Goal: Task Accomplishment & Management: Use online tool/utility

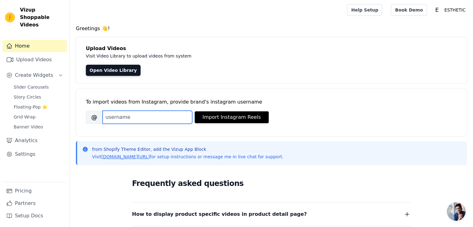
click at [172, 119] on input "Brand's Instagram Username" at bounding box center [147, 117] width 89 height 13
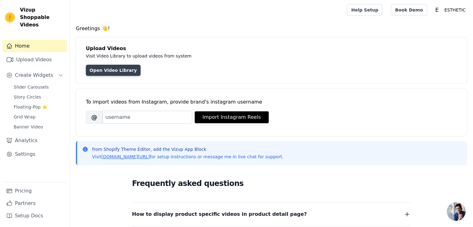
click at [111, 69] on link "Open Video Library" at bounding box center [113, 70] width 55 height 11
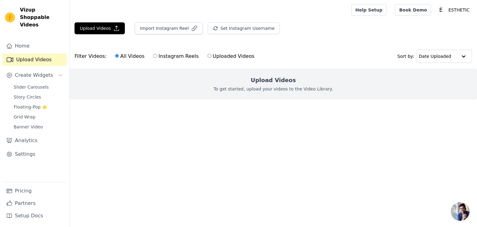
click at [153, 57] on input "Instagram Reels" at bounding box center [155, 56] width 4 height 4
radio input "true"
click at [115, 56] on input "All Videos" at bounding box center [117, 56] width 4 height 4
radio input "true"
click at [171, 25] on button "Import Instagram Reel" at bounding box center [169, 28] width 68 height 12
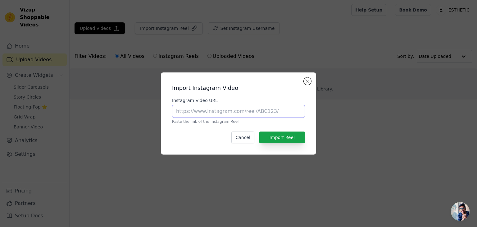
click at [216, 111] on input "Instagram Video URL" at bounding box center [238, 111] width 133 height 13
paste input "https://www.instagram.com/estheticcosmeticspk"
type input "https://www.instagram.com/estheticcosmeticspk"
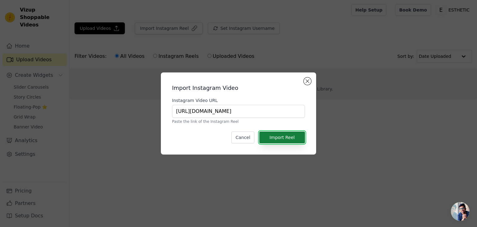
click at [281, 138] on button "Import Reel" at bounding box center [282, 137] width 46 height 12
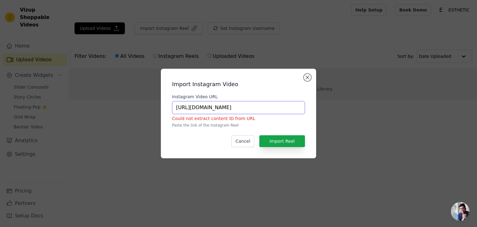
click at [282, 107] on input "https://www.instagram.com/estheticcosmeticspk" at bounding box center [238, 107] width 133 height 13
paste input "https://www.instagram.com/p/Cu4qOGqoj7i/"
type input "https://www.instagram.com/p/Cu4qOGqoj7i/"
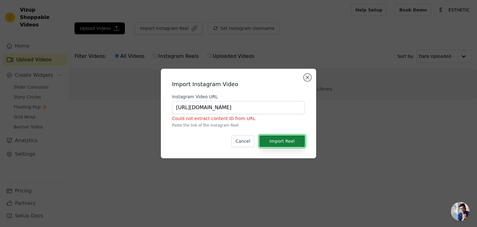
click at [281, 142] on button "Import Reel" at bounding box center [282, 141] width 46 height 12
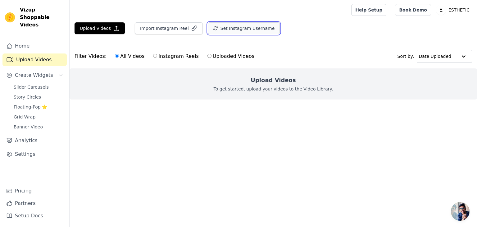
click at [227, 29] on button "Set Instagram Username" at bounding box center [244, 28] width 72 height 12
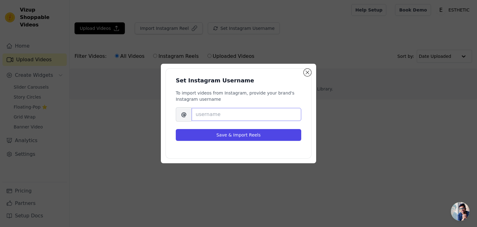
click at [227, 118] on input "Brand's Instagram Username" at bounding box center [247, 114] width 110 height 13
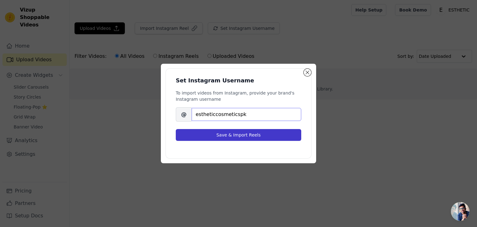
type input "estheticcosmeticspk"
click at [237, 137] on button "Save & Import Reels" at bounding box center [239, 135] width 126 height 12
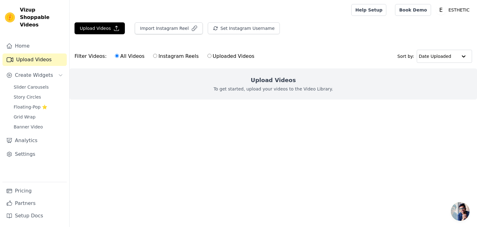
click at [165, 56] on label "Instagram Reels" at bounding box center [176, 56] width 46 height 8
click at [157, 56] on input "Instagram Reels" at bounding box center [155, 56] width 4 height 4
radio input "true"
click at [132, 58] on label "All Videos" at bounding box center [130, 56] width 30 height 8
click at [119, 58] on input "All Videos" at bounding box center [117, 56] width 4 height 4
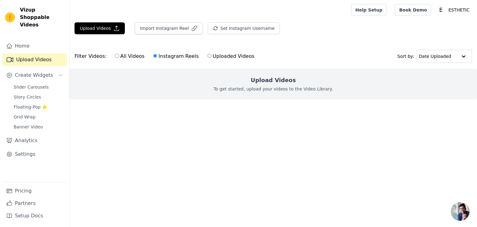
radio input "true"
click at [39, 53] on link "Upload Videos" at bounding box center [34, 59] width 64 height 12
click at [27, 40] on link "Home" at bounding box center [34, 46] width 64 height 12
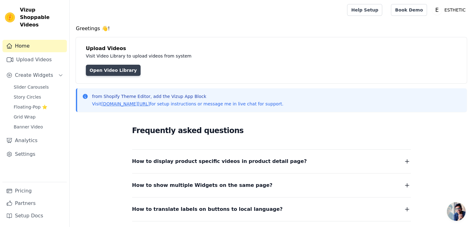
click at [117, 72] on link "Open Video Library" at bounding box center [113, 70] width 55 height 11
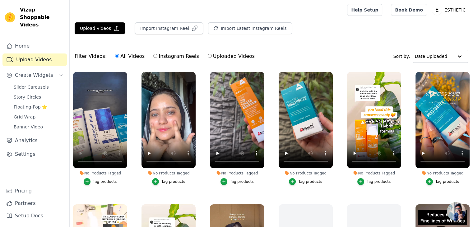
click at [102, 180] on div "Tag products" at bounding box center [105, 181] width 24 height 5
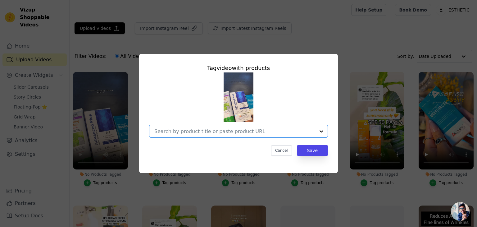
click at [203, 133] on input "No Products Tagged Tag video with products Option undefined, selected. Select i…" at bounding box center [234, 131] width 161 height 6
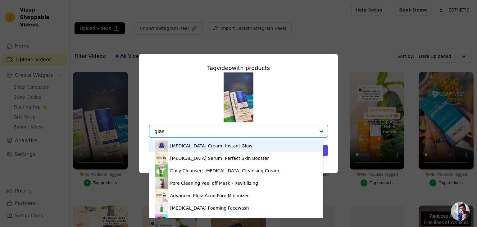
type input "glass"
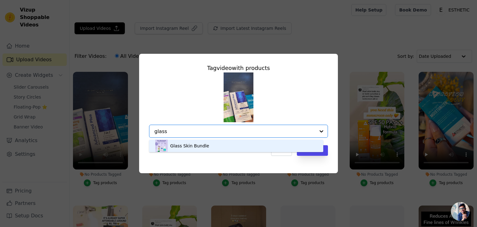
click at [194, 143] on div "Glass Skin Bundle" at bounding box center [189, 146] width 39 height 6
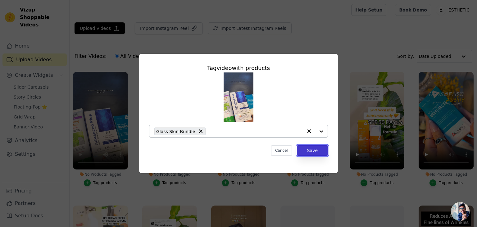
click at [315, 151] on button "Save" at bounding box center [312, 150] width 31 height 11
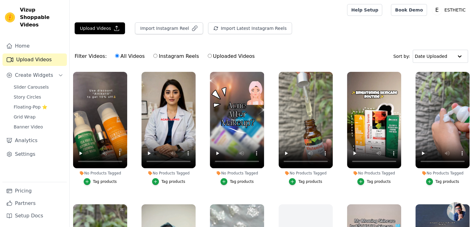
click at [131, 120] on ul "No Products Tagged Tag products No Products Tagged Tag products No Products Tag…" at bounding box center [271, 171] width 403 height 207
click at [99, 182] on div "Tag products" at bounding box center [105, 181] width 24 height 5
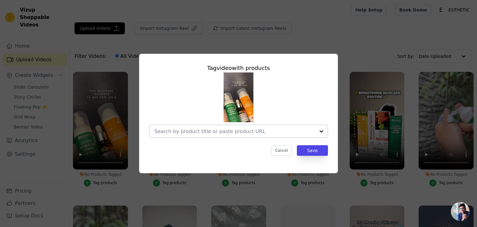
click at [209, 136] on div at bounding box center [234, 131] width 161 height 12
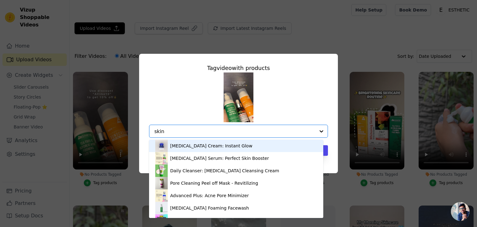
type input "skin"
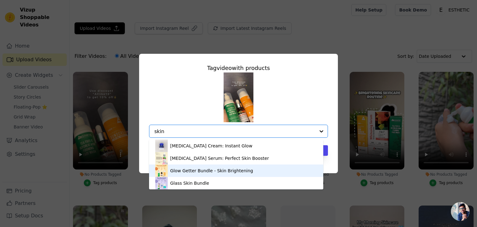
click at [206, 172] on div "Glow Getter Bundle - Skin Brightening" at bounding box center [211, 170] width 83 height 6
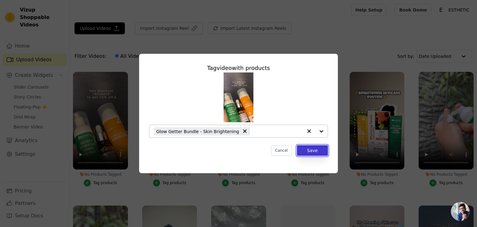
click at [316, 147] on button "Save" at bounding box center [312, 150] width 31 height 11
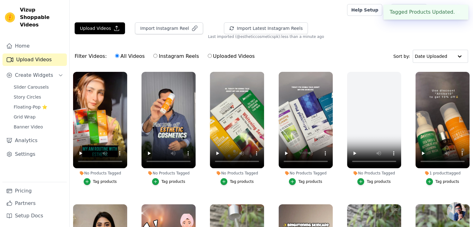
click at [110, 182] on div "Tag products" at bounding box center [105, 181] width 24 height 5
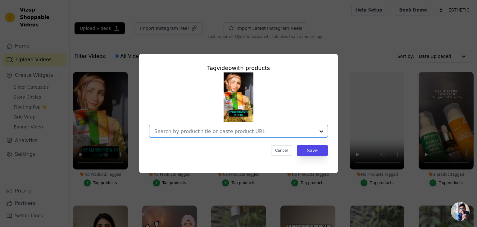
click at [222, 132] on input "No Products Tagged Tag video with products Option undefined, selected. Select i…" at bounding box center [234, 131] width 161 height 6
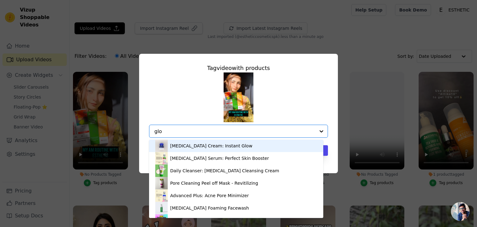
type input "glow"
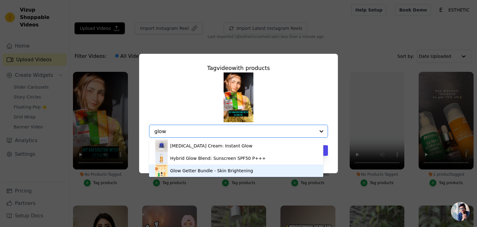
click at [206, 170] on div "Glow Getter Bundle - Skin Brightening" at bounding box center [211, 170] width 83 height 6
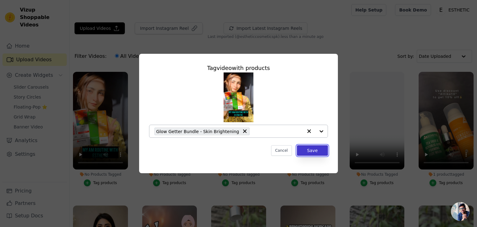
click at [310, 149] on button "Save" at bounding box center [312, 150] width 31 height 11
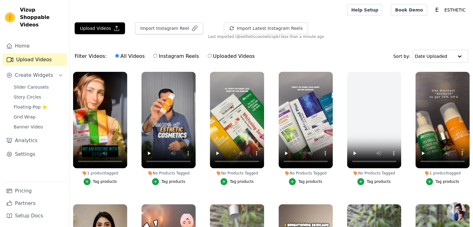
click at [132, 149] on ul "1 product tagged Tag products No Products Tagged Tag products No Products Tagge…" at bounding box center [271, 171] width 403 height 207
click at [135, 141] on ul "1 product tagged Tag products No Products Tagged Tag products No Products Tagge…" at bounding box center [271, 171] width 403 height 207
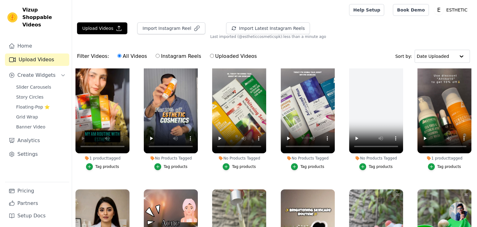
scroll to position [5, 0]
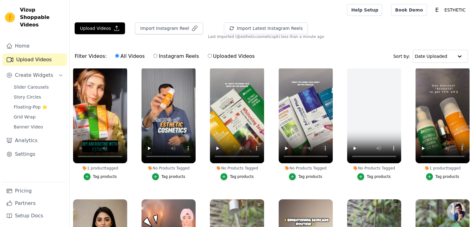
click at [171, 174] on div "Tag products" at bounding box center [173, 176] width 24 height 5
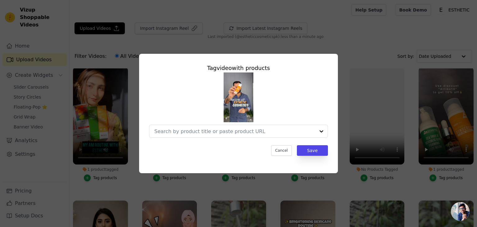
scroll to position [5, 0]
click at [221, 133] on input "No Products Tagged Tag video with products Option undefined, selected. Select i…" at bounding box center [234, 131] width 161 height 6
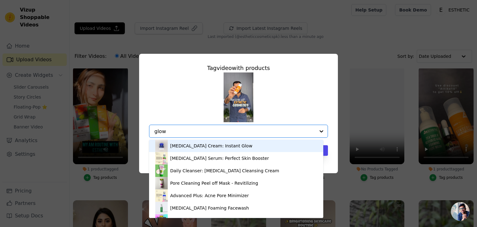
type input "glow"
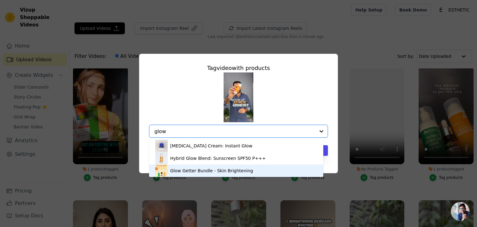
click at [208, 171] on div "Glow Getter Bundle - Skin Brightening" at bounding box center [211, 170] width 83 height 6
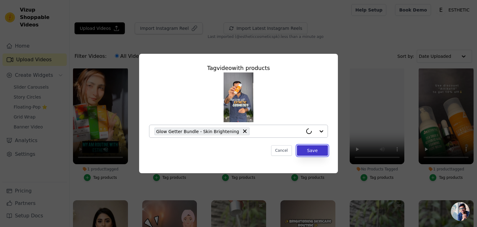
click at [321, 154] on button "Save" at bounding box center [312, 150] width 31 height 11
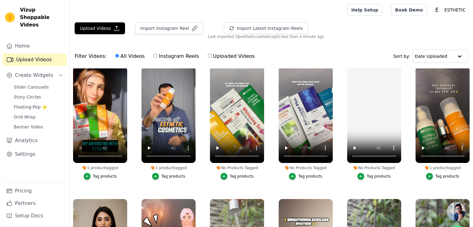
click at [102, 175] on div "Tag products" at bounding box center [105, 176] width 24 height 5
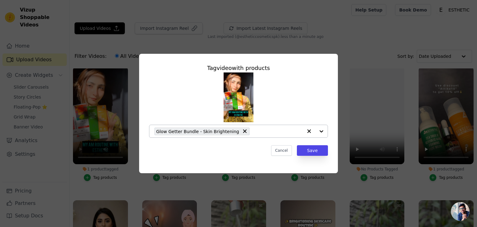
click at [255, 131] on input "1 product tagged Tag video with products Glow Getter Bundle - Skin Brightening …" at bounding box center [278, 131] width 50 height 6
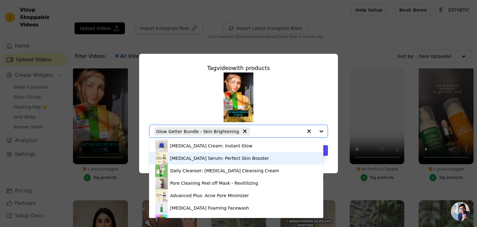
click at [234, 157] on div "Whitening Serum: Perfect Skin Booster" at bounding box center [219, 158] width 99 height 6
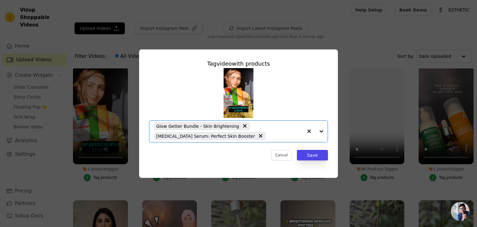
click at [269, 138] on input "1 product tagged Tag video with products Option Glow Getter Bundle - Skin Brigh…" at bounding box center [286, 136] width 34 height 6
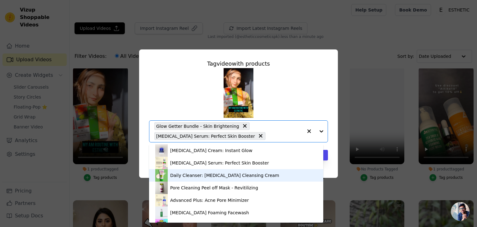
scroll to position [96, 0]
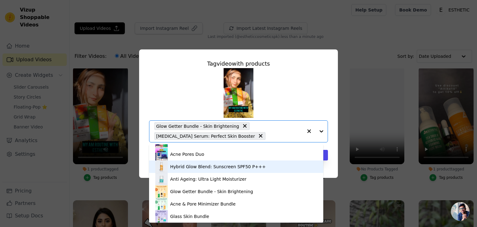
click at [225, 168] on div "Hybrid Glow Blend: Sunscreen SPF50 P+++" at bounding box center [218, 166] width 96 height 6
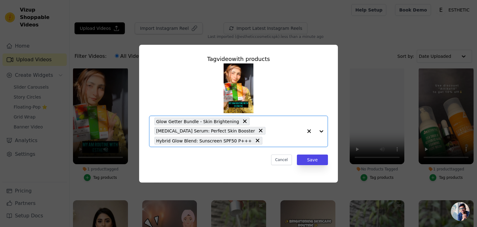
click at [266, 140] on input "1 product tagged Tag video with products Option Glow Getter Bundle - Skin Brigh…" at bounding box center [284, 141] width 37 height 6
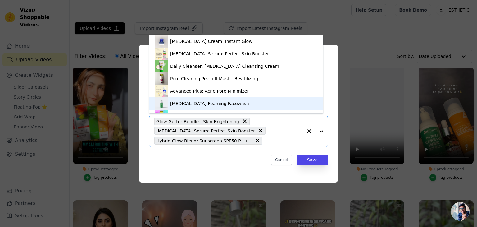
click at [199, 104] on div "Tea Tree Foaming Facewash" at bounding box center [209, 103] width 79 height 6
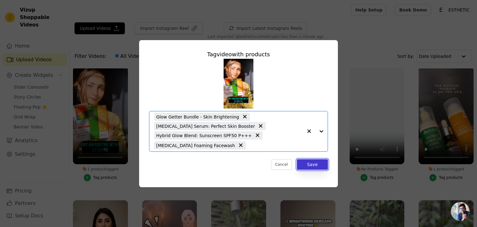
click at [318, 167] on button "Save" at bounding box center [312, 164] width 31 height 11
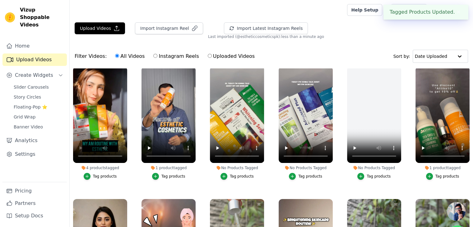
click at [159, 177] on button "Tag products" at bounding box center [168, 176] width 33 height 7
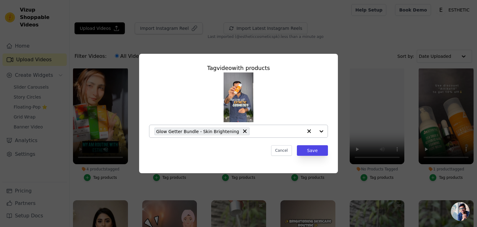
click at [253, 128] on input "1 product tagged Tag video with products Glow Getter Bundle - Skin Brightening …" at bounding box center [278, 131] width 50 height 6
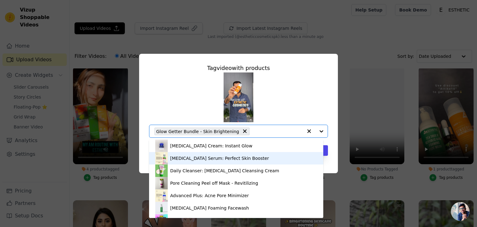
click at [224, 158] on div "Whitening Serum: Perfect Skin Booster" at bounding box center [219, 158] width 99 height 6
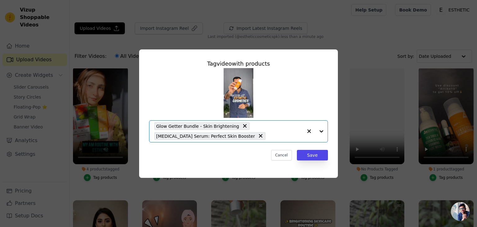
click at [269, 138] on input "1 product tagged Tag video with products Option Glow Getter Bundle - Skin Brigh…" at bounding box center [286, 136] width 34 height 6
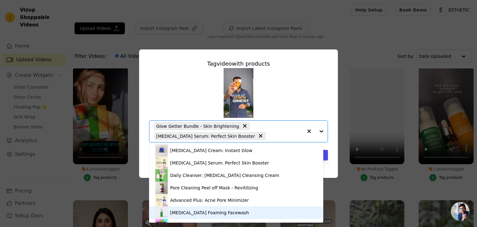
click at [203, 212] on div "Tea Tree Foaming Facewash" at bounding box center [209, 212] width 79 height 6
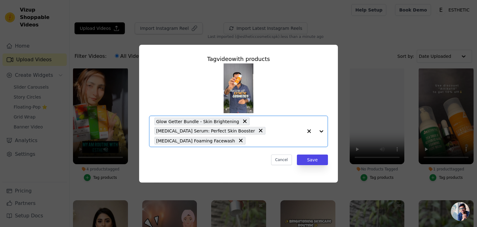
click at [249, 141] on input "1 product tagged Tag video with products Option Glow Getter Bundle - Skin Brigh…" at bounding box center [276, 141] width 54 height 6
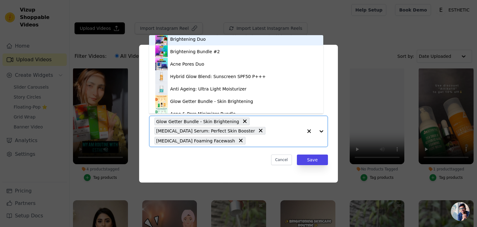
scroll to position [78, 0]
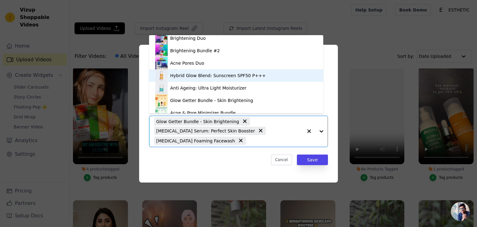
click at [199, 73] on div "Hybrid Glow Blend: Sunscreen SPF50 P+++" at bounding box center [218, 75] width 96 height 6
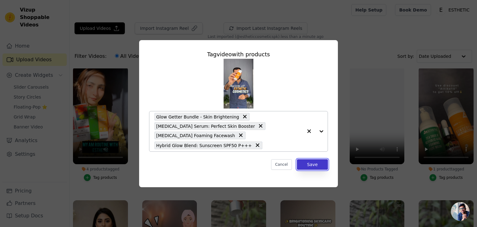
click at [306, 162] on button "Save" at bounding box center [312, 164] width 31 height 11
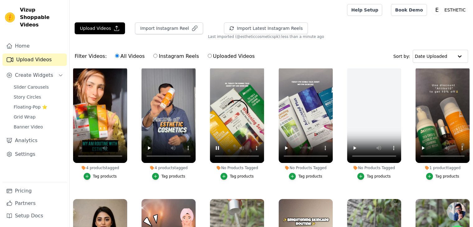
click at [235, 175] on div "Tag products" at bounding box center [242, 176] width 24 height 5
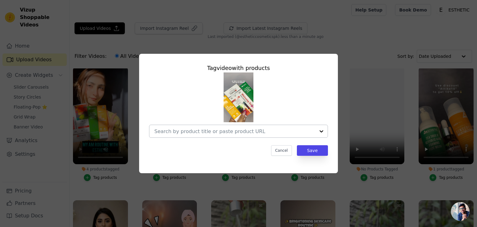
click at [229, 135] on div at bounding box center [234, 131] width 161 height 12
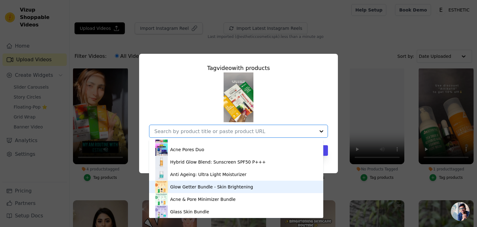
scroll to position [87, 0]
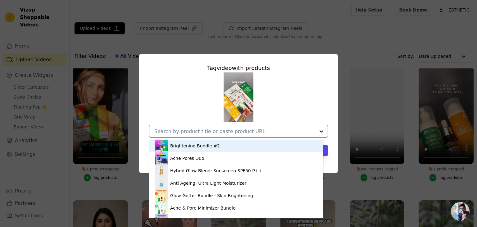
click at [318, 104] on div "Skin Lightening Cream: Instant Glow Whitening Serum: Perfect Skin Booster Daily…" at bounding box center [238, 104] width 179 height 65
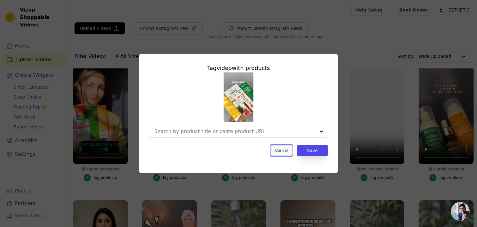
click at [283, 151] on button "Cancel" at bounding box center [281, 150] width 21 height 11
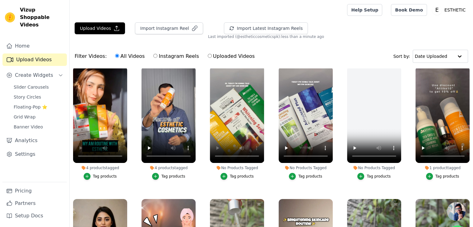
click at [234, 176] on div "Tag products" at bounding box center [242, 176] width 24 height 5
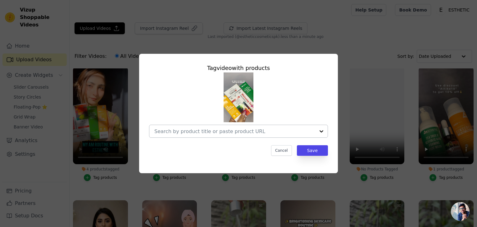
click at [250, 135] on div at bounding box center [234, 131] width 161 height 12
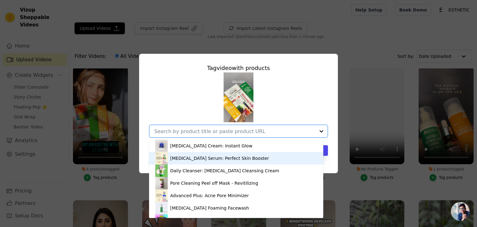
click at [227, 157] on div "Whitening Serum: Perfect Skin Booster" at bounding box center [219, 158] width 99 height 6
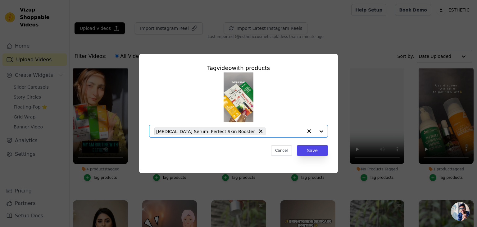
click at [269, 130] on input "No Products Tagged Tag video with products Option Whitening Serum: Perfect Skin…" at bounding box center [286, 131] width 34 height 6
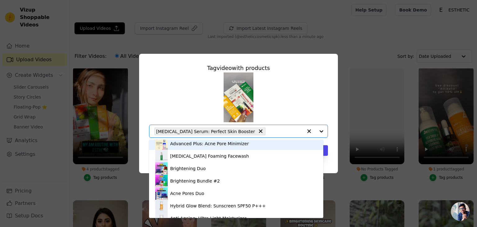
scroll to position [54, 0]
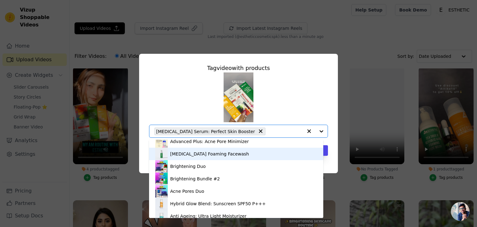
click at [208, 157] on div "Tea Tree Foaming Facewash" at bounding box center [236, 154] width 162 height 12
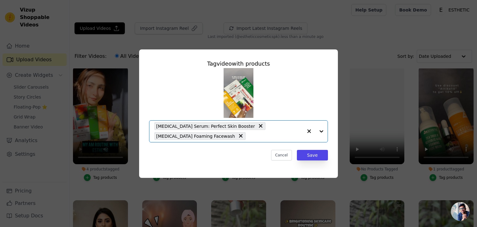
click at [249, 135] on input "No Products Tagged Tag video with products Option Whitening Serum: Perfect Skin…" at bounding box center [276, 136] width 54 height 6
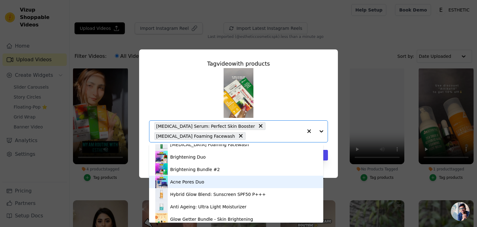
scroll to position [96, 0]
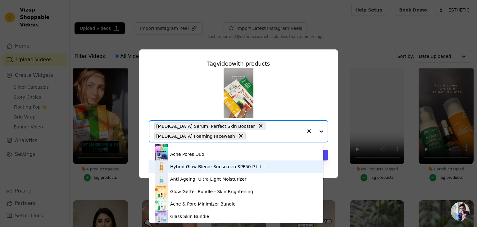
click at [217, 168] on div "Hybrid Glow Blend: Sunscreen SPF50 P+++" at bounding box center [218, 166] width 96 height 6
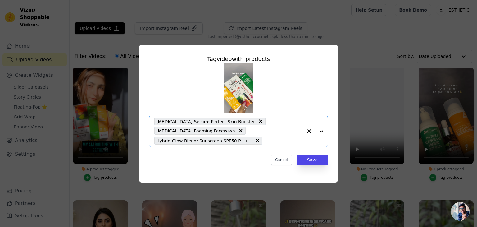
click at [266, 140] on input "No Products Tagged Tag video with products Option Whitening Serum: Perfect Skin…" at bounding box center [284, 141] width 37 height 6
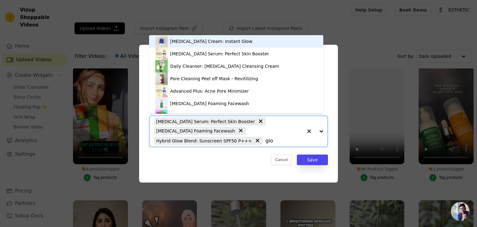
type input "glow"
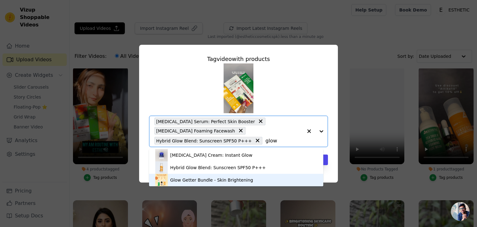
click at [208, 180] on div "Glow Getter Bundle - Skin Brightening" at bounding box center [211, 180] width 83 height 6
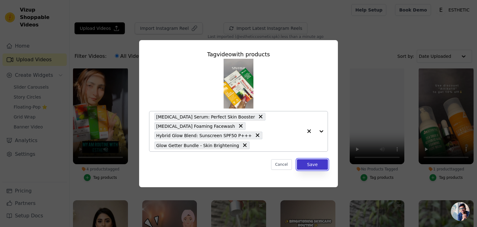
click at [302, 163] on button "Save" at bounding box center [312, 164] width 31 height 11
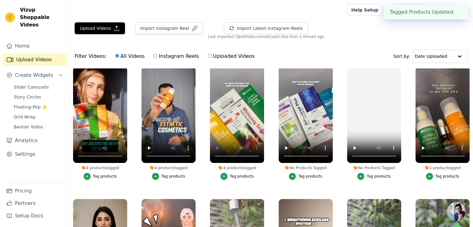
click at [301, 176] on div "Tag products" at bounding box center [310, 176] width 24 height 5
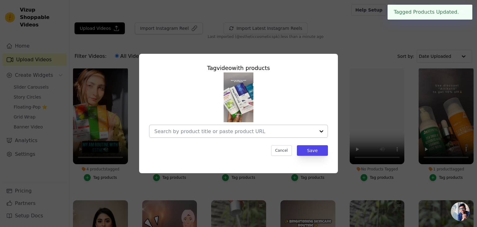
click at [234, 132] on input "No Products Tagged Tag video with products Cancel Save Tag products" at bounding box center [234, 131] width 161 height 6
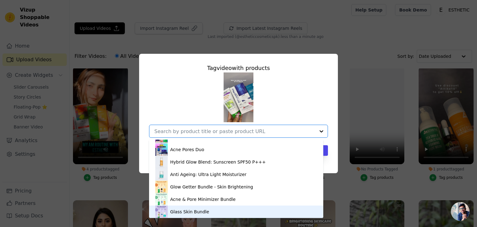
scroll to position [0, 0]
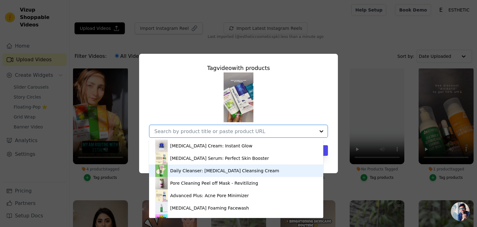
click at [192, 170] on div "Daily Cleanser: Whitening Cleansing Cream" at bounding box center [224, 170] width 109 height 6
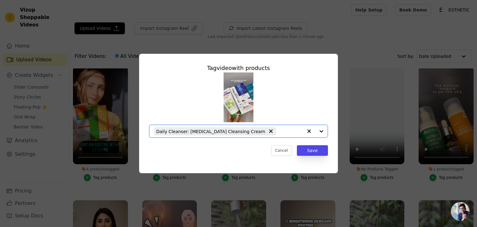
click at [279, 133] on input "No Products Tagged Tag video with products Option Daily Cleanser: Whitening Cle…" at bounding box center [291, 131] width 24 height 6
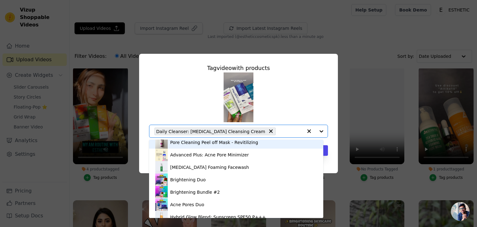
scroll to position [48, 0]
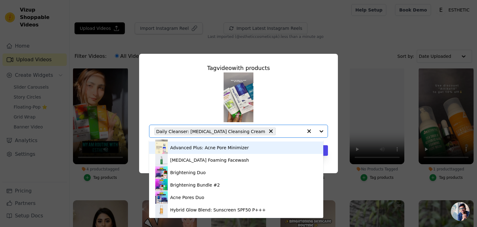
click at [213, 147] on div "Advanced Plus: Acne Pore Minimizer" at bounding box center [209, 147] width 79 height 6
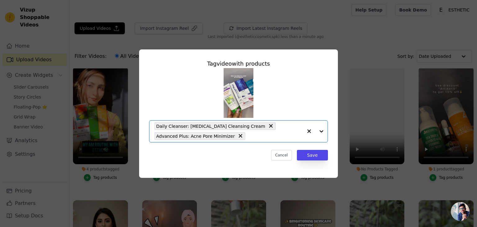
click at [255, 132] on div "Daily Cleanser: Whitening Cleansing Cream Advanced Plus: Acne Pore Minimizer" at bounding box center [228, 131] width 149 height 21
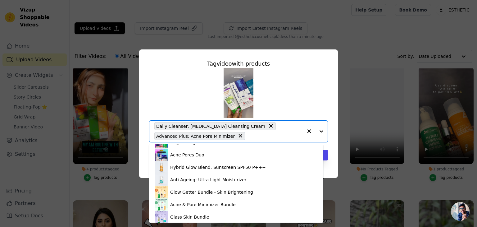
scroll to position [96, 0]
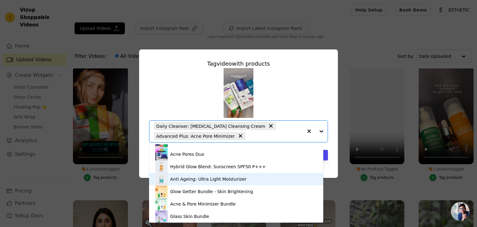
click at [214, 178] on div "Anti Ageing: Ultra Light Moisturizer" at bounding box center [208, 179] width 76 height 6
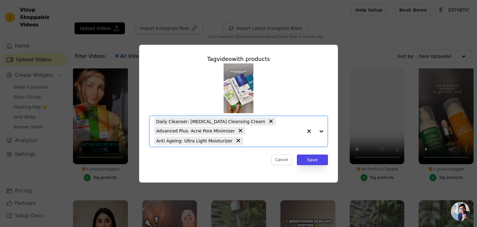
click at [254, 143] on input "No Products Tagged Tag video with products Option Daily Cleanser: Whitening Cle…" at bounding box center [274, 141] width 57 height 6
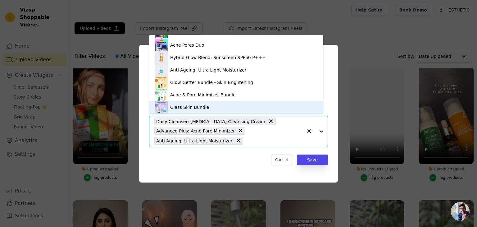
click at [183, 107] on div "Glass Skin Bundle" at bounding box center [189, 107] width 39 height 6
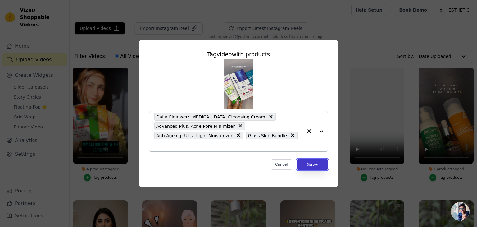
click at [308, 159] on button "Save" at bounding box center [312, 164] width 31 height 11
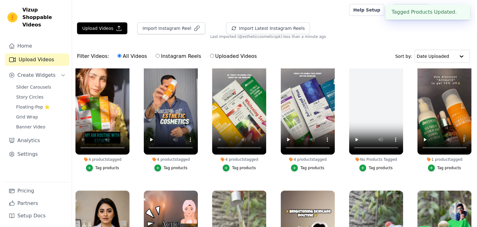
scroll to position [15, 0]
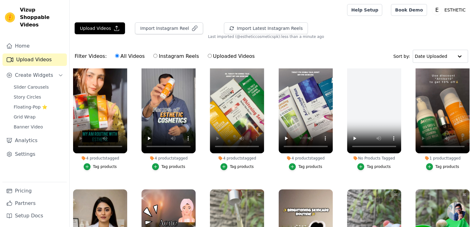
click at [439, 166] on div "Tag products" at bounding box center [447, 166] width 24 height 5
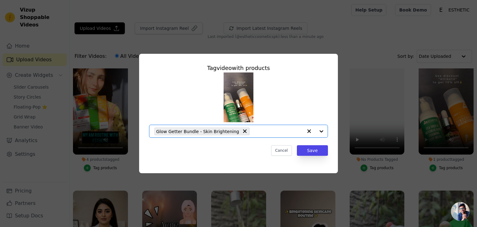
click at [253, 131] on input "1 product tagged Tag video with products Option Glow Getter Bundle - Skin Brigh…" at bounding box center [278, 131] width 50 height 6
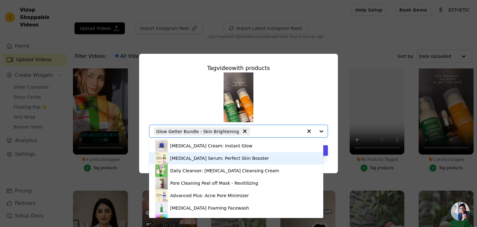
click at [319, 117] on div "Skin Lightening Cream: Instant Glow Whitening Serum: Perfect Skin Booster Daily…" at bounding box center [238, 104] width 179 height 65
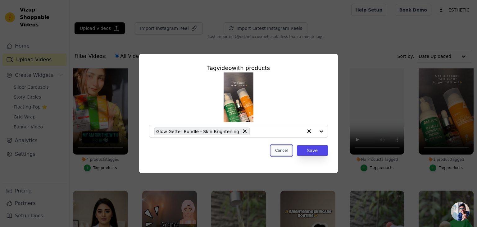
click at [284, 153] on button "Cancel" at bounding box center [281, 150] width 21 height 11
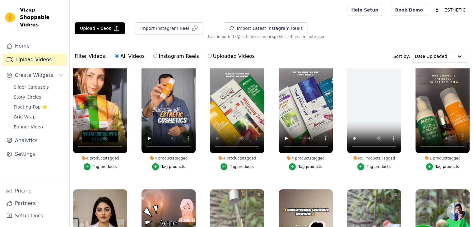
click at [438, 166] on div "Tag products" at bounding box center [447, 166] width 24 height 5
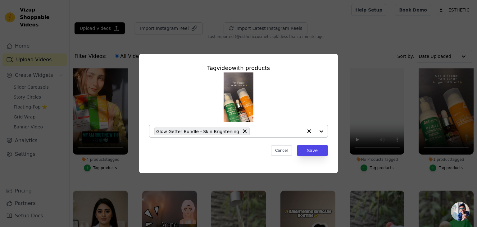
click at [261, 130] on input "1 product tagged Tag video with products Glow Getter Bundle - Skin Brightening …" at bounding box center [278, 131] width 50 height 6
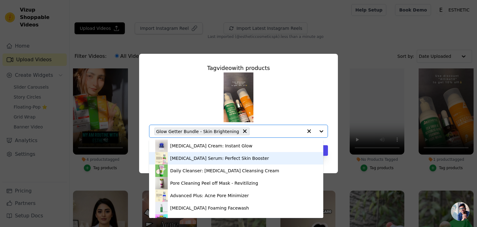
click at [217, 159] on div "Whitening Serum: Perfect Skin Booster" at bounding box center [219, 158] width 99 height 6
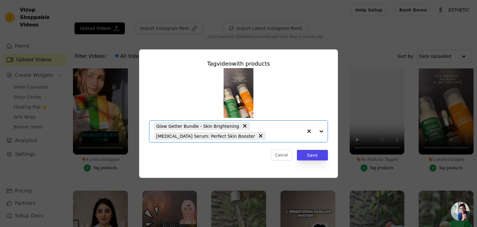
click at [254, 140] on div "Glow Getter Bundle - Skin Brightening Whitening Serum: Perfect Skin Booster" at bounding box center [228, 131] width 149 height 21
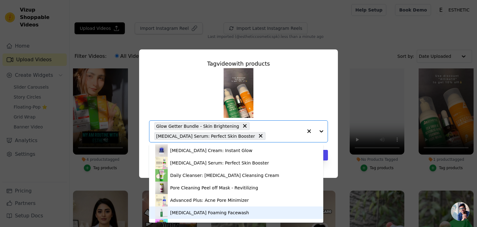
click at [203, 212] on div "Tea Tree Foaming Facewash" at bounding box center [209, 212] width 79 height 6
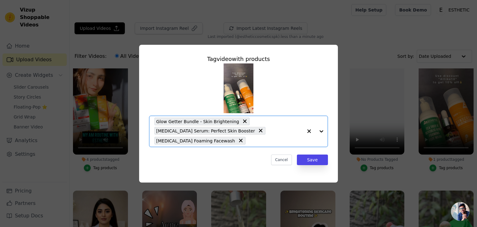
click at [249, 142] on input "1 product tagged Tag video with products Option Glow Getter Bundle - Skin Brigh…" at bounding box center [276, 141] width 54 height 6
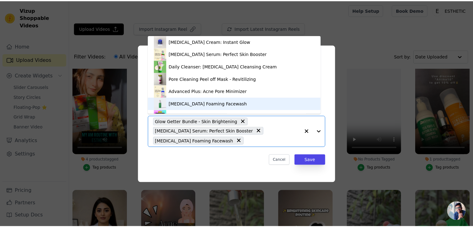
scroll to position [96, 0]
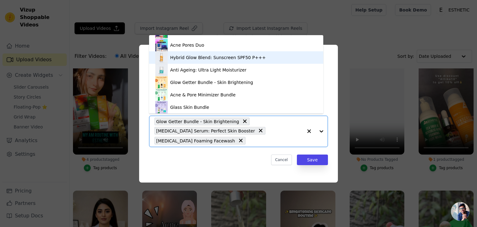
click at [224, 61] on div "Hybrid Glow Blend: Sunscreen SPF50 P+++" at bounding box center [236, 57] width 162 height 12
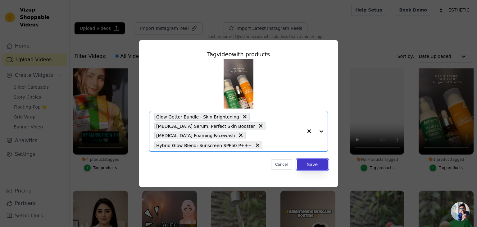
click at [318, 164] on button "Save" at bounding box center [312, 164] width 31 height 11
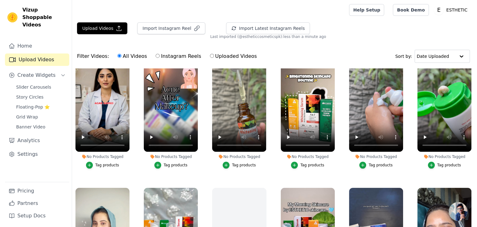
scroll to position [149, 0]
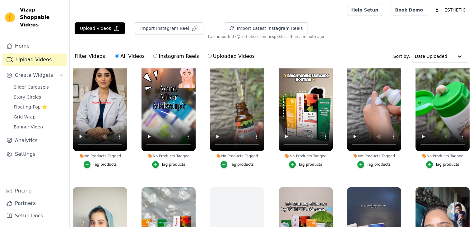
click at [102, 162] on div "Tag products" at bounding box center [105, 164] width 24 height 5
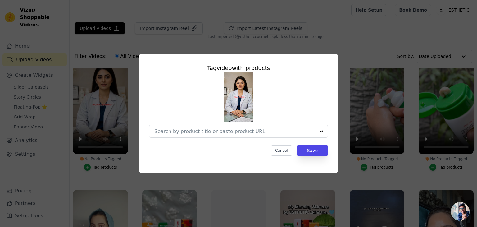
scroll to position [151, 0]
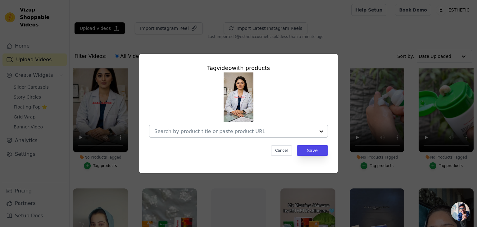
click at [194, 128] on input "No Products Tagged Tag video with products Cancel Save Tag products" at bounding box center [234, 131] width 161 height 6
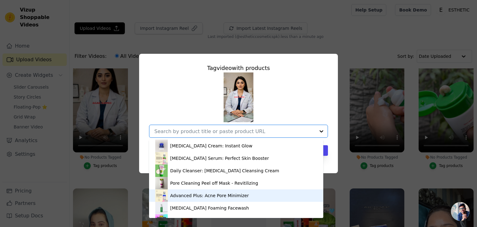
click at [193, 195] on div "Advanced Plus: Acne Pore Minimizer" at bounding box center [209, 195] width 79 height 6
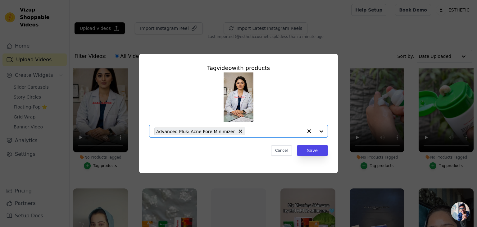
click at [265, 134] on input "No Products Tagged Tag video with products Option Advanced Plus: Acne Pore Mini…" at bounding box center [276, 131] width 54 height 6
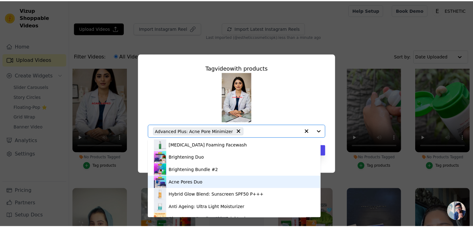
scroll to position [96, 0]
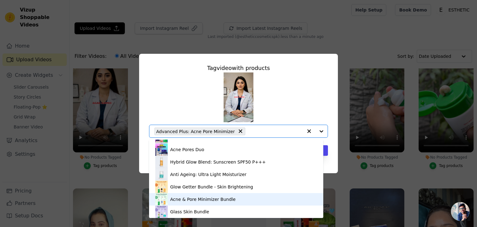
click at [181, 200] on div "Acne & Pore Minimizer Bundle" at bounding box center [203, 199] width 66 height 6
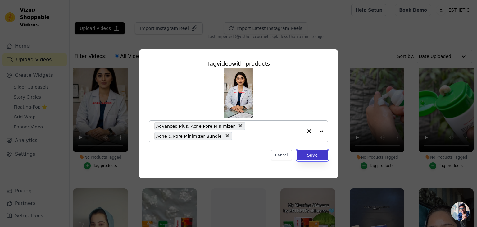
click at [318, 156] on button "Save" at bounding box center [312, 155] width 31 height 11
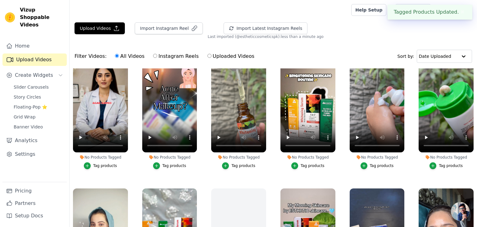
scroll to position [149, 0]
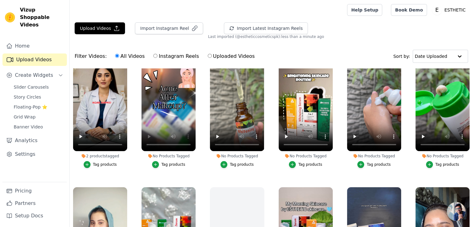
click at [165, 162] on div "Tag products" at bounding box center [173, 164] width 24 height 5
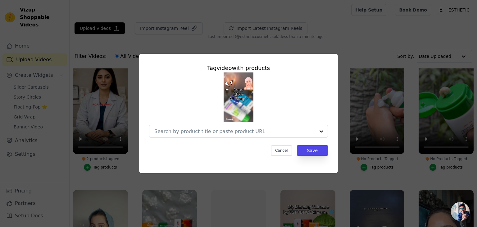
scroll to position [151, 0]
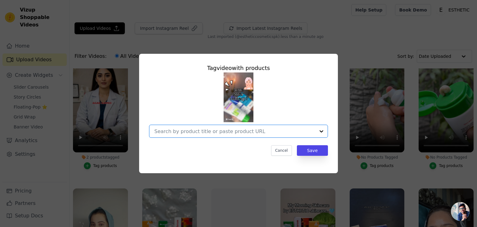
click at [198, 133] on input "No Products Tagged Tag video with products Option undefined, selected. Select i…" at bounding box center [234, 131] width 161 height 6
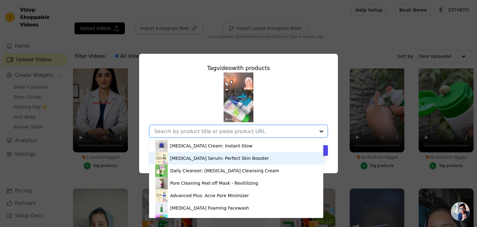
scroll to position [96, 0]
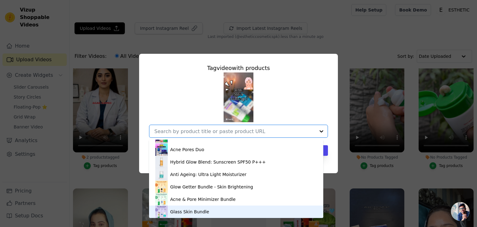
click at [192, 210] on div "Glass Skin Bundle" at bounding box center [189, 211] width 39 height 6
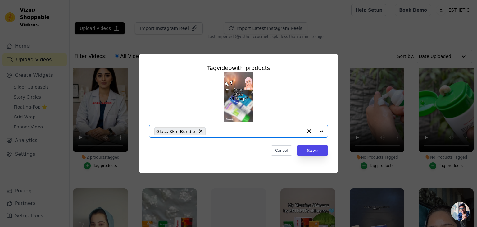
click at [225, 132] on input "No Products Tagged Tag video with products Option Glass Skin Bundle, selected. …" at bounding box center [256, 131] width 94 height 6
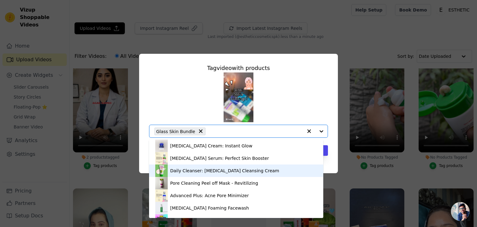
click at [202, 168] on div "Daily Cleanser: Whitening Cleansing Cream" at bounding box center [224, 170] width 109 height 6
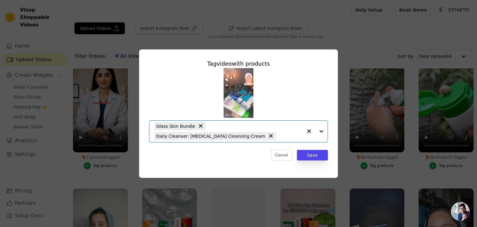
click at [217, 141] on div "Glass Skin Bundle Daily Cleanser: Whitening Cleansing Cream" at bounding box center [228, 131] width 149 height 21
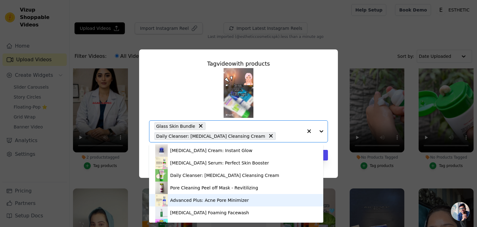
click at [189, 200] on div "Advanced Plus: Acne Pore Minimizer" at bounding box center [209, 200] width 79 height 6
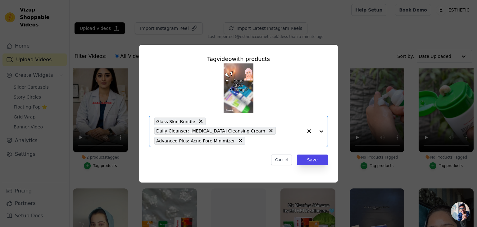
click at [249, 138] on input "No Products Tagged Tag video with products Option Glass Skin Bundle, Daily Clea…" at bounding box center [276, 141] width 54 height 6
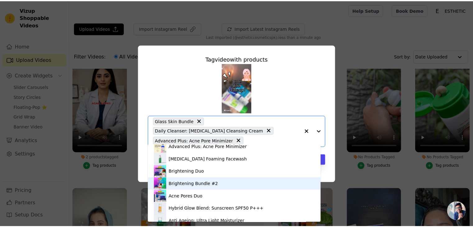
scroll to position [54, 0]
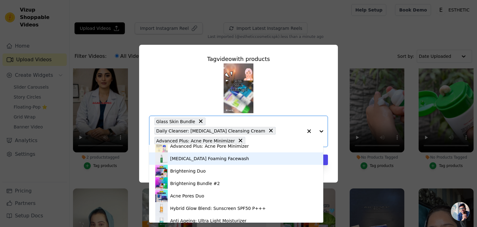
click at [194, 160] on div "Tea Tree Foaming Facewash" at bounding box center [209, 158] width 79 height 6
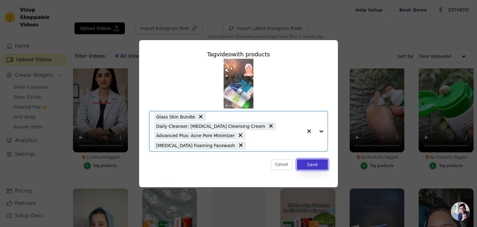
click at [316, 159] on button "Save" at bounding box center [312, 164] width 31 height 11
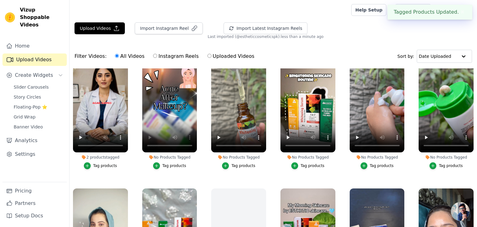
scroll to position [149, 0]
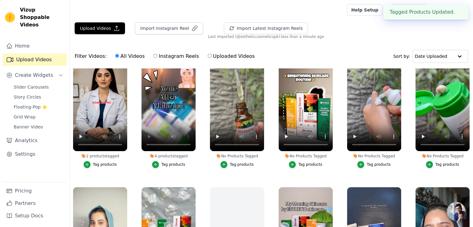
click at [172, 162] on div "Tag products" at bounding box center [173, 164] width 24 height 5
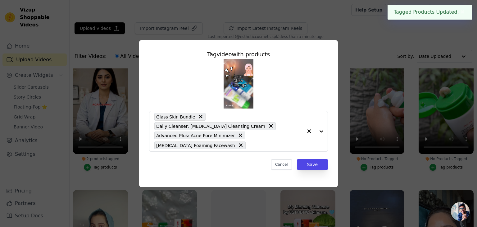
scroll to position [151, 0]
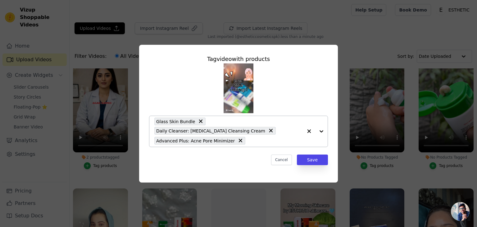
click at [249, 138] on input "4 products tagged Tag video with products Glass Skin Bundle Daily Cleanser: Whi…" at bounding box center [276, 141] width 54 height 6
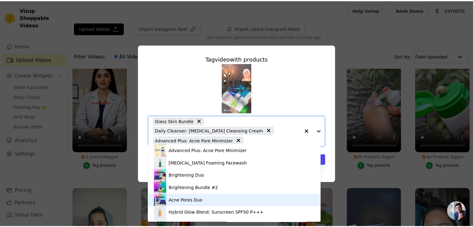
scroll to position [96, 0]
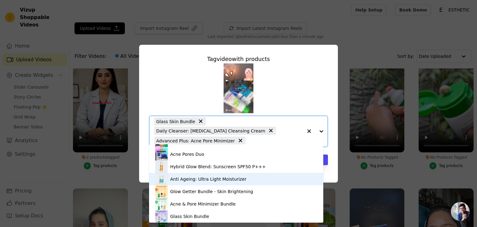
click at [199, 181] on div "Anti Ageing: Ultra Light Moisturizer" at bounding box center [208, 179] width 76 height 6
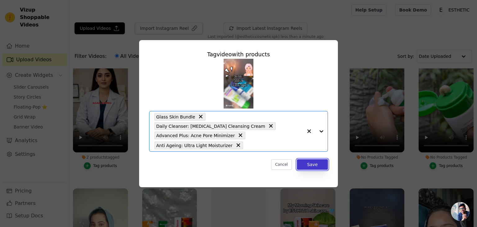
click at [313, 163] on button "Save" at bounding box center [312, 164] width 31 height 11
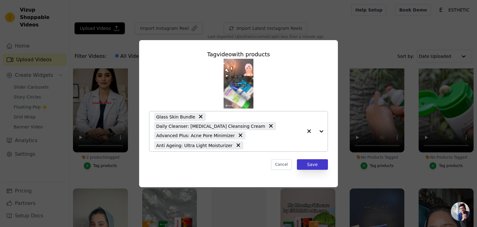
scroll to position [149, 0]
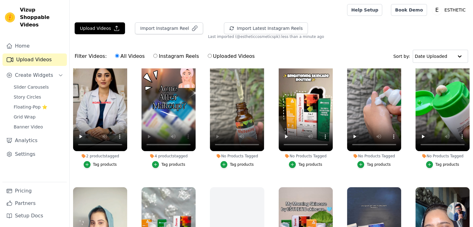
click at [234, 162] on div "Tag products" at bounding box center [242, 164] width 24 height 5
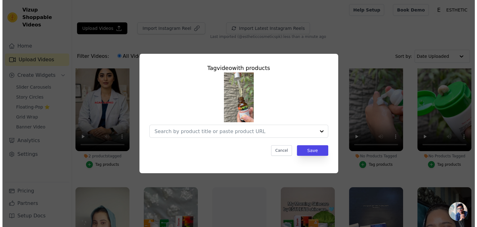
scroll to position [151, 0]
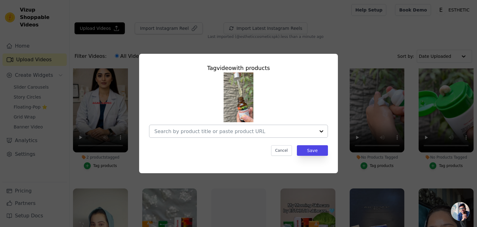
click at [227, 132] on input "No Products Tagged Tag video with products Cancel Save Tag products" at bounding box center [234, 131] width 161 height 6
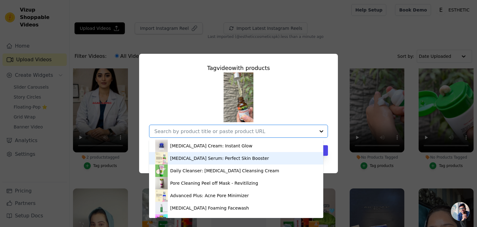
click at [195, 158] on div "Whitening Serum: Perfect Skin Booster" at bounding box center [219, 158] width 99 height 6
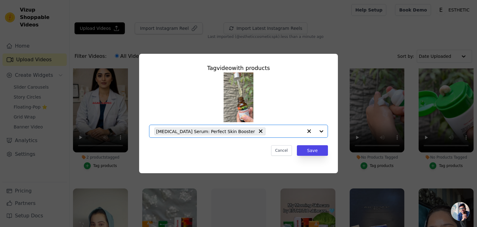
click at [269, 132] on input "No Products Tagged Tag video with products Option Whitening Serum: Perfect Skin…" at bounding box center [286, 131] width 34 height 6
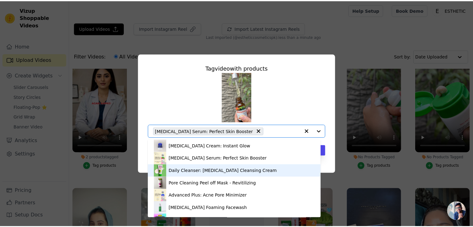
scroll to position [96, 0]
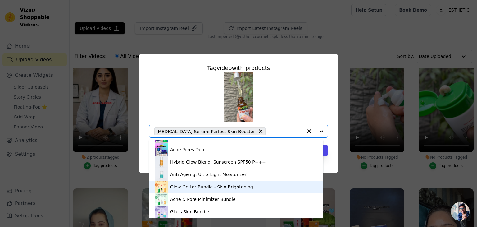
click at [188, 190] on div "Glow Getter Bundle - Skin Brightening" at bounding box center [236, 187] width 162 height 12
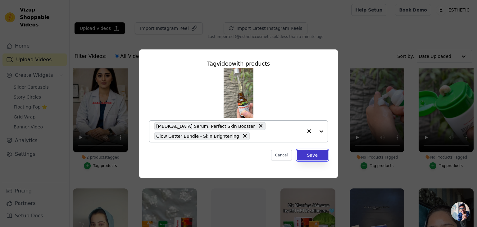
click at [315, 156] on button "Save" at bounding box center [312, 155] width 31 height 11
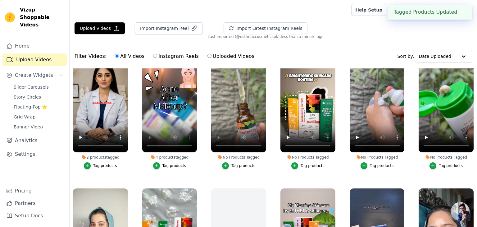
scroll to position [149, 0]
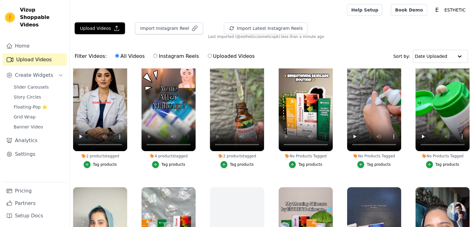
click at [306, 162] on div "Tag products" at bounding box center [310, 164] width 24 height 5
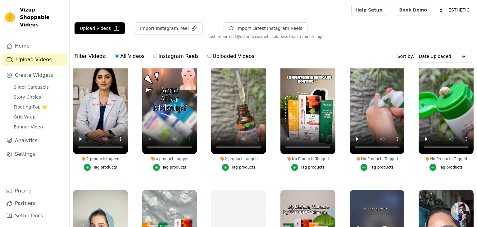
scroll to position [151, 0]
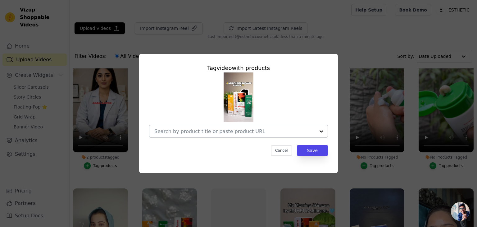
click at [241, 130] on input "No Products Tagged Tag video with products Cancel Save Tag products" at bounding box center [234, 131] width 161 height 6
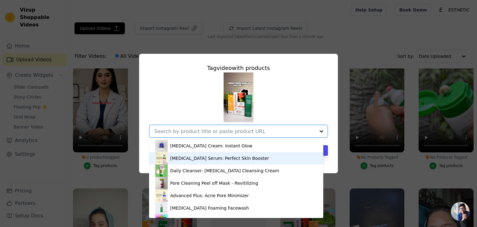
click at [194, 159] on div "Whitening Serum: Perfect Skin Booster" at bounding box center [219, 158] width 99 height 6
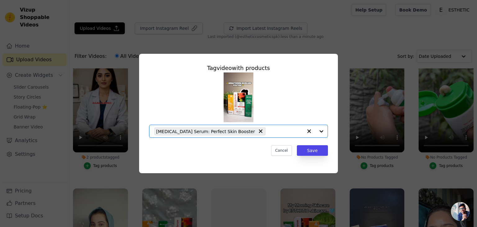
click at [269, 131] on input "No Products Tagged Tag video with products Option Whitening Serum: Perfect Skin…" at bounding box center [286, 131] width 34 height 6
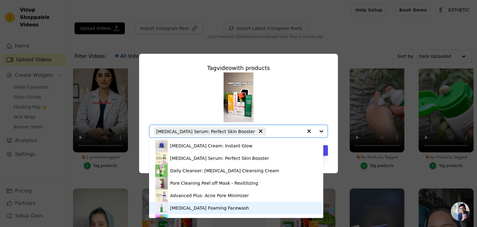
click at [188, 207] on div "Tea Tree Foaming Facewash" at bounding box center [209, 208] width 79 height 6
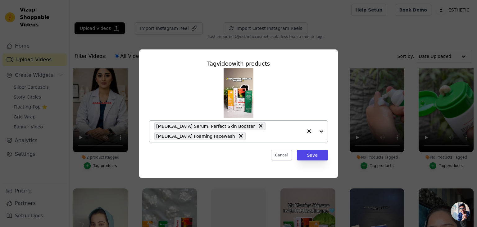
click at [245, 131] on div "Whitening Serum: Perfect Skin Booster Tea Tree Foaming Facewash" at bounding box center [228, 131] width 149 height 21
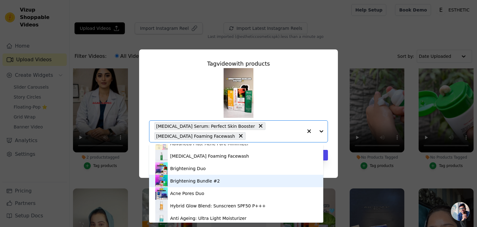
scroll to position [57, 0]
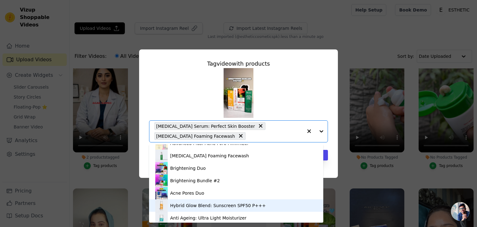
click at [200, 206] on div "Hybrid Glow Blend: Sunscreen SPF50 P+++" at bounding box center [218, 205] width 96 height 6
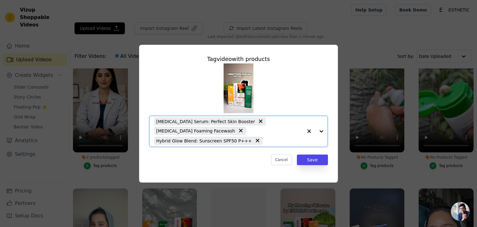
click at [266, 142] on input "No Products Tagged Tag video with products Option Whitening Serum: Perfect Skin…" at bounding box center [284, 141] width 37 height 6
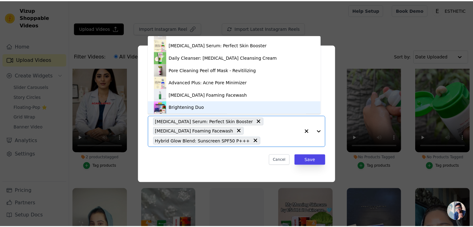
scroll to position [96, 0]
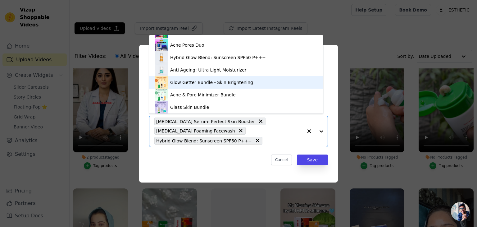
click at [212, 84] on div "Glow Getter Bundle - Skin Brightening" at bounding box center [211, 82] width 83 height 6
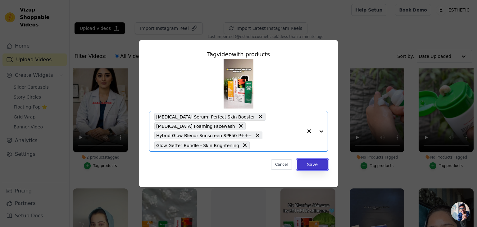
click at [308, 163] on button "Save" at bounding box center [312, 164] width 31 height 11
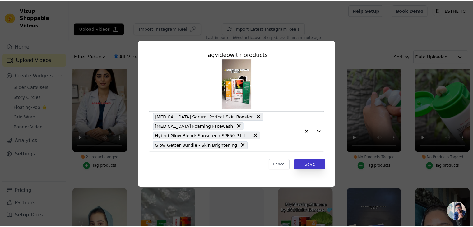
scroll to position [149, 0]
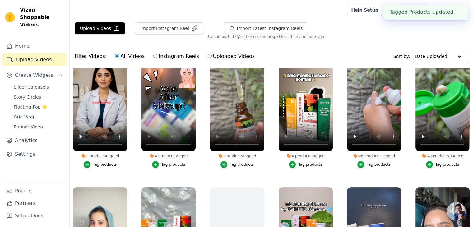
click at [343, 140] on div "No Products Tagged Tag products" at bounding box center [373, 113] width 61 height 122
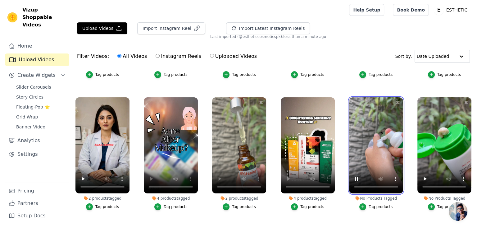
scroll to position [121, 0]
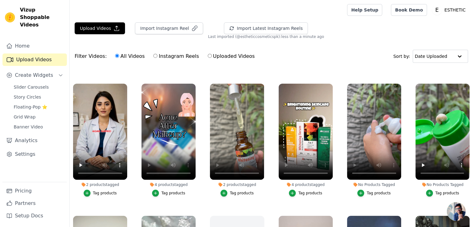
click at [371, 191] on div "Tag products" at bounding box center [378, 192] width 24 height 5
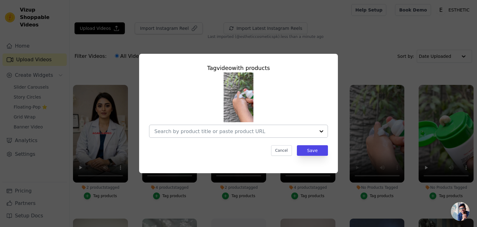
click at [267, 130] on input "No Products Tagged Tag video with products Cancel Save Tag products" at bounding box center [234, 131] width 161 height 6
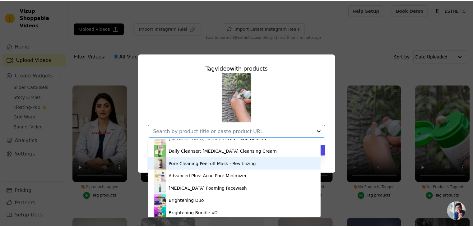
scroll to position [20, 0]
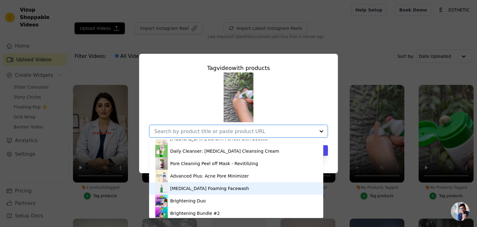
click at [189, 190] on div "Tea Tree Foaming Facewash" at bounding box center [209, 188] width 79 height 6
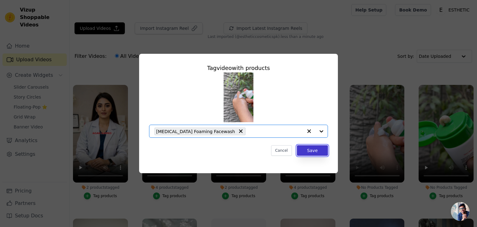
click at [309, 152] on button "Save" at bounding box center [312, 150] width 31 height 11
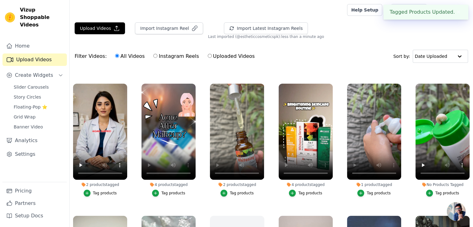
click at [339, 155] on ul "4 products tagged Tag products 4 products tagged Tag products 4 products tagged…" at bounding box center [271, 171] width 403 height 207
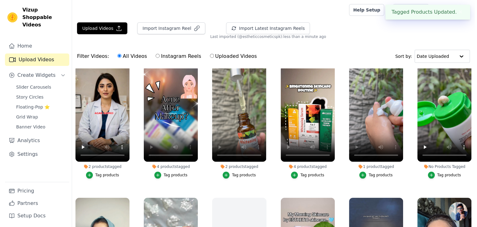
scroll to position [139, 0]
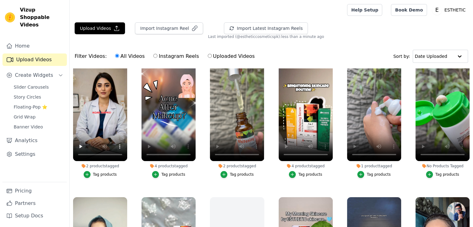
click at [438, 172] on div "Tag products" at bounding box center [447, 174] width 24 height 5
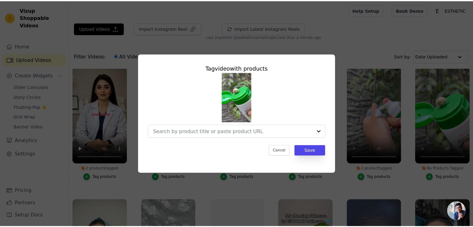
scroll to position [140, 0]
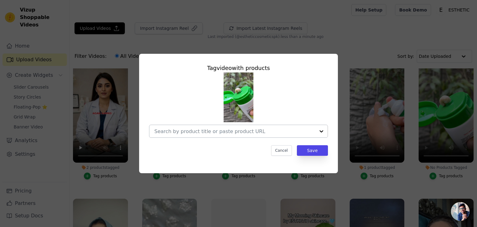
click at [229, 130] on input "No Products Tagged Tag video with products Cancel Save Tag products" at bounding box center [234, 131] width 161 height 6
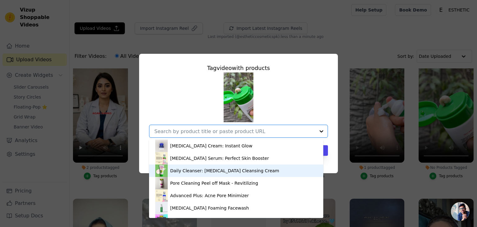
click at [195, 170] on div "Daily Cleanser: Whitening Cleansing Cream" at bounding box center [224, 170] width 109 height 6
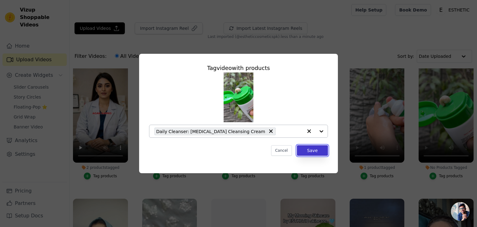
click at [308, 152] on button "Save" at bounding box center [312, 150] width 31 height 11
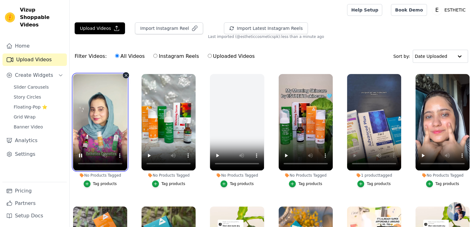
scroll to position [265, 0]
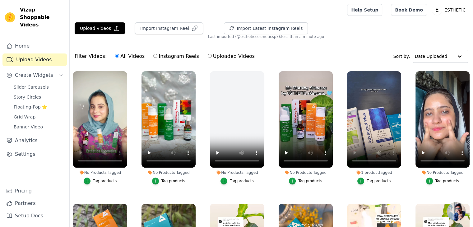
click at [101, 178] on div "Tag products" at bounding box center [105, 180] width 24 height 5
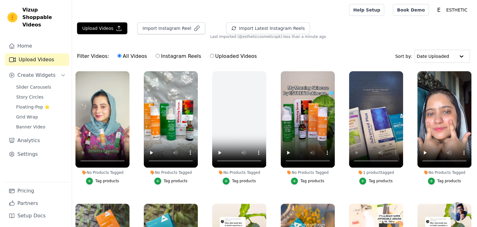
scroll to position [268, 0]
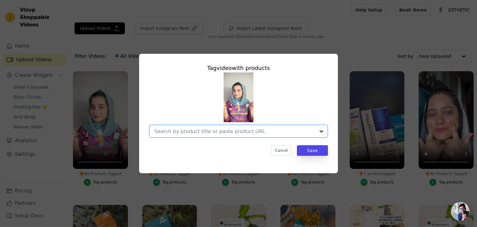
click at [228, 132] on input "No Products Tagged Tag video with products Option undefined, selected. Select i…" at bounding box center [234, 131] width 161 height 6
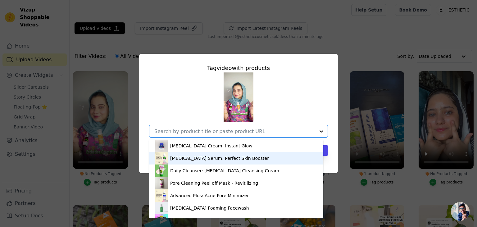
click at [191, 158] on div "Whitening Serum: Perfect Skin Booster" at bounding box center [219, 158] width 99 height 6
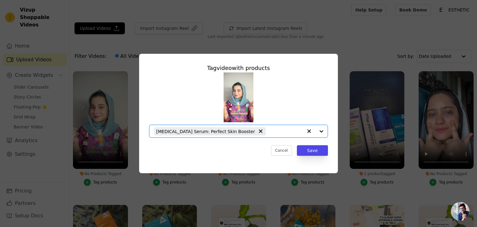
click at [269, 130] on input "No Products Tagged Tag video with products Option Whitening Serum: Perfect Skin…" at bounding box center [286, 131] width 34 height 6
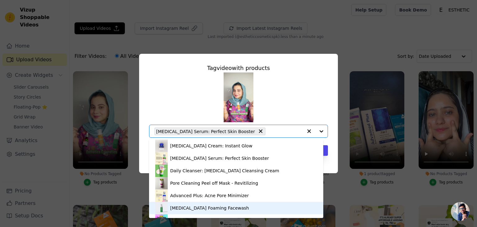
click at [193, 209] on div "Tea Tree Foaming Facewash" at bounding box center [209, 208] width 79 height 6
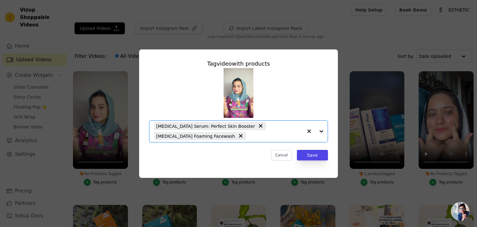
click at [251, 136] on input "No Products Tagged Tag video with products Option Whitening Serum: Perfect Skin…" at bounding box center [276, 136] width 54 height 6
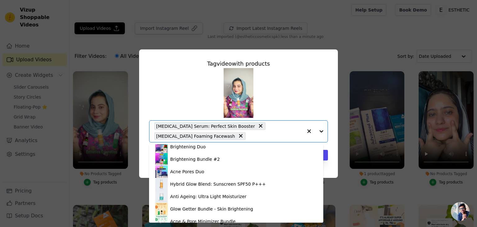
scroll to position [79, 0]
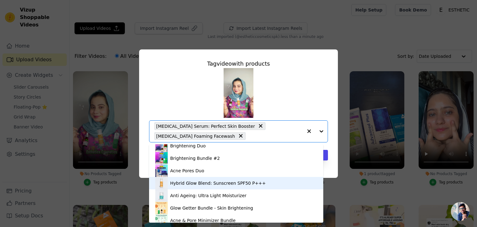
click at [195, 184] on div "Hybrid Glow Blend: Sunscreen SPF50 P+++" at bounding box center [218, 183] width 96 height 6
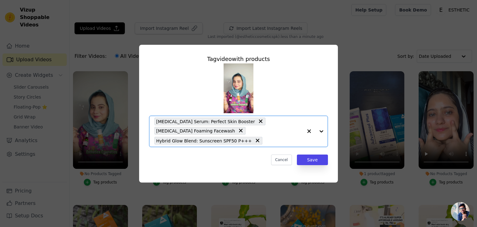
click at [266, 138] on input "No Products Tagged Tag video with products Option Whitening Serum: Perfect Skin…" at bounding box center [284, 141] width 37 height 6
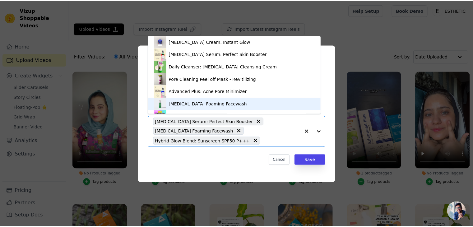
scroll to position [96, 0]
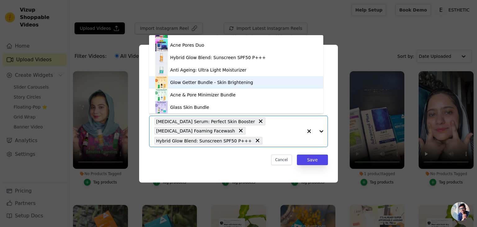
click at [208, 87] on div "Glow Getter Bundle - Skin Brightening" at bounding box center [236, 82] width 162 height 12
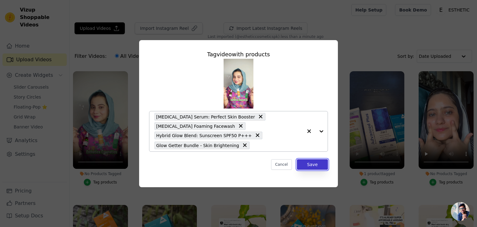
click at [309, 166] on button "Save" at bounding box center [312, 164] width 31 height 11
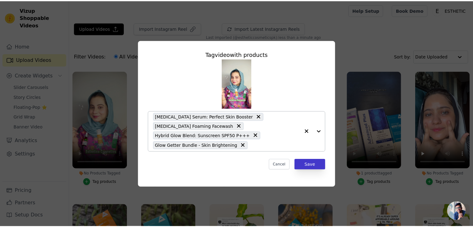
scroll to position [265, 0]
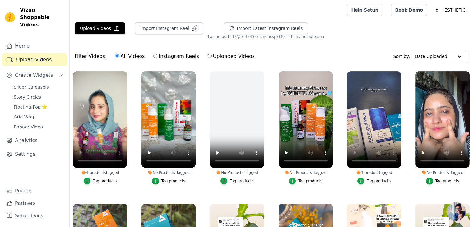
click at [138, 124] on div "No Products Tagged Tag products" at bounding box center [168, 129] width 61 height 122
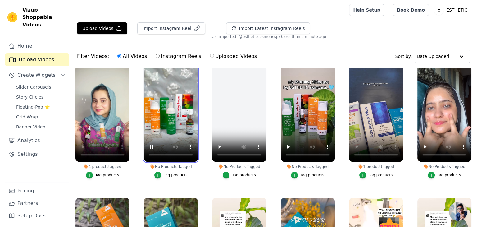
scroll to position [270, 0]
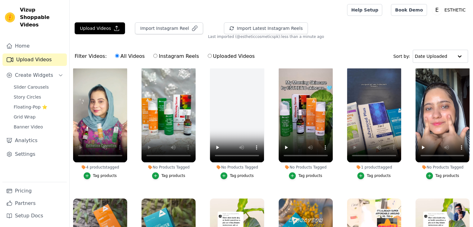
click at [134, 138] on ul "4 products tagged Tag products 4 products tagged Tag products 4 products tagged…" at bounding box center [271, 171] width 403 height 207
click at [168, 173] on div "Tag products" at bounding box center [173, 175] width 24 height 5
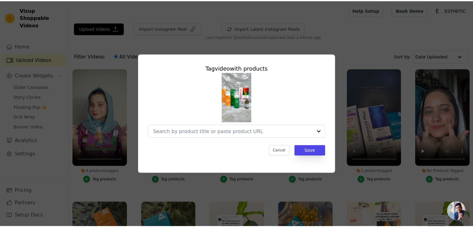
scroll to position [273, 0]
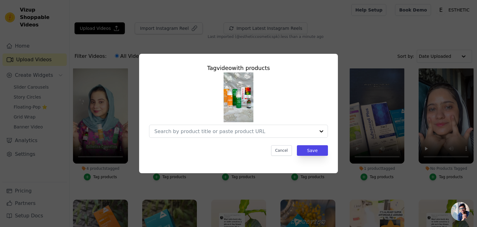
click at [319, 39] on div "Tag video with products Cancel Save" at bounding box center [238, 113] width 477 height 227
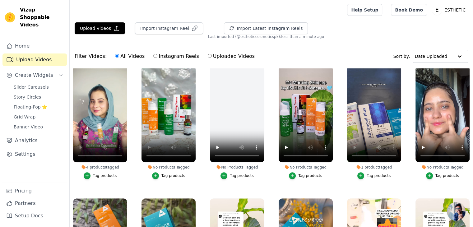
click at [165, 173] on div "Tag products" at bounding box center [173, 175] width 24 height 5
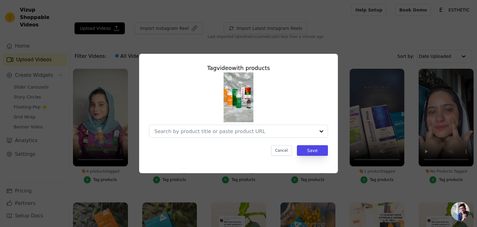
scroll to position [273, 0]
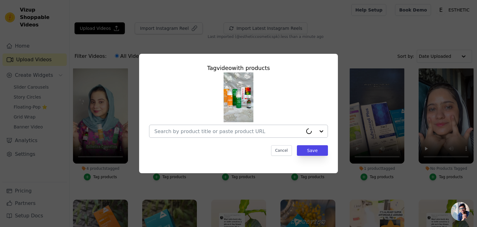
click at [216, 133] on input "No Products Tagged Tag video with products Cancel Save Tag products" at bounding box center [228, 131] width 149 height 6
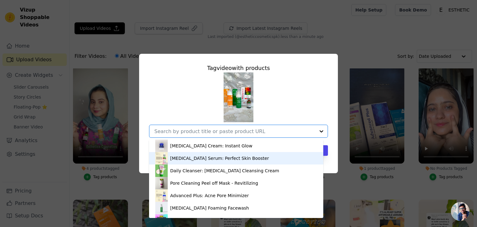
click at [192, 160] on div "Whitening Serum: Perfect Skin Booster" at bounding box center [219, 158] width 99 height 6
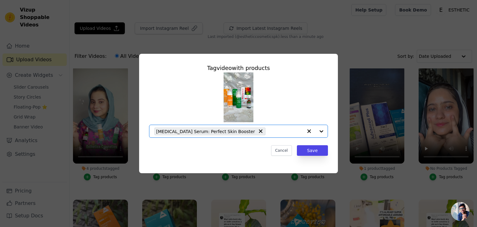
click at [269, 133] on input "No Products Tagged Tag video with products Option Whitening Serum: Perfect Skin…" at bounding box center [286, 131] width 34 height 6
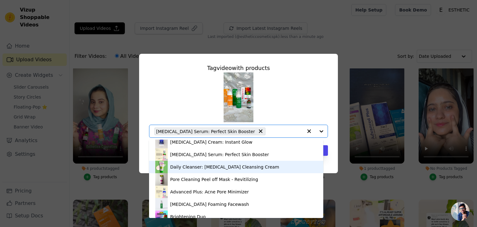
scroll to position [0, 0]
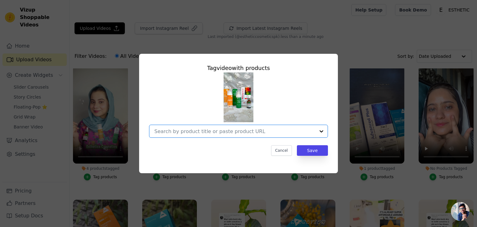
click at [236, 130] on input "No Products Tagged Tag video with products Option undefined, selected. Select i…" at bounding box center [234, 131] width 161 height 6
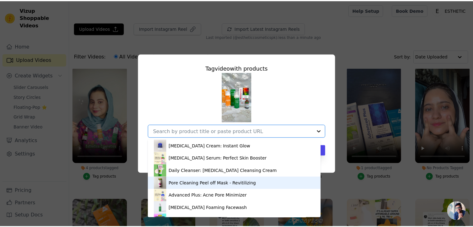
scroll to position [96, 0]
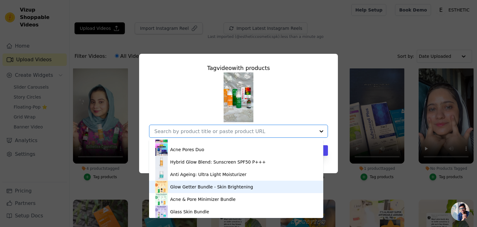
click at [196, 187] on div "Glow Getter Bundle - Skin Brightening" at bounding box center [211, 187] width 83 height 6
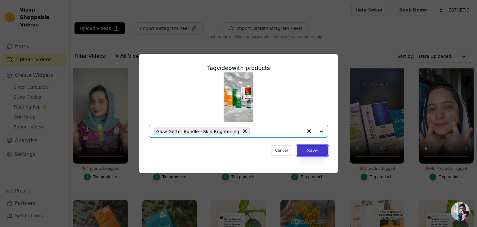
click at [311, 149] on button "Save" at bounding box center [312, 150] width 31 height 11
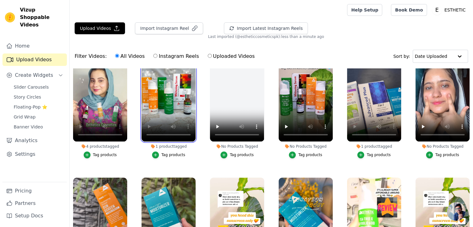
scroll to position [293, 0]
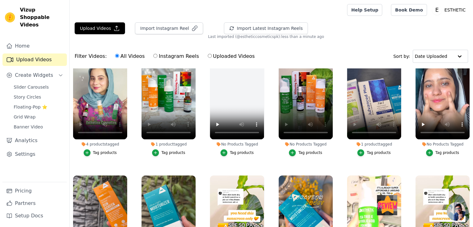
click at [271, 114] on ul "4 products tagged Tag products 4 products tagged Tag products 4 products tagged…" at bounding box center [271, 171] width 403 height 207
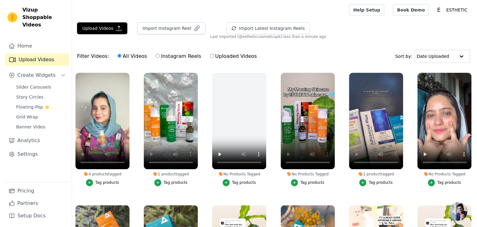
scroll to position [267, 0]
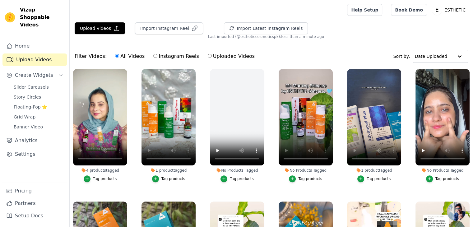
click at [305, 176] on div "Tag products" at bounding box center [310, 178] width 24 height 5
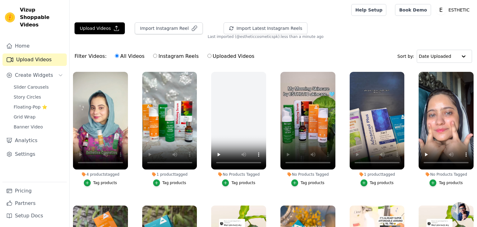
scroll to position [270, 0]
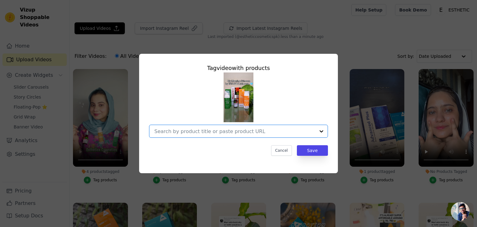
click at [247, 132] on input "No Products Tagged Tag video with products Option undefined, selected. Select i…" at bounding box center [234, 131] width 161 height 6
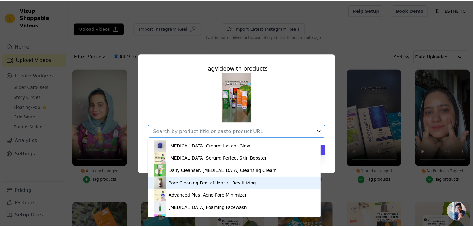
scroll to position [96, 0]
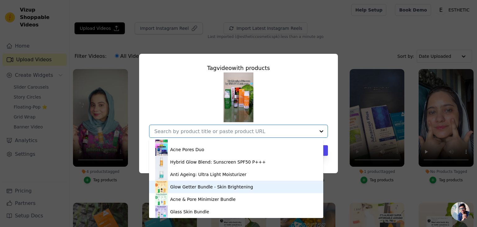
click at [206, 186] on div "Glow Getter Bundle - Skin Brightening" at bounding box center [211, 187] width 83 height 6
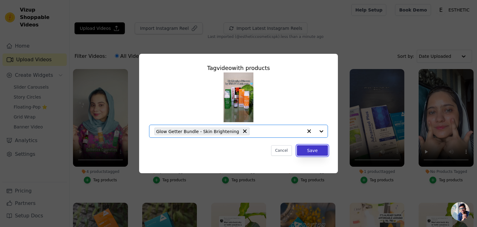
click at [315, 149] on button "Save" at bounding box center [312, 150] width 31 height 11
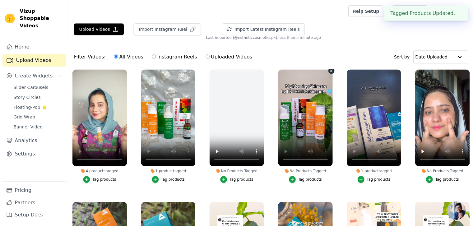
scroll to position [267, 0]
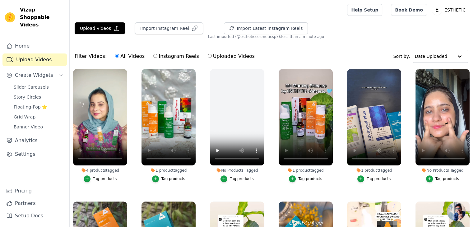
click at [438, 176] on div "Tag products" at bounding box center [447, 178] width 24 height 5
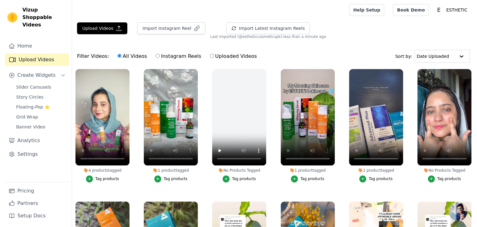
scroll to position [270, 0]
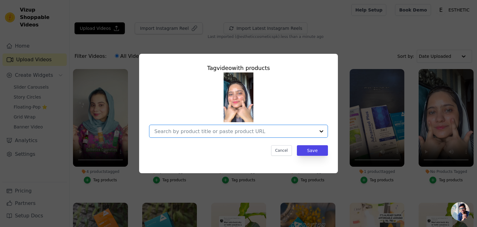
click at [220, 128] on input "No Products Tagged Tag video with products Option undefined, selected. Select i…" at bounding box center [234, 131] width 161 height 6
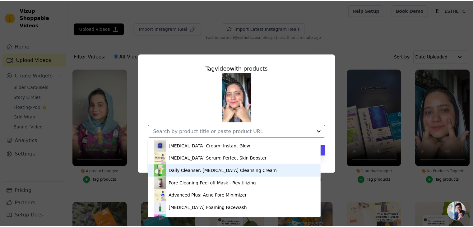
scroll to position [96, 0]
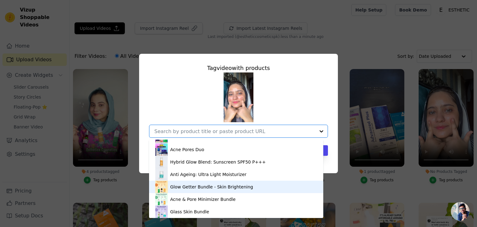
click at [194, 190] on div "Glow Getter Bundle - Skin Brightening" at bounding box center [236, 187] width 162 height 12
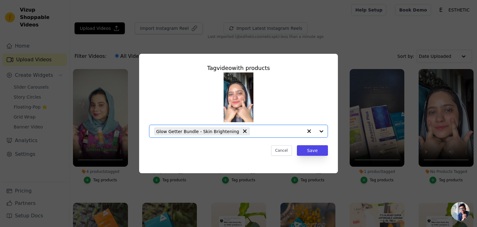
click at [273, 130] on input "No Products Tagged Tag video with products Option Glow Getter Bundle - Skin Bri…" at bounding box center [278, 131] width 50 height 6
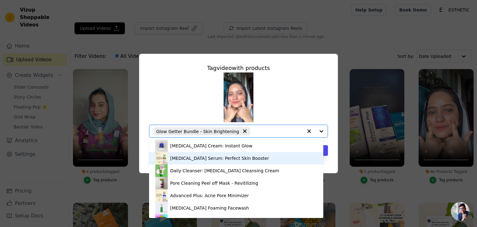
click at [220, 158] on div "Whitening Serum: Perfect Skin Booster" at bounding box center [219, 158] width 99 height 6
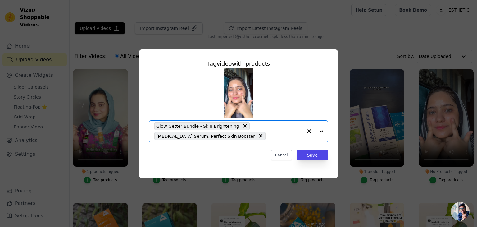
click at [269, 134] on input "No Products Tagged Tag video with products Option Glow Getter Bundle - Skin Bri…" at bounding box center [286, 136] width 34 height 6
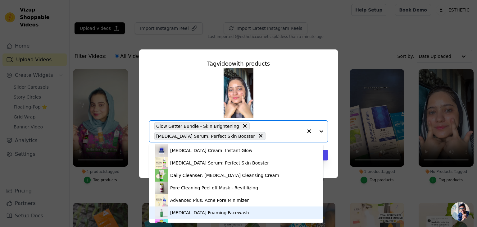
click at [179, 213] on div "Tea Tree Foaming Facewash" at bounding box center [209, 212] width 79 height 6
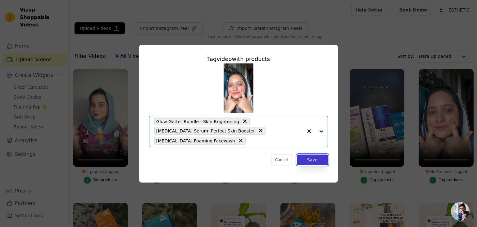
click at [307, 160] on button "Save" at bounding box center [312, 159] width 31 height 11
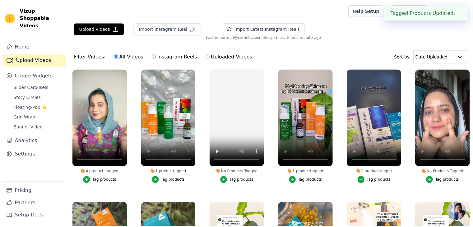
scroll to position [267, 0]
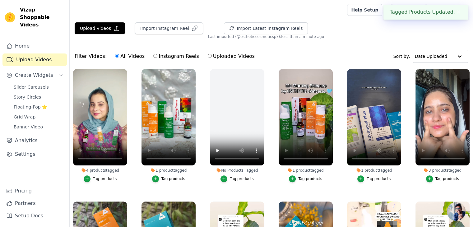
click at [339, 137] on ul "4 products tagged Tag products 4 products tagged Tag products 4 products tagged…" at bounding box center [271, 171] width 403 height 207
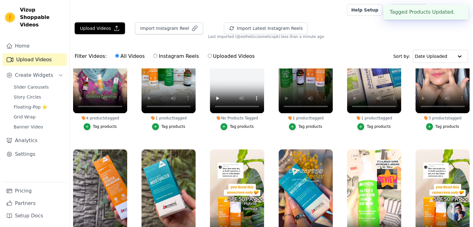
scroll to position [319, 0]
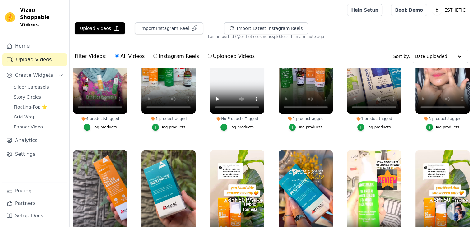
click at [340, 123] on ul "4 products tagged Tag products 4 products tagged Tag products 4 products tagged…" at bounding box center [271, 171] width 403 height 207
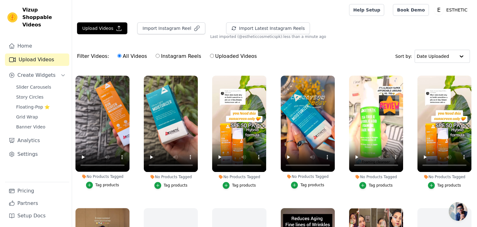
scroll to position [388, 0]
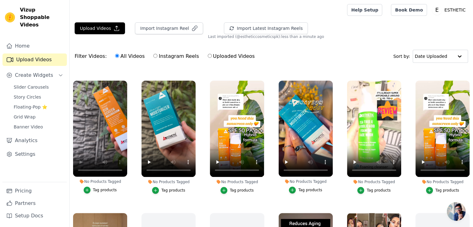
click at [101, 187] on div "Tag products" at bounding box center [105, 189] width 24 height 5
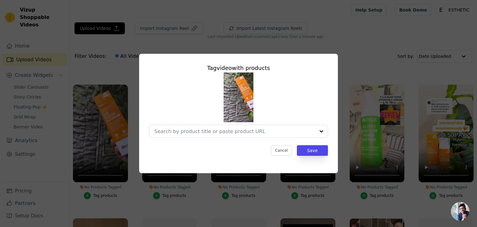
scroll to position [392, 0]
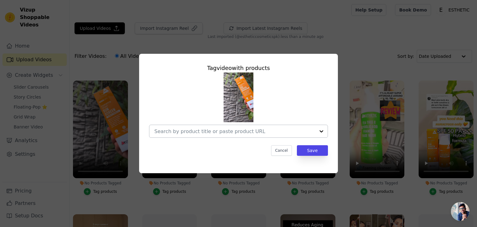
click at [199, 134] on input "No Products Tagged Tag video with products Cancel Save Tag products" at bounding box center [234, 131] width 161 height 6
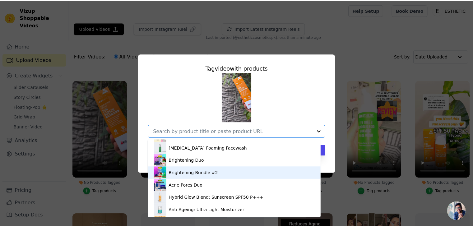
scroll to position [69, 0]
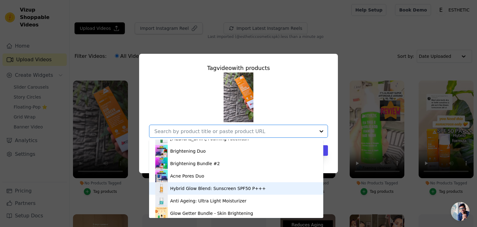
click at [194, 191] on div "Hybrid Glow Blend: Sunscreen SPF50 P+++" at bounding box center [218, 188] width 96 height 6
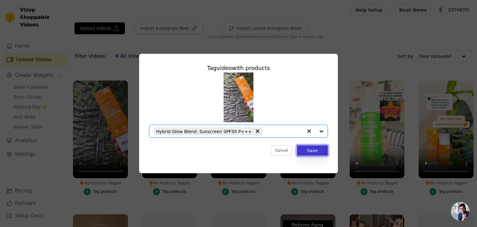
click at [304, 152] on button "Save" at bounding box center [312, 150] width 31 height 11
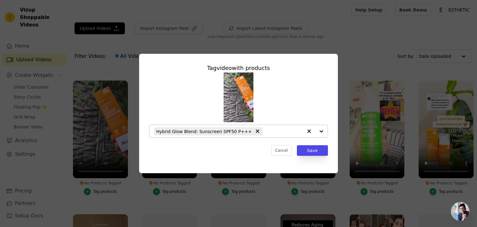
scroll to position [388, 0]
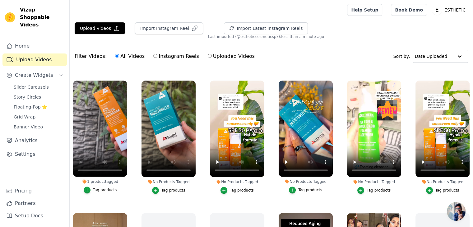
click at [174, 188] on div "Tag products" at bounding box center [173, 190] width 24 height 5
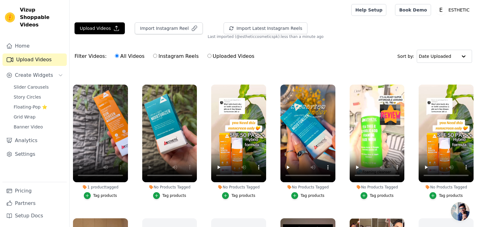
scroll to position [392, 0]
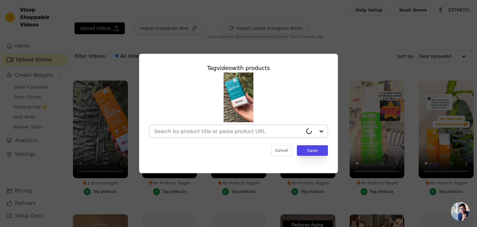
click at [213, 132] on input "No Products Tagged Tag video with products Cancel Save Tag products" at bounding box center [228, 131] width 149 height 6
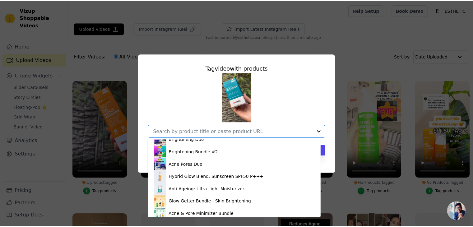
scroll to position [83, 0]
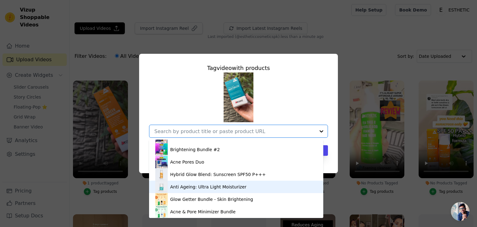
click at [200, 187] on div "Anti Ageing: Ultra Light Moisturizer" at bounding box center [208, 187] width 76 height 6
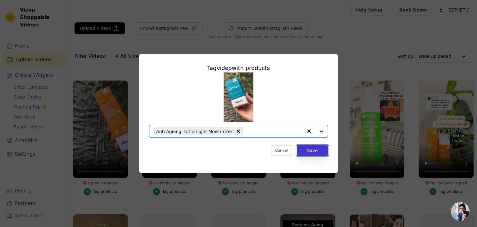
click at [309, 153] on button "Save" at bounding box center [312, 150] width 31 height 11
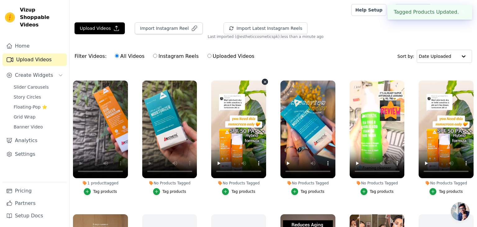
scroll to position [388, 0]
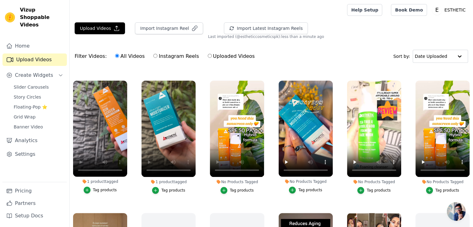
click at [235, 188] on div "Tag products" at bounding box center [242, 190] width 24 height 5
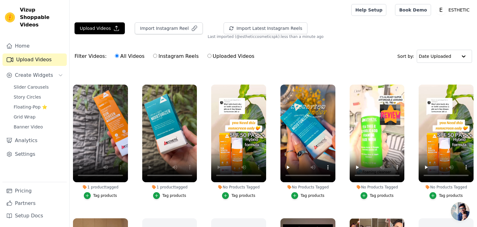
scroll to position [392, 0]
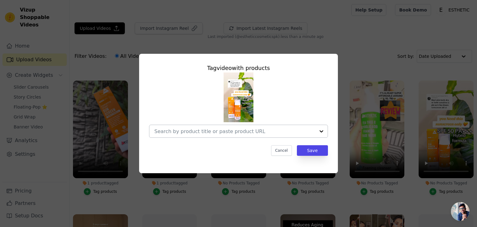
click at [208, 133] on input "No Products Tagged Tag video with products Cancel Save Tag products" at bounding box center [234, 131] width 161 height 6
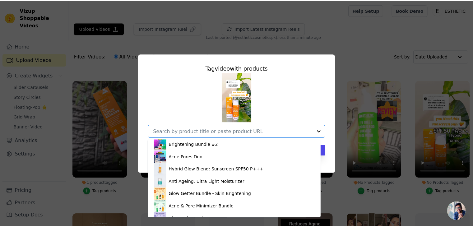
scroll to position [96, 0]
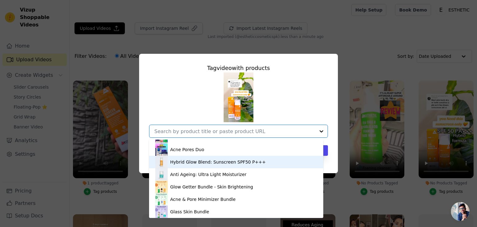
click at [194, 161] on div "Hybrid Glow Blend: Sunscreen SPF50 P+++" at bounding box center [218, 162] width 96 height 6
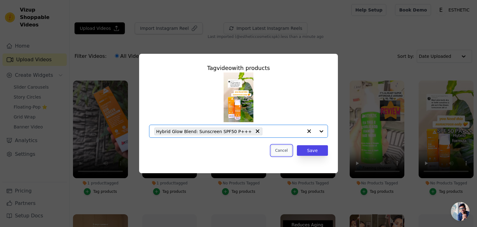
click at [284, 150] on button "Cancel" at bounding box center [281, 150] width 21 height 11
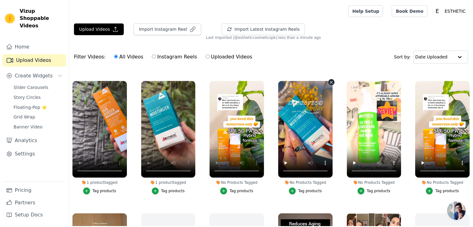
scroll to position [388, 0]
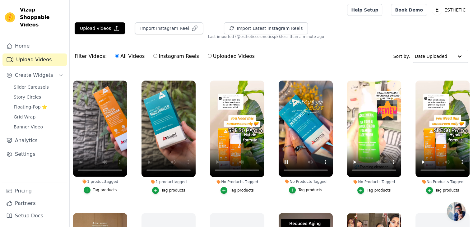
click at [270, 155] on ul "4 products tagged Tag products 4 products tagged Tag products 4 products tagged…" at bounding box center [271, 171] width 403 height 207
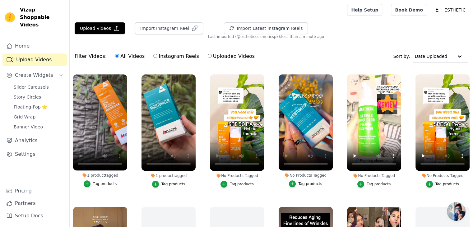
scroll to position [395, 0]
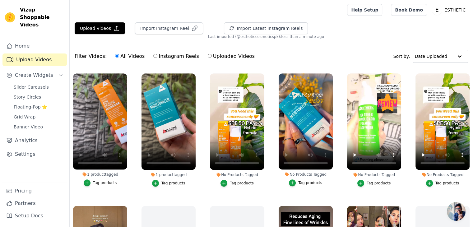
click at [302, 181] on div "Tag products" at bounding box center [310, 182] width 24 height 5
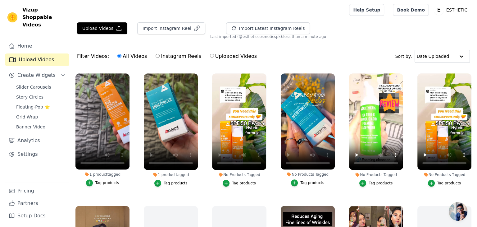
scroll to position [399, 0]
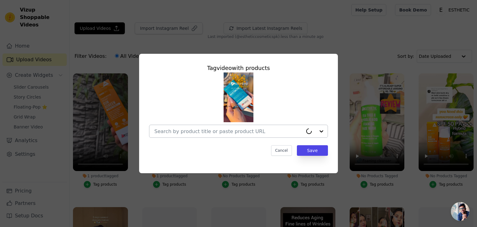
click at [251, 131] on input "No Products Tagged Tag video with products Cancel Save Tag products" at bounding box center [228, 131] width 149 height 6
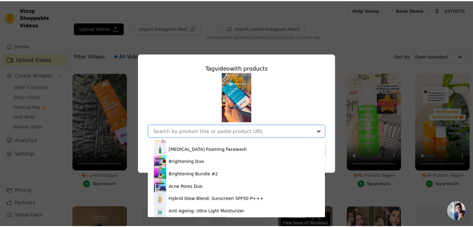
scroll to position [59, 0]
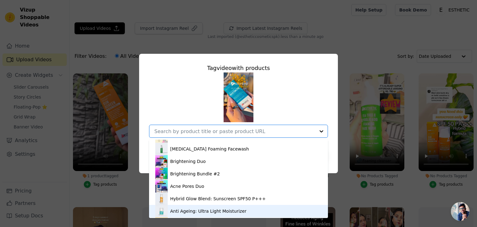
click at [185, 209] on div "Anti Ageing: Ultra Light Moisturizer" at bounding box center [208, 211] width 76 height 6
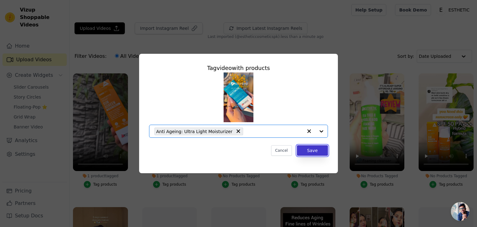
click at [307, 152] on button "Save" at bounding box center [312, 150] width 31 height 11
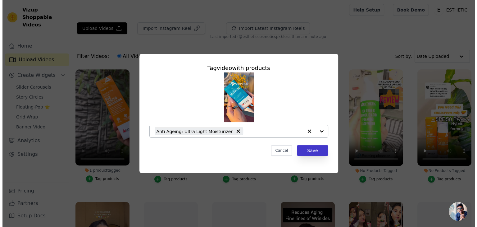
scroll to position [395, 0]
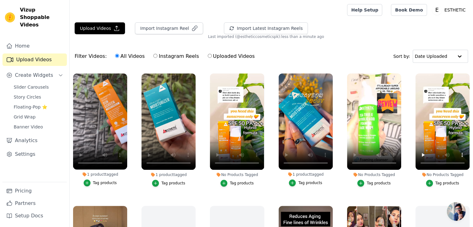
click at [370, 181] on div "Tag products" at bounding box center [378, 183] width 24 height 5
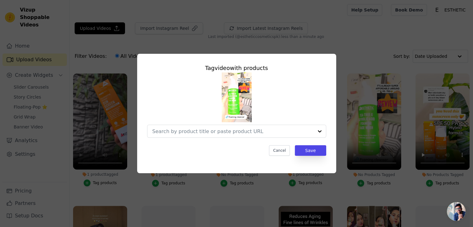
scroll to position [399, 0]
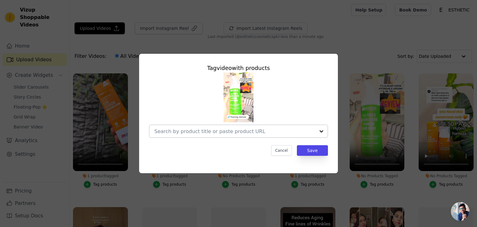
click at [258, 129] on input "No Products Tagged Tag video with products Cancel Save Tag products" at bounding box center [234, 131] width 161 height 6
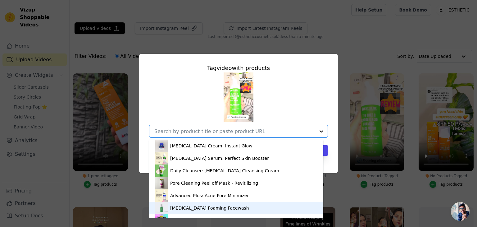
click at [187, 205] on div "Tea Tree Foaming Facewash" at bounding box center [209, 208] width 79 height 6
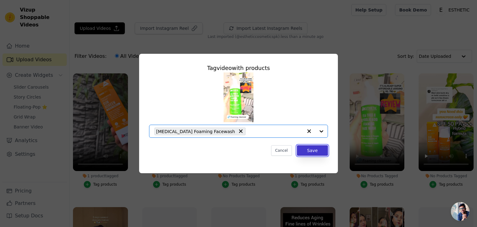
click at [313, 151] on button "Save" at bounding box center [312, 150] width 31 height 11
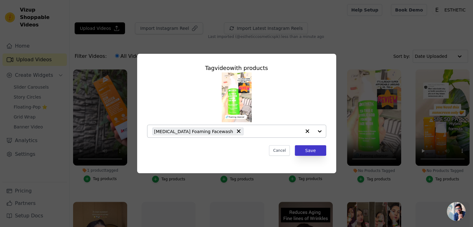
scroll to position [395, 0]
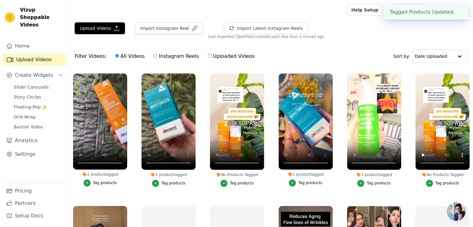
click at [340, 148] on ul "4 products tagged Tag products 4 products tagged Tag products 4 products tagged…" at bounding box center [271, 171] width 403 height 207
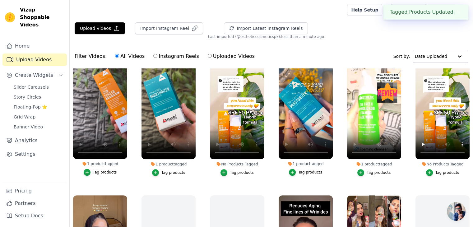
scroll to position [406, 0]
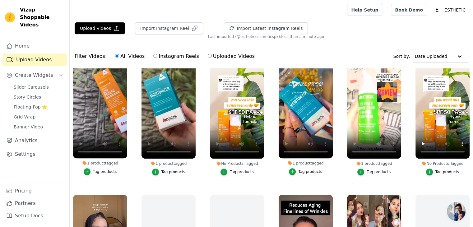
click at [438, 169] on div "Tag products" at bounding box center [447, 171] width 24 height 5
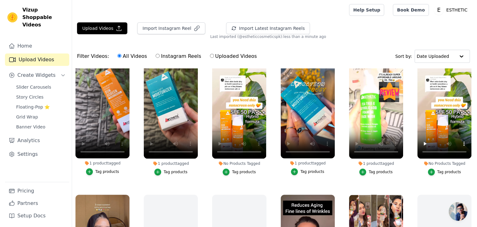
scroll to position [411, 0]
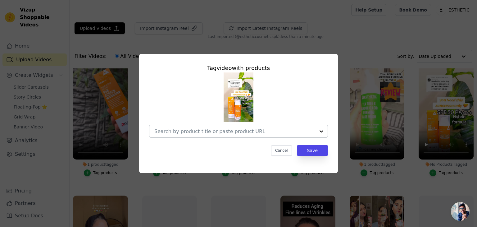
click at [223, 133] on input "No Products Tagged Tag video with products Cancel Save Tag products" at bounding box center [234, 131] width 161 height 6
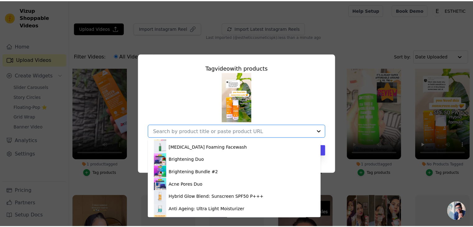
scroll to position [62, 0]
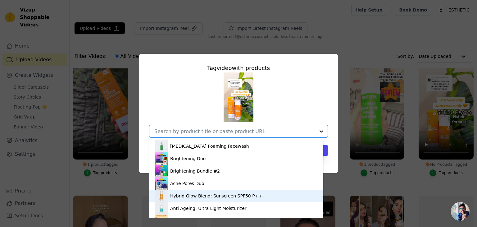
click at [179, 197] on div "Hybrid Glow Blend: Sunscreen SPF50 P+++" at bounding box center [218, 196] width 96 height 6
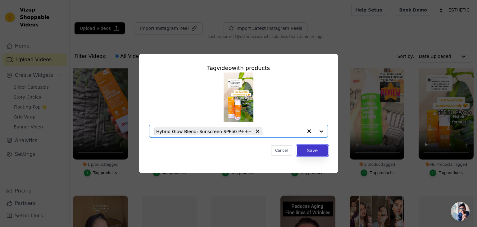
click at [308, 148] on button "Save" at bounding box center [312, 150] width 31 height 11
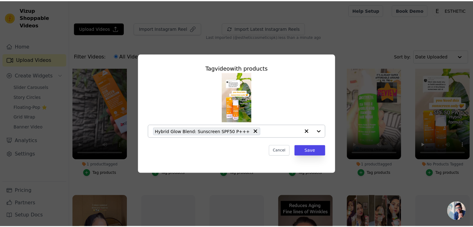
scroll to position [406, 0]
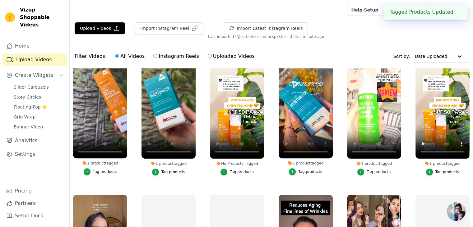
click at [267, 153] on ul "4 products tagged Tag products 4 products tagged Tag products 4 products tagged…" at bounding box center [271, 171] width 403 height 207
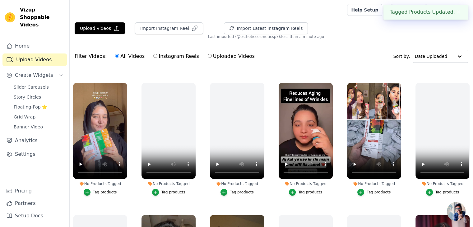
scroll to position [518, 0]
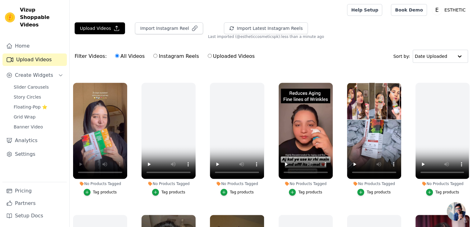
click at [104, 190] on div "Tag products" at bounding box center [105, 192] width 24 height 5
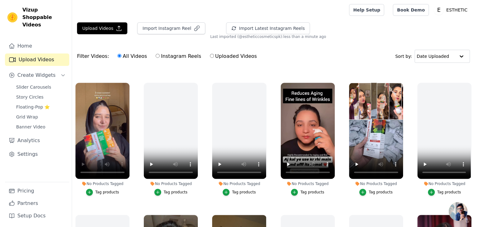
scroll to position [524, 0]
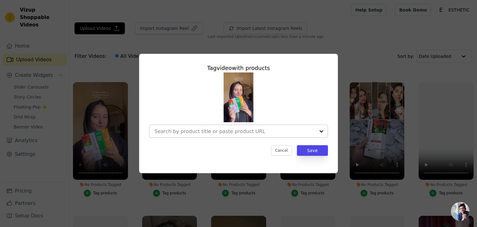
click at [194, 135] on div at bounding box center [234, 131] width 161 height 12
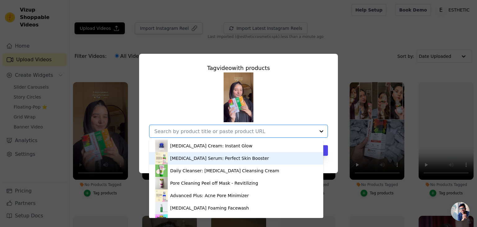
click at [190, 158] on div "Whitening Serum: Perfect Skin Booster" at bounding box center [219, 158] width 99 height 6
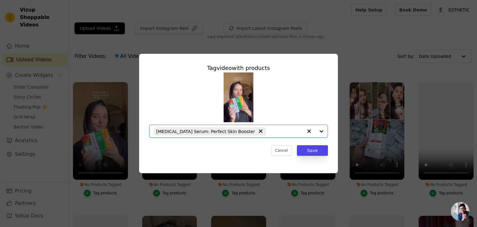
click at [269, 134] on input "No Products Tagged Tag video with products Option Whitening Serum: Perfect Skin…" at bounding box center [286, 131] width 34 height 6
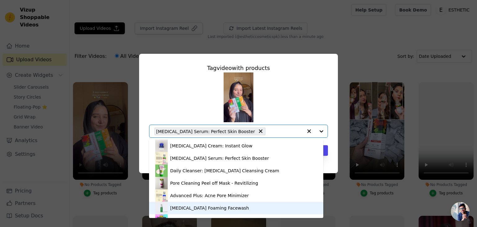
click at [189, 207] on div "Tea Tree Foaming Facewash" at bounding box center [209, 208] width 79 height 6
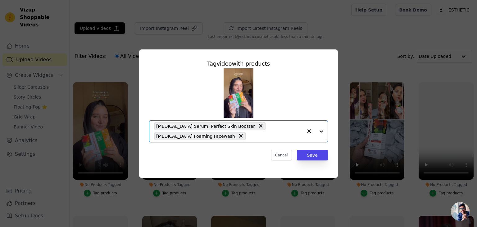
click at [249, 136] on input "No Products Tagged Tag video with products Option Whitening Serum: Perfect Skin…" at bounding box center [276, 136] width 54 height 6
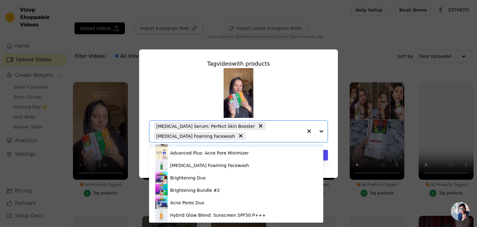
scroll to position [49, 0]
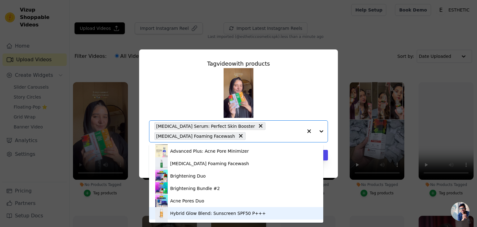
click at [185, 211] on div "Hybrid Glow Blend: Sunscreen SPF50 P+++" at bounding box center [218, 213] width 96 height 6
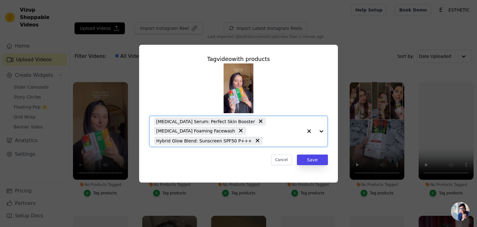
click at [266, 142] on input "No Products Tagged Tag video with products Option Whitening Serum: Perfect Skin…" at bounding box center [284, 141] width 37 height 6
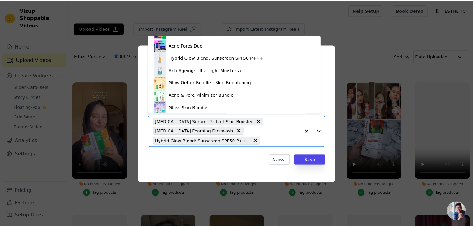
scroll to position [95, 0]
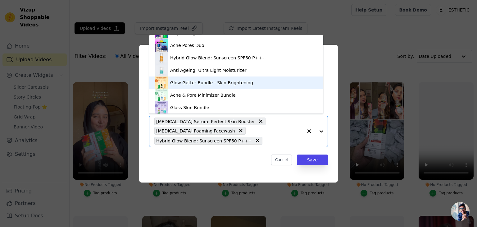
click at [198, 84] on div "Glow Getter Bundle - Skin Brightening" at bounding box center [211, 83] width 83 height 6
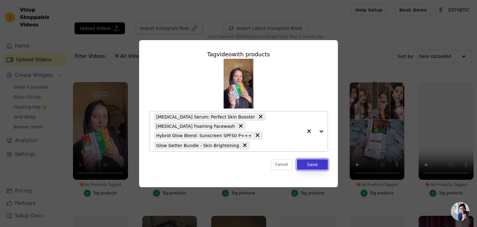
click at [308, 162] on button "Save" at bounding box center [312, 164] width 31 height 11
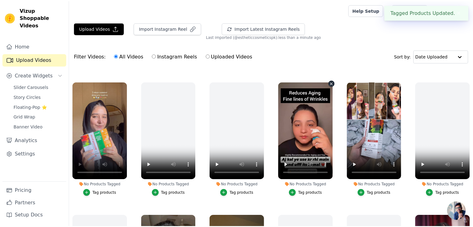
scroll to position [518, 0]
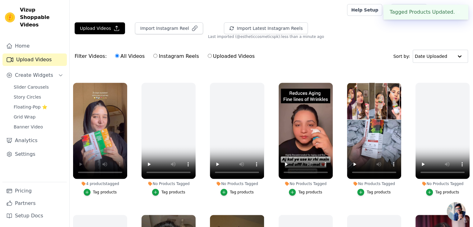
click at [132, 144] on ul "4 products tagged Tag products 4 products tagged Tag products 4 products tagged…" at bounding box center [271, 171] width 403 height 207
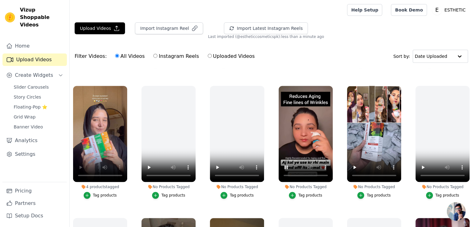
scroll to position [515, 0]
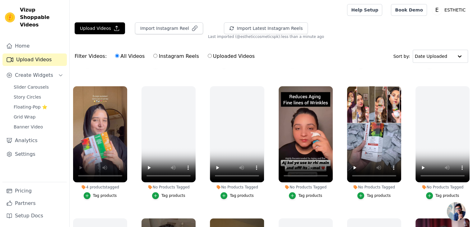
click at [298, 193] on div "Tag products" at bounding box center [310, 195] width 24 height 5
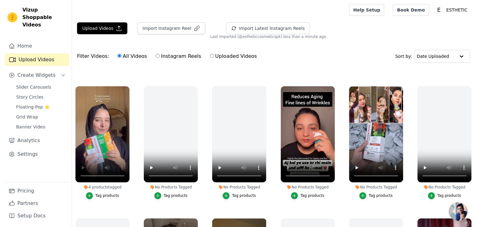
scroll to position [519, 0]
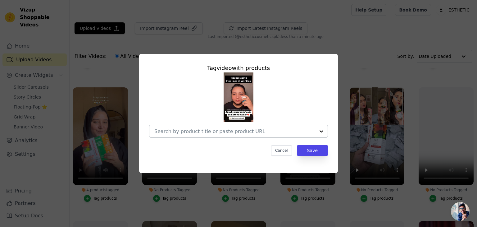
click at [221, 132] on input "No Products Tagged Tag video with products Cancel Save Tag products" at bounding box center [234, 131] width 161 height 6
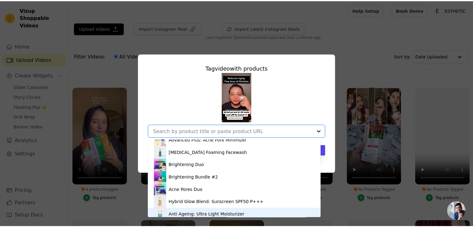
scroll to position [58, 0]
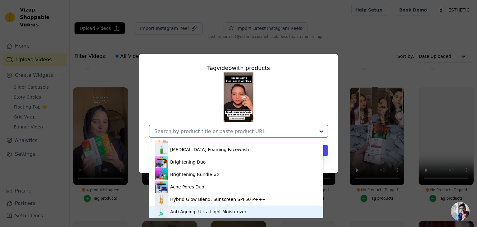
click at [188, 212] on div "Anti Ageing: Ultra Light Moisturizer" at bounding box center [208, 211] width 76 height 6
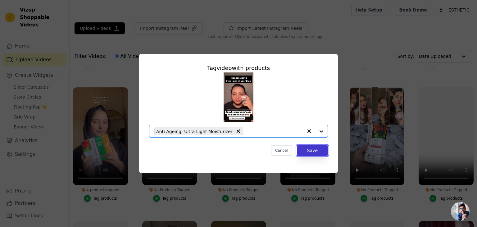
click at [315, 152] on button "Save" at bounding box center [312, 150] width 31 height 11
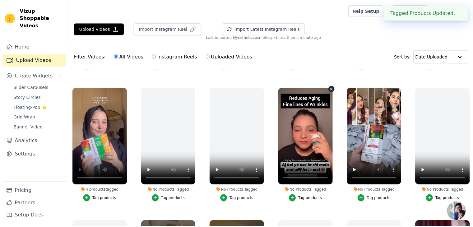
scroll to position [515, 0]
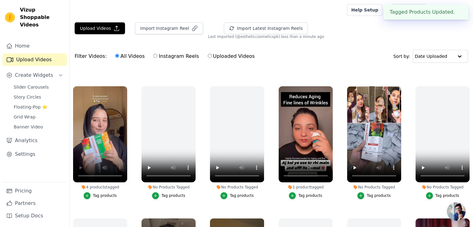
click at [340, 148] on ul "4 products tagged Tag products 4 products tagged Tag products 4 products tagged…" at bounding box center [271, 171] width 403 height 207
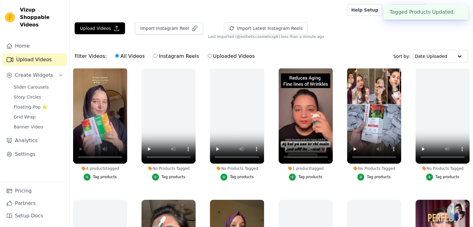
scroll to position [533, 0]
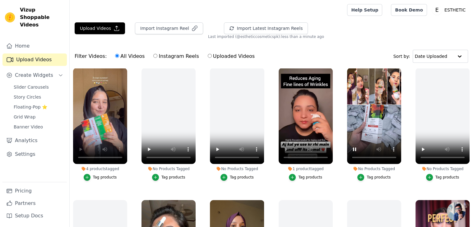
click at [370, 175] on div "Tag products" at bounding box center [378, 177] width 24 height 5
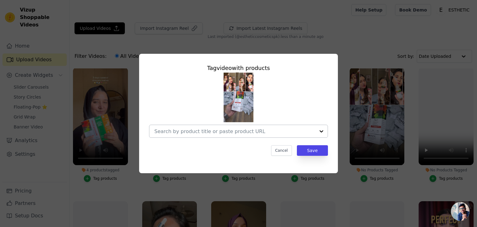
click at [201, 132] on input "No Products Tagged Tag video with products Cancel Save Tag products" at bounding box center [234, 131] width 161 height 6
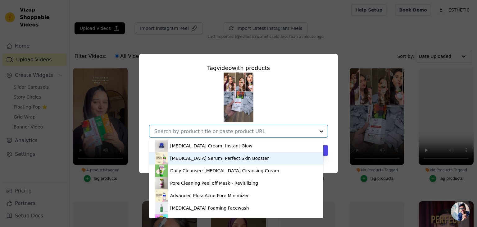
click at [188, 157] on div "Whitening Serum: Perfect Skin Booster" at bounding box center [219, 158] width 99 height 6
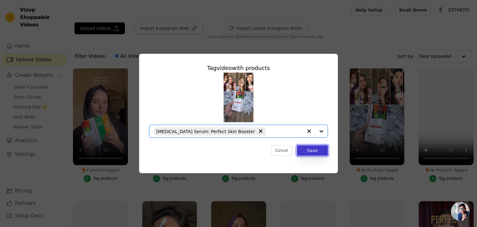
click at [316, 151] on button "Save" at bounding box center [312, 150] width 31 height 11
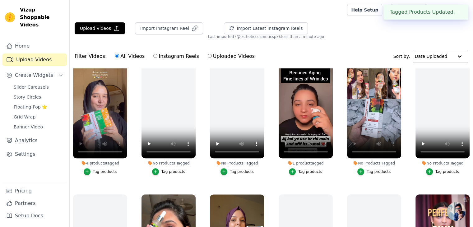
scroll to position [533, 0]
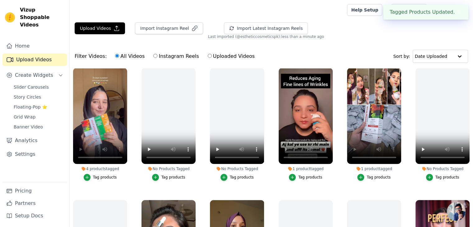
click at [339, 142] on ul "4 products tagged Tag products 4 products tagged Tag products 4 products tagged…" at bounding box center [271, 171] width 403 height 207
click at [336, 146] on ul "4 products tagged Tag products 4 products tagged Tag products 4 products tagged…" at bounding box center [271, 171] width 403 height 207
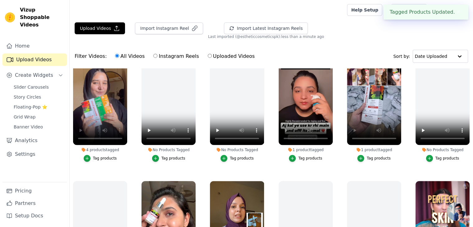
scroll to position [552, 0]
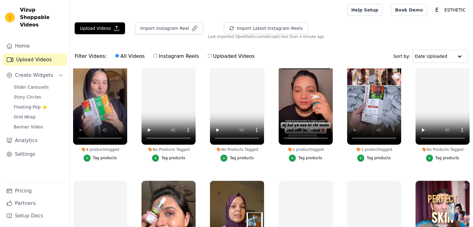
click at [405, 126] on ul "4 products tagged Tag products 4 products tagged Tag products 4 products tagged…" at bounding box center [271, 171] width 403 height 207
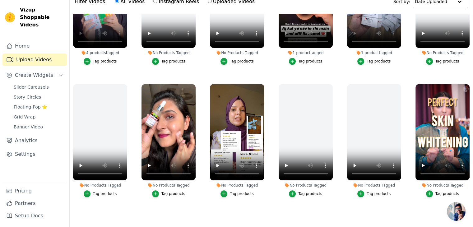
scroll to position [56, 0]
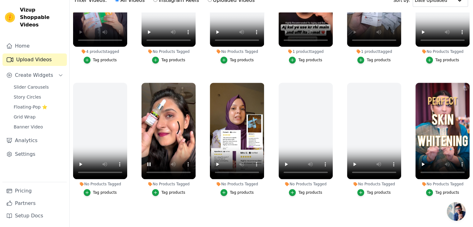
click at [167, 190] on div "Tag products" at bounding box center [173, 192] width 24 height 5
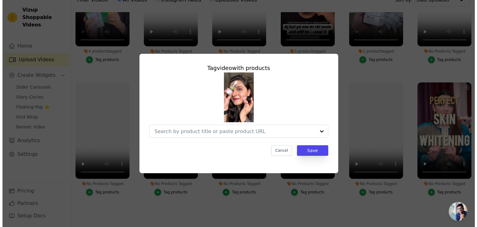
scroll to position [600, 0]
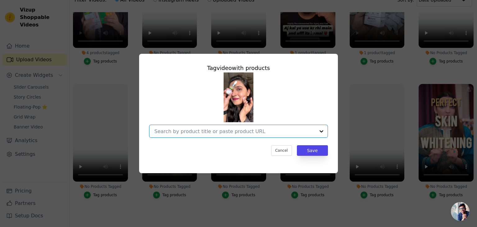
click at [210, 132] on input "No Products Tagged Tag video with products Option undefined, selected. Select i…" at bounding box center [234, 131] width 161 height 6
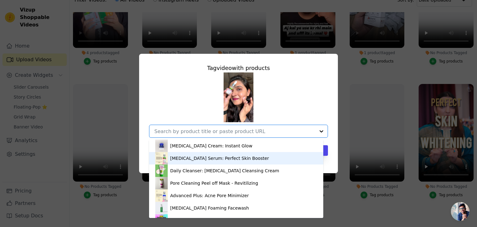
click at [195, 157] on div "Whitening Serum: Perfect Skin Booster" at bounding box center [219, 158] width 99 height 6
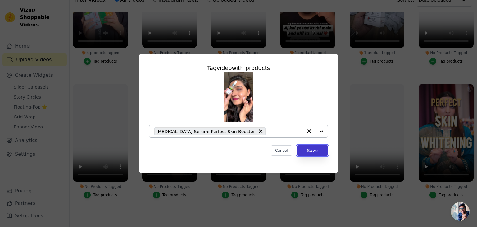
click at [306, 150] on button "Save" at bounding box center [312, 150] width 31 height 11
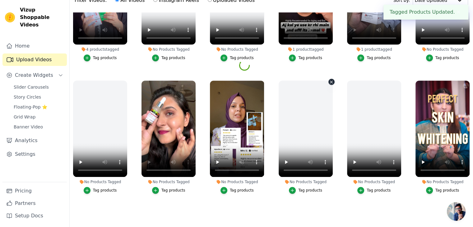
scroll to position [594, 0]
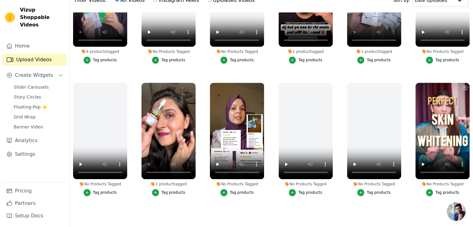
click at [245, 181] on div "No Products Tagged" at bounding box center [237, 183] width 54 height 5
click at [242, 190] on div "Tag products" at bounding box center [242, 192] width 24 height 5
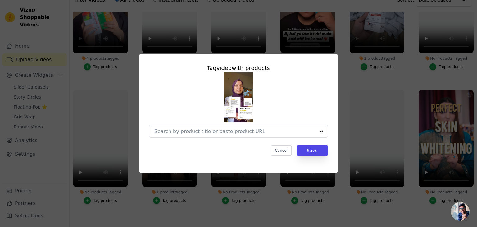
scroll to position [600, 0]
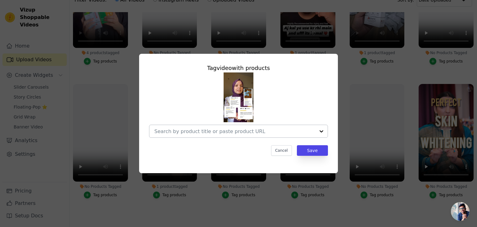
click at [219, 131] on input "No Products Tagged Tag video with products Cancel Save Tag products" at bounding box center [234, 131] width 161 height 6
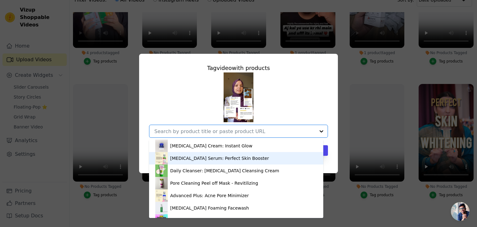
click at [203, 157] on div "Whitening Serum: Perfect Skin Booster" at bounding box center [219, 158] width 99 height 6
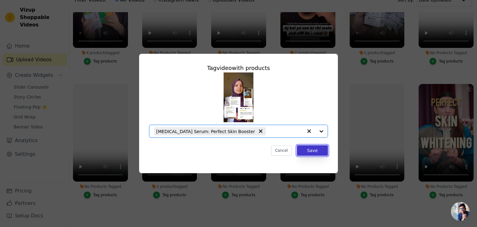
click at [313, 149] on button "Save" at bounding box center [312, 150] width 31 height 11
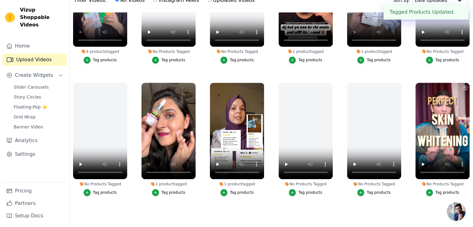
scroll to position [63, 0]
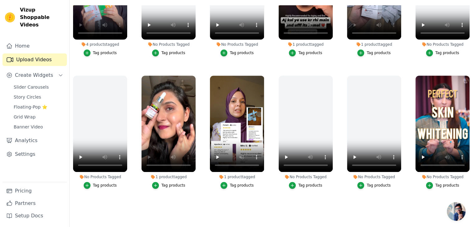
click at [436, 183] on div "Tag products" at bounding box center [447, 185] width 24 height 5
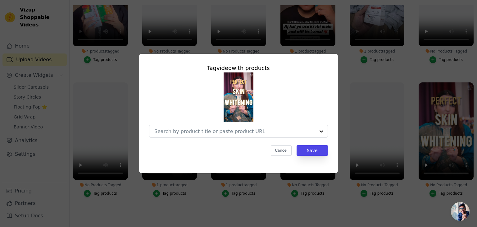
scroll to position [600, 0]
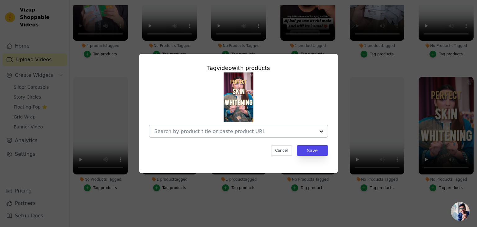
click at [254, 129] on input "No Products Tagged Tag video with products Cancel Save Tag products" at bounding box center [234, 131] width 161 height 6
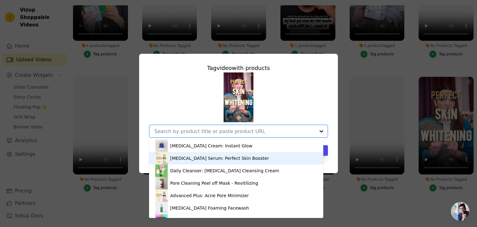
click at [205, 159] on div "Whitening Serum: Perfect Skin Booster" at bounding box center [219, 158] width 99 height 6
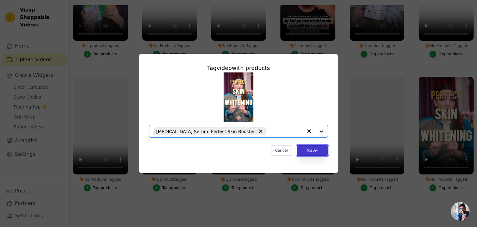
click at [309, 149] on button "Save" at bounding box center [312, 150] width 31 height 11
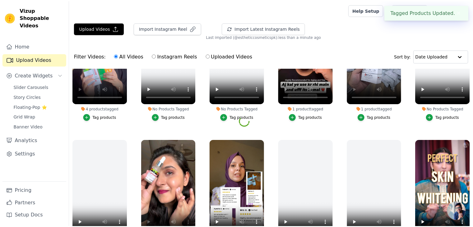
scroll to position [594, 0]
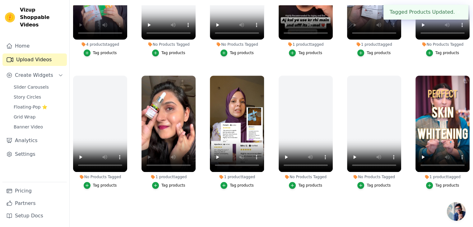
click at [337, 147] on ul "4 products tagged Tag products 4 products tagged Tag products 4 products tagged…" at bounding box center [271, 108] width 403 height 207
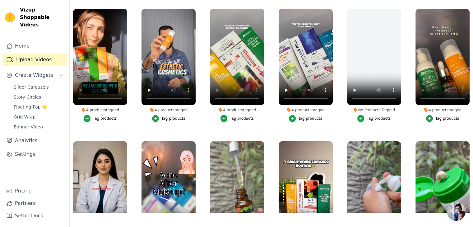
scroll to position [0, 0]
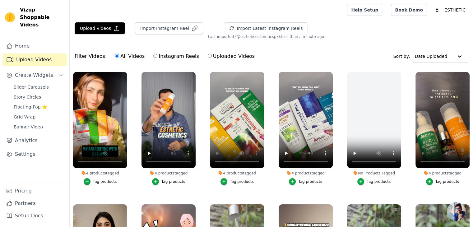
click at [172, 56] on label "Instagram Reels" at bounding box center [176, 56] width 46 height 8
click at [157, 56] on input "Instagram Reels" at bounding box center [155, 56] width 4 height 4
radio input "true"
click at [127, 56] on label "All Videos" at bounding box center [130, 56] width 30 height 8
click at [119, 56] on input "All Videos" at bounding box center [117, 56] width 4 height 4
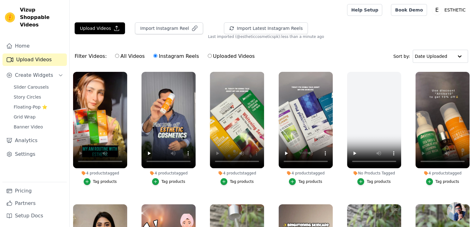
radio input "true"
click at [263, 30] on button "Import Latest Instagram Reels" at bounding box center [266, 28] width 84 height 12
click at [270, 93] on ul "4 products tagged Tag products 4 products tagged Tag products 4 products tagged…" at bounding box center [271, 171] width 403 height 207
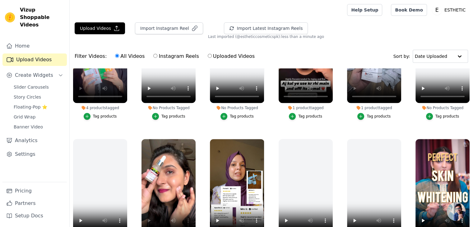
scroll to position [63, 0]
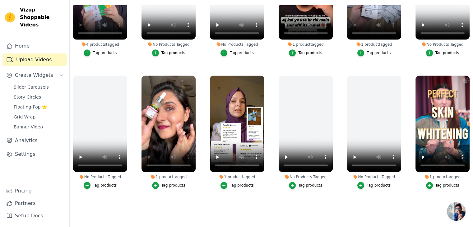
click at [272, 202] on ul "4 products tagged Tag products 4 products tagged Tag products 4 products tagged…" at bounding box center [271, 108] width 403 height 207
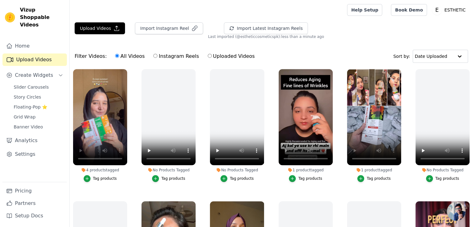
scroll to position [594, 0]
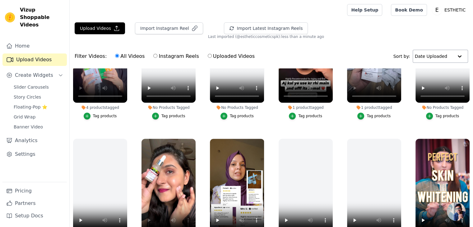
click at [434, 56] on input "text" at bounding box center [433, 56] width 39 height 12
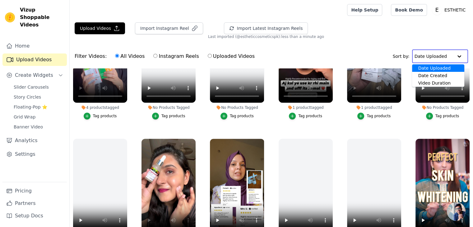
click at [434, 56] on input "text" at bounding box center [433, 56] width 39 height 12
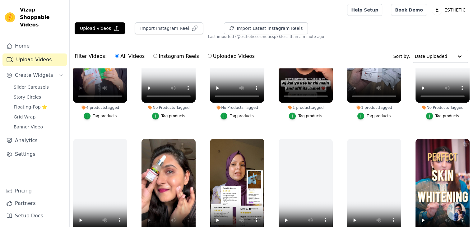
click at [265, 110] on div "No Products Tagged Tag products" at bounding box center [236, 64] width 61 height 122
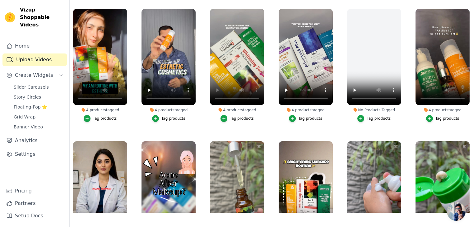
scroll to position [0, 0]
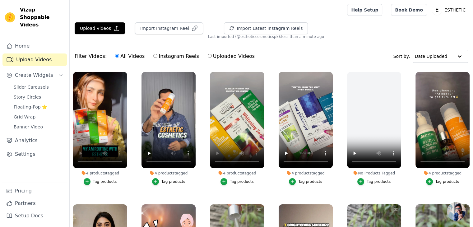
click at [208, 54] on input "Uploaded Videos" at bounding box center [210, 56] width 4 height 4
radio input "true"
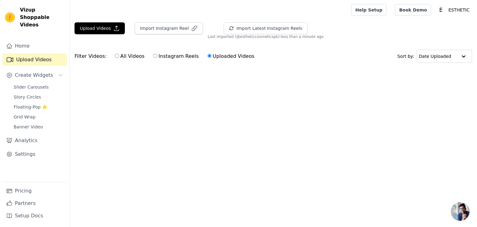
click at [115, 56] on input "All Videos" at bounding box center [117, 56] width 4 height 4
radio input "true"
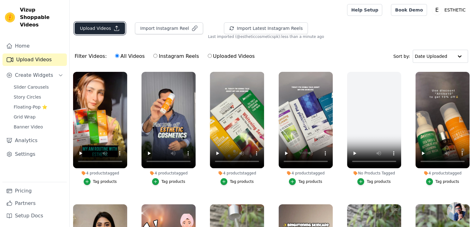
click at [114, 26] on icon "button" at bounding box center [116, 28] width 5 height 5
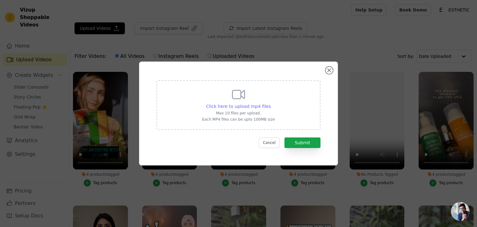
click at [242, 106] on span "Click here to upload mp4 files" at bounding box center [238, 106] width 65 height 5
click at [271, 103] on input "Click here to upload mp4 files Max 10 files per upload. Each MP4 files can be u…" at bounding box center [271, 103] width 0 height 0
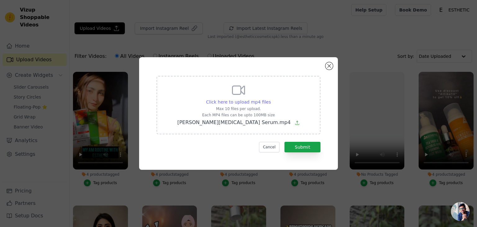
click at [237, 102] on span "Click here to upload mp4 files" at bounding box center [238, 101] width 65 height 5
click at [271, 99] on input "Click here to upload mp4 files Max 10 files per upload. Each MP4 files can be u…" at bounding box center [271, 98] width 0 height 0
type input "C:\fakepath\Aimen.mp4"
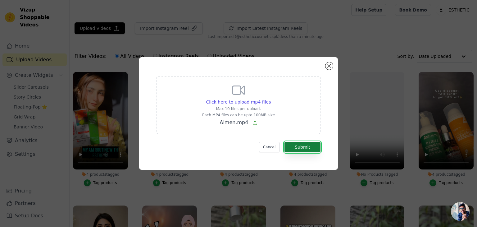
click at [295, 146] on button "Submit" at bounding box center [303, 147] width 36 height 11
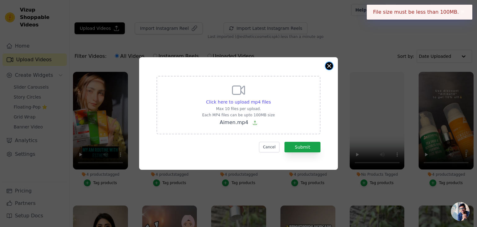
click at [329, 67] on button "Close modal" at bounding box center [329, 65] width 7 height 7
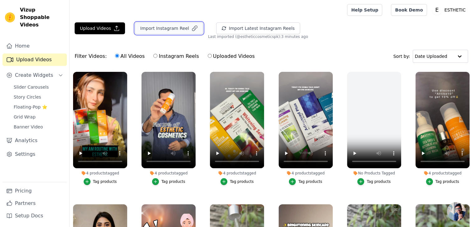
click at [184, 24] on button "Import Instagram Reel" at bounding box center [169, 28] width 68 height 12
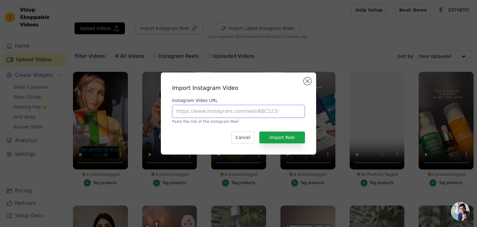
click at [199, 111] on input "Instagram Video URL" at bounding box center [238, 111] width 133 height 13
paste input "https://www.instagram.com/reel/C8-FUHKojs6/?utm_source=ig_web_copy_link&igsh=Mz…"
type input "https://www.instagram.com/reel/C8-FUHKojs6/?utm_source=ig_web_copy_link&igsh=Mz…"
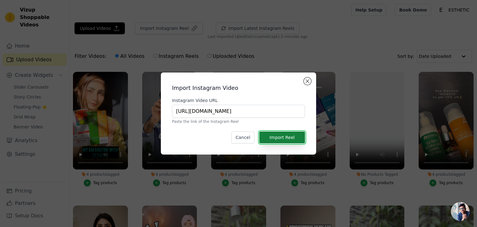
click at [270, 136] on button "Import Reel" at bounding box center [282, 137] width 46 height 12
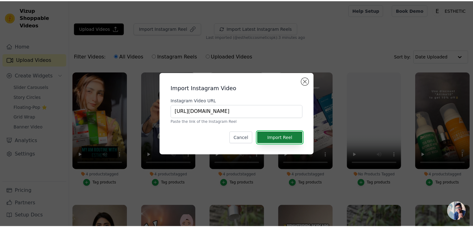
scroll to position [0, 0]
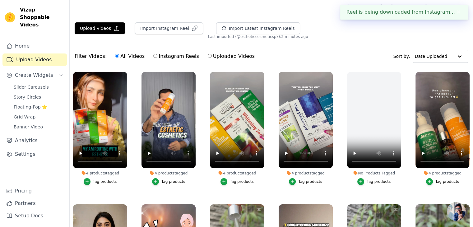
click at [405, 13] on div "Reel is being downloaded from Instagram... ✖" at bounding box center [404, 12] width 128 height 15
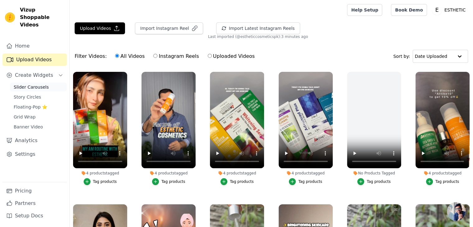
click at [34, 84] on span "Slider Carousels" at bounding box center [31, 87] width 35 height 6
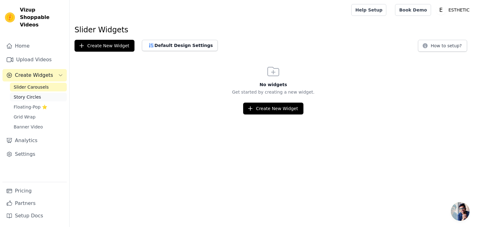
click at [41, 93] on link "Story Circles" at bounding box center [38, 97] width 57 height 9
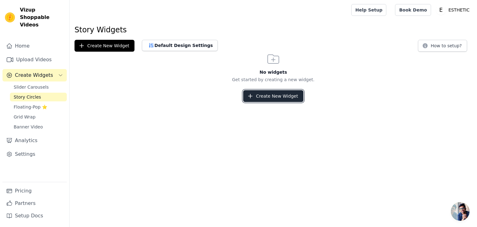
click at [263, 96] on button "Create New Widget" at bounding box center [273, 96] width 60 height 12
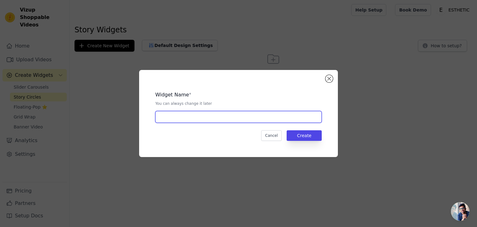
click at [236, 121] on input "text" at bounding box center [238, 117] width 167 height 12
type input "Story 1"
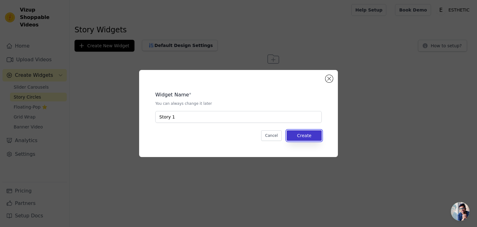
click at [302, 139] on button "Create" at bounding box center [304, 135] width 35 height 11
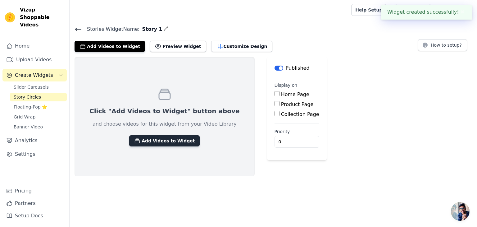
click at [160, 142] on button "Add Videos to Widget" at bounding box center [164, 140] width 71 height 11
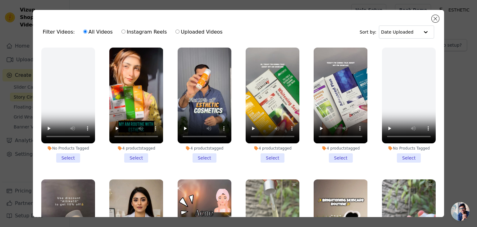
click at [438, 15] on div "Filter Videos: All Videos Instagram Reels Uploaded Videos Sort by: Date Uploade…" at bounding box center [239, 113] width 412 height 207
click at [437, 16] on button "Close modal" at bounding box center [435, 18] width 7 height 7
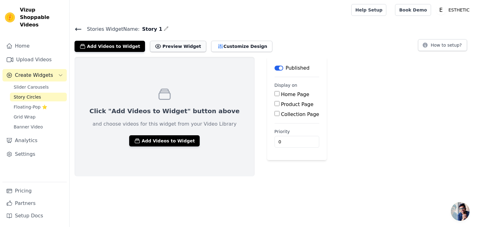
click at [180, 50] on button "Preview Widget" at bounding box center [178, 46] width 56 height 11
click at [275, 107] on div "Product Page" at bounding box center [297, 104] width 45 height 7
click at [281, 105] on label "Product Page" at bounding box center [297, 104] width 33 height 6
click at [275, 105] on input "Product Page" at bounding box center [277, 103] width 5 height 5
checkbox input "true"
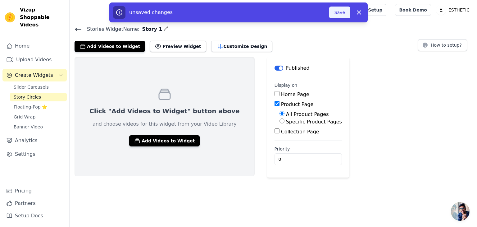
click at [336, 15] on button "Save" at bounding box center [339, 13] width 21 height 12
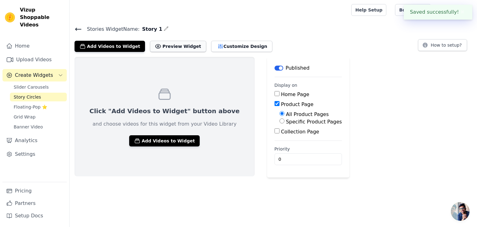
click at [163, 43] on button "Preview Widget" at bounding box center [178, 46] width 56 height 11
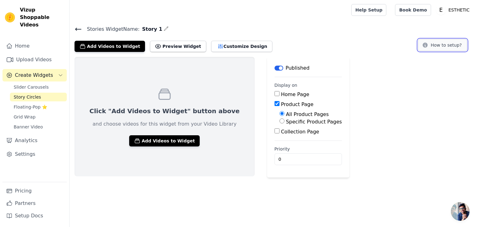
click at [432, 47] on button "How to setup?" at bounding box center [442, 45] width 49 height 12
click at [37, 104] on div "Slider Carousels Story Circles Floating-Pop ⭐ Grid Wrap Banner Video" at bounding box center [38, 107] width 57 height 48
click at [34, 84] on span "Slider Carousels" at bounding box center [31, 87] width 35 height 6
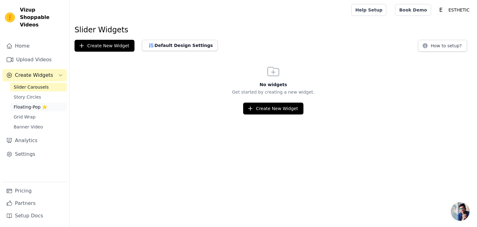
click at [33, 104] on span "Floating-Pop ⭐" at bounding box center [31, 107] width 34 height 6
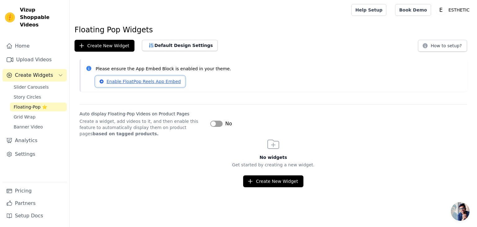
click at [148, 82] on link "Enable FloatPop Reels App Embed" at bounding box center [140, 81] width 89 height 11
click at [222, 123] on button "Label" at bounding box center [216, 124] width 12 height 6
click at [171, 146] on div "No widgets Get started by creating a new widget. Create New Widget" at bounding box center [274, 162] width 408 height 50
click at [24, 94] on span "Story Circles" at bounding box center [27, 97] width 27 height 6
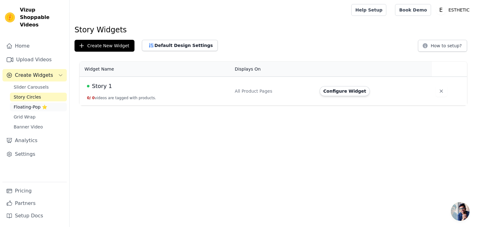
click at [26, 104] on span "Floating-Pop ⭐" at bounding box center [31, 107] width 34 height 6
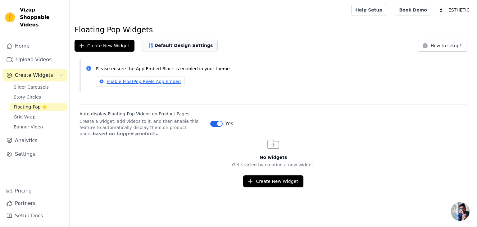
click at [168, 49] on button "Default Design Settings" at bounding box center [180, 45] width 76 height 11
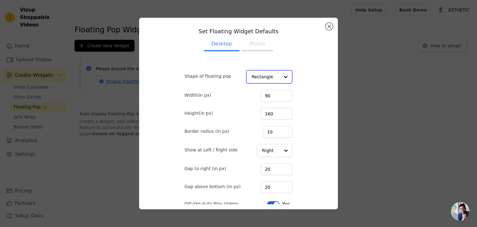
click at [257, 79] on input "Shape of floating pop" at bounding box center [266, 77] width 28 height 12
click at [233, 66] on form "Shape of floating pop Rectangle Width(in px) 90 Height(in px) 160 Border radius…" at bounding box center [238, 145] width 117 height 173
click at [251, 44] on button "Mobile" at bounding box center [257, 45] width 31 height 14
click at [216, 45] on button "Desktop" at bounding box center [221, 45] width 35 height 14
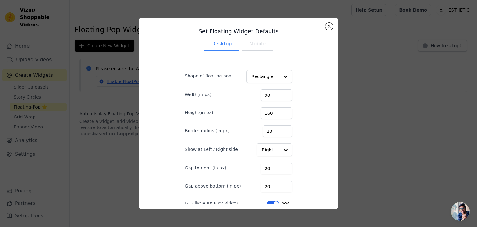
scroll to position [26, 0]
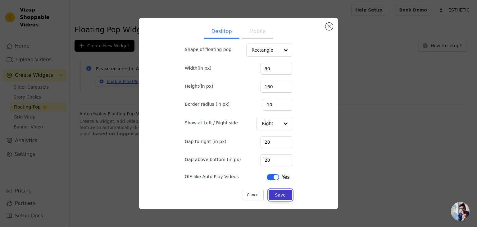
click at [281, 195] on button "Save" at bounding box center [281, 195] width 24 height 11
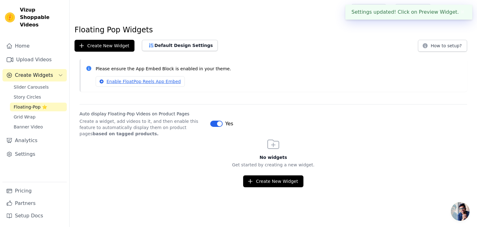
click at [117, 128] on p "Create a widget, add videos to it, and then enable this feature to automaticall…" at bounding box center [143, 127] width 126 height 19
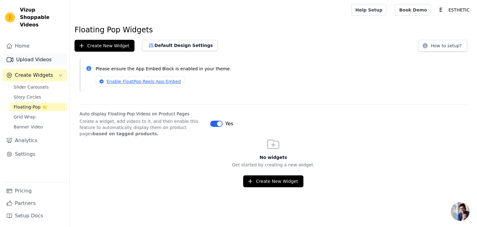
click at [38, 53] on link "Upload Videos" at bounding box center [34, 59] width 64 height 12
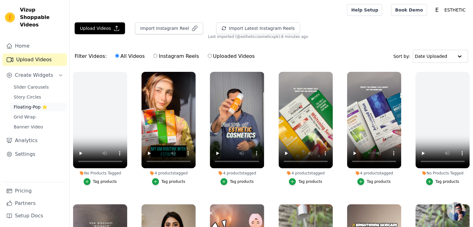
click at [34, 104] on span "Floating-Pop ⭐" at bounding box center [31, 107] width 34 height 6
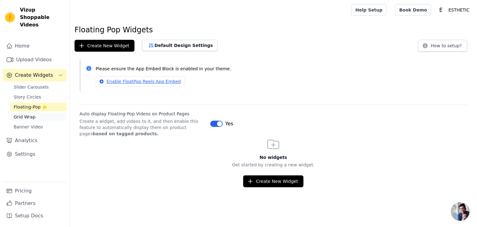
click at [26, 114] on span "Grid Wrap" at bounding box center [25, 117] width 22 height 6
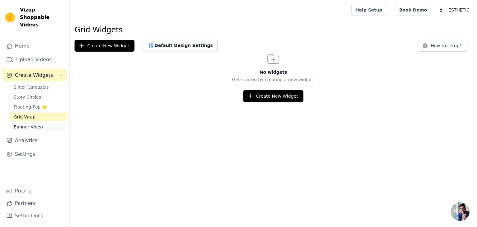
click at [31, 124] on span "Banner Video" at bounding box center [28, 127] width 29 height 6
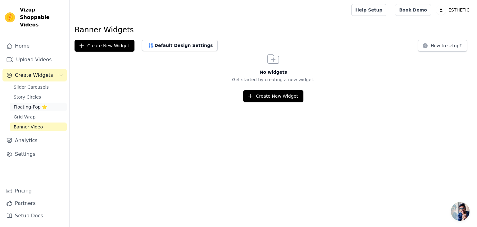
click at [28, 104] on span "Floating-Pop ⭐" at bounding box center [31, 107] width 34 height 6
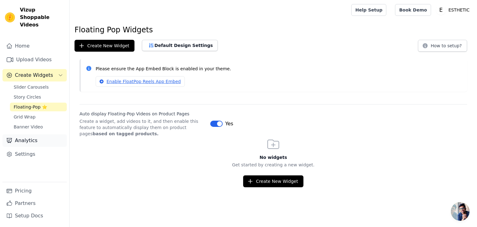
click at [25, 138] on link "Analytics" at bounding box center [34, 140] width 64 height 12
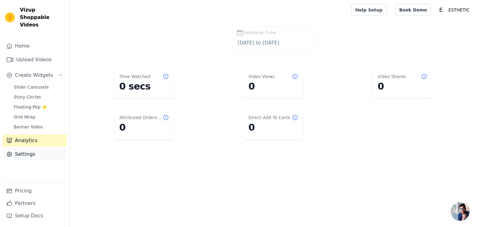
click at [25, 148] on link "Settings" at bounding box center [34, 154] width 64 height 12
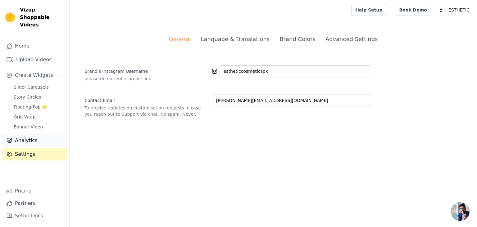
click at [41, 134] on link "Analytics" at bounding box center [34, 140] width 64 height 12
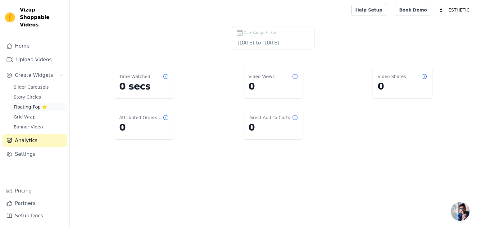
click at [25, 104] on span "Floating-Pop ⭐" at bounding box center [31, 107] width 34 height 6
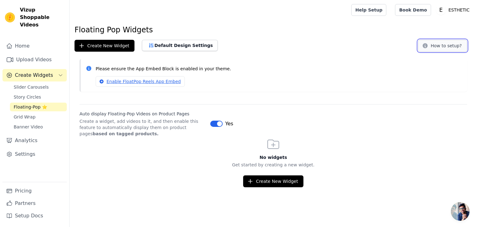
click at [435, 45] on button "How to setup?" at bounding box center [442, 46] width 49 height 12
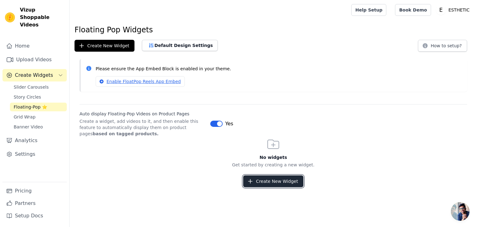
click at [254, 180] on icon "button" at bounding box center [250, 181] width 6 height 6
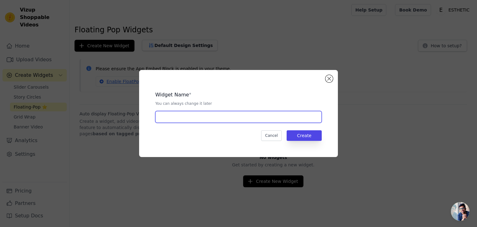
click at [229, 119] on input "text" at bounding box center [238, 117] width 167 height 12
type input "widget 1"
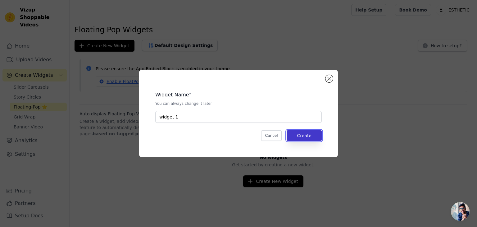
click at [297, 134] on button "Create" at bounding box center [304, 135] width 35 height 11
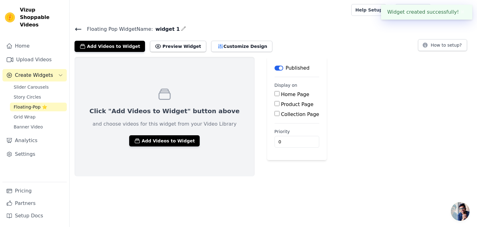
click at [281, 102] on label "Product Page" at bounding box center [297, 104] width 33 height 6
click at [275, 102] on input "Product Page" at bounding box center [277, 103] width 5 height 5
checkbox input "true"
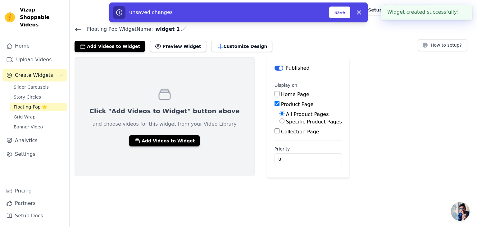
click at [281, 94] on label "Home Page" at bounding box center [295, 94] width 28 height 6
click at [275, 94] on input "Home Page" at bounding box center [277, 93] width 5 height 5
checkbox input "true"
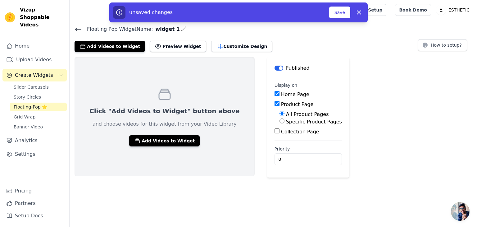
click at [280, 121] on input "Specific Product Pages" at bounding box center [282, 120] width 5 height 5
radio input "true"
click at [280, 136] on button "Select Products" at bounding box center [301, 135] width 42 height 11
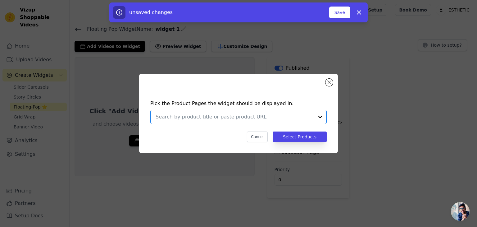
click at [270, 119] on input "text" at bounding box center [235, 116] width 158 height 7
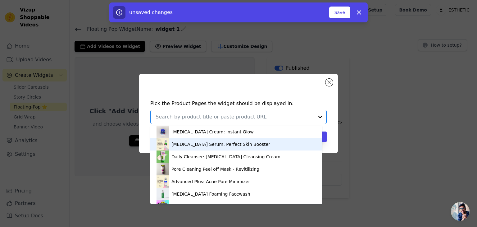
click at [213, 145] on div "Whitening Serum: Perfect Skin Booster" at bounding box center [221, 144] width 99 height 6
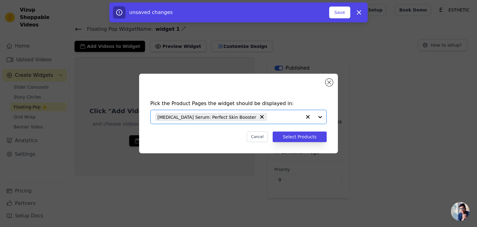
click at [270, 114] on input "text" at bounding box center [286, 116] width 32 height 7
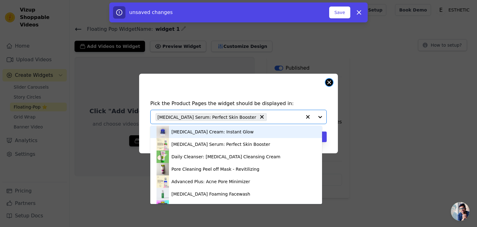
click at [331, 84] on button "Close modal" at bounding box center [329, 82] width 7 height 7
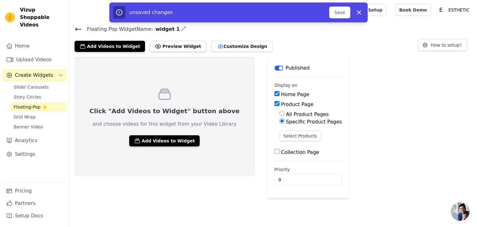
click at [286, 115] on label "All Product Pages" at bounding box center [307, 114] width 43 height 6
click at [280, 115] on input "All Product Pages" at bounding box center [282, 113] width 5 height 5
radio input "true"
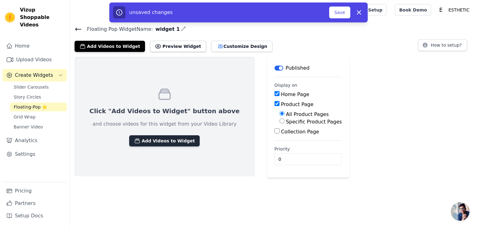
click at [165, 141] on button "Add Videos to Widget" at bounding box center [164, 140] width 71 height 11
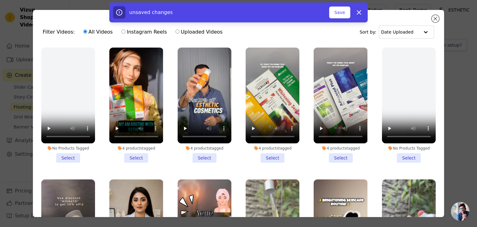
click at [135, 155] on li "4 products tagged Select" at bounding box center [136, 105] width 54 height 115
click at [0, 0] on input "4 products tagged Select" at bounding box center [0, 0] width 0 height 0
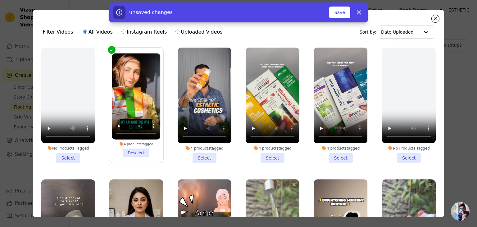
click at [197, 154] on li "4 products tagged Select" at bounding box center [205, 105] width 54 height 115
click at [0, 0] on input "4 products tagged Select" at bounding box center [0, 0] width 0 height 0
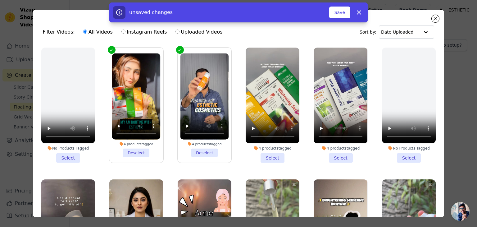
click at [261, 152] on li "4 products tagged Select" at bounding box center [273, 105] width 54 height 115
click at [0, 0] on input "4 products tagged Select" at bounding box center [0, 0] width 0 height 0
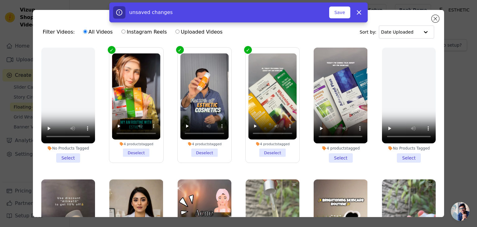
click at [325, 158] on li "4 products tagged Select" at bounding box center [341, 105] width 54 height 115
click at [0, 0] on input "4 products tagged Select" at bounding box center [0, 0] width 0 height 0
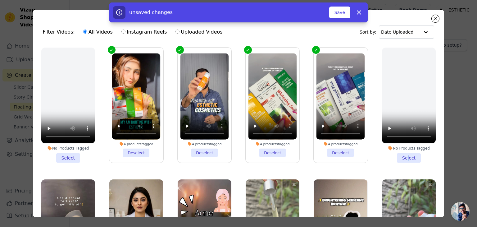
click at [401, 152] on li "No Products Tagged Select" at bounding box center [409, 105] width 54 height 115
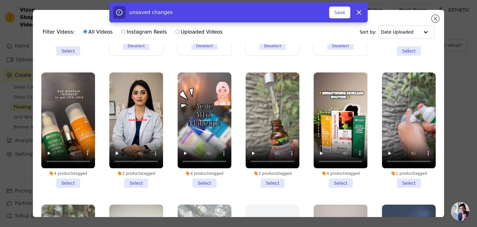
scroll to position [108, 0]
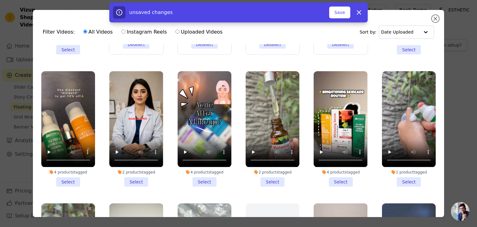
click at [272, 173] on li "2 products tagged Select" at bounding box center [273, 128] width 54 height 115
click at [0, 0] on input "2 products tagged Select" at bounding box center [0, 0] width 0 height 0
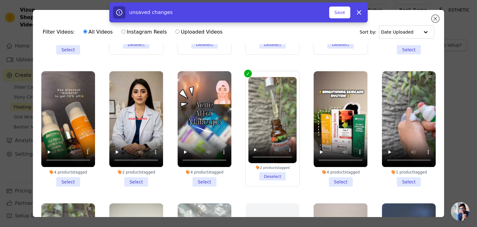
click at [192, 172] on li "4 products tagged Select" at bounding box center [205, 128] width 54 height 115
click at [0, 0] on input "4 products tagged Select" at bounding box center [0, 0] width 0 height 0
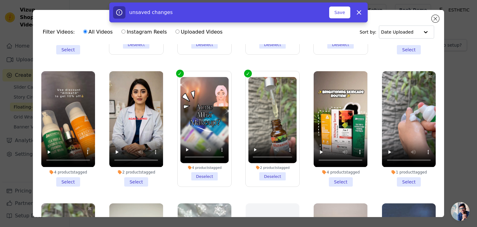
click at [148, 173] on li "2 products tagged Select" at bounding box center [136, 128] width 54 height 115
click at [0, 0] on input "2 products tagged Select" at bounding box center [0, 0] width 0 height 0
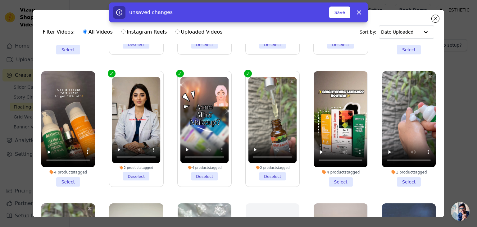
click at [76, 174] on li "4 products tagged Select" at bounding box center [68, 128] width 54 height 115
click at [0, 0] on input "4 products tagged Select" at bounding box center [0, 0] width 0 height 0
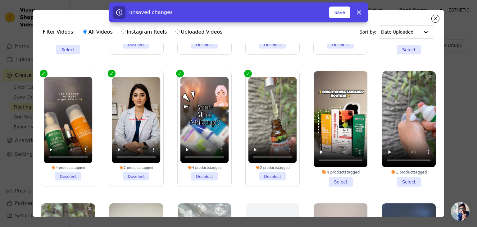
click at [350, 173] on li "4 products tagged Select" at bounding box center [341, 128] width 54 height 115
click at [0, 0] on input "4 products tagged Select" at bounding box center [0, 0] width 0 height 0
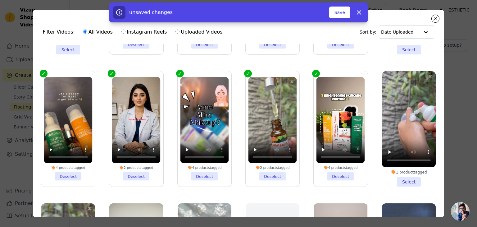
click at [385, 173] on li "1 product tagged Select" at bounding box center [409, 128] width 54 height 115
click at [0, 0] on input "1 product tagged Select" at bounding box center [0, 0] width 0 height 0
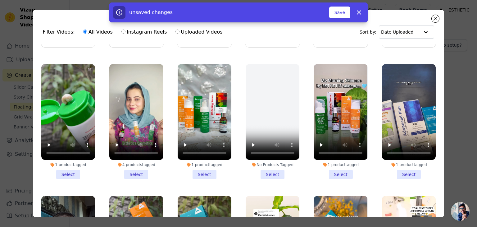
scroll to position [267, 0]
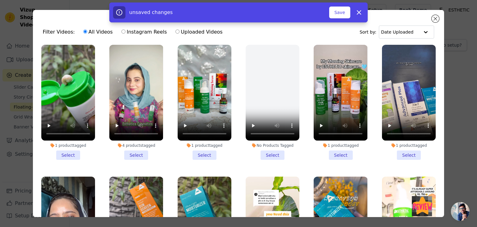
click at [393, 143] on div "1 product tagged" at bounding box center [409, 145] width 54 height 5
click at [0, 0] on input "1 product tagged Select" at bounding box center [0, 0] width 0 height 0
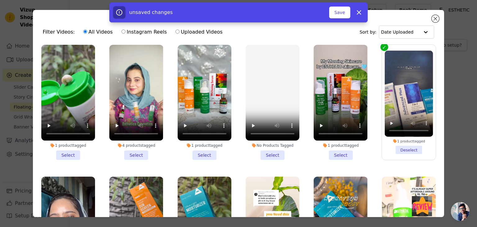
click at [341, 142] on li "1 product tagged Select" at bounding box center [341, 102] width 54 height 115
click at [0, 0] on input "1 product tagged Select" at bounding box center [0, 0] width 0 height 0
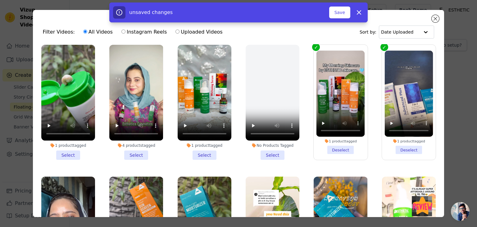
click at [278, 143] on li "No Products Tagged Select" at bounding box center [273, 102] width 54 height 115
click at [0, 0] on input "No Products Tagged Select" at bounding box center [0, 0] width 0 height 0
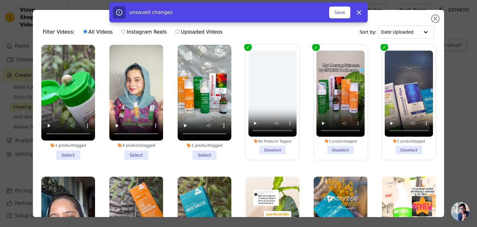
click at [278, 143] on li "No Products Tagged Deselect" at bounding box center [273, 101] width 48 height 103
click at [0, 0] on input "No Products Tagged Deselect" at bounding box center [0, 0] width 0 height 0
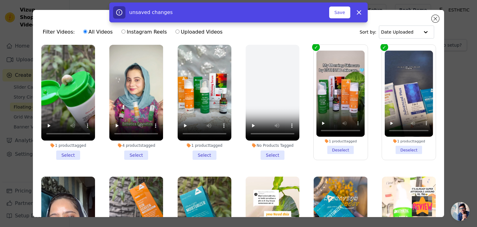
click at [215, 144] on li "1 product tagged Select" at bounding box center [205, 102] width 54 height 115
click at [0, 0] on input "1 product tagged Select" at bounding box center [0, 0] width 0 height 0
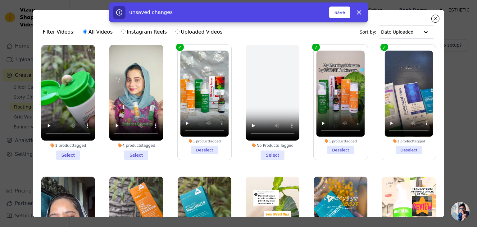
click at [131, 141] on li "4 products tagged Select" at bounding box center [136, 102] width 54 height 115
click at [0, 0] on input "4 products tagged Select" at bounding box center [0, 0] width 0 height 0
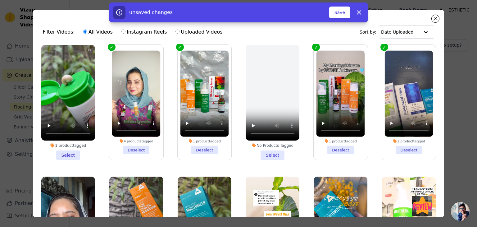
click at [72, 143] on li "1 product tagged Select" at bounding box center [68, 102] width 54 height 115
click at [0, 0] on input "1 product tagged Select" at bounding box center [0, 0] width 0 height 0
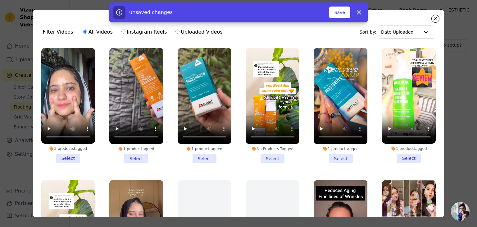
scroll to position [396, 0]
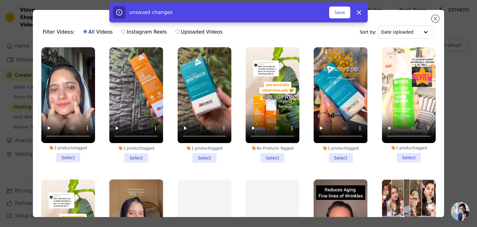
click at [57, 148] on li "3 products tagged Select" at bounding box center [68, 104] width 54 height 115
click at [0, 0] on input "3 products tagged Select" at bounding box center [0, 0] width 0 height 0
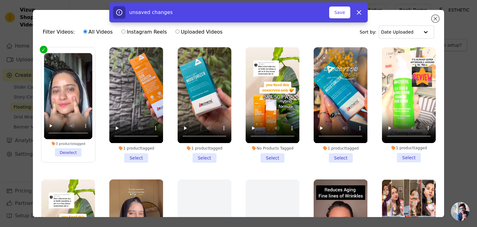
click at [128, 143] on li "1 product tagged Select" at bounding box center [136, 104] width 54 height 115
click at [0, 0] on input "1 product tagged Select" at bounding box center [0, 0] width 0 height 0
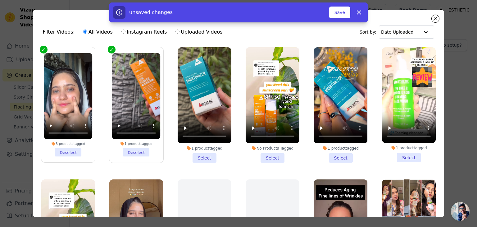
click at [217, 152] on li "1 product tagged Select" at bounding box center [205, 104] width 54 height 115
click at [0, 0] on input "1 product tagged Select" at bounding box center [0, 0] width 0 height 0
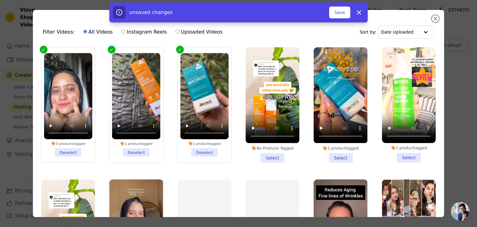
click at [263, 152] on li "No Products Tagged Select" at bounding box center [273, 104] width 54 height 115
click at [0, 0] on input "No Products Tagged Select" at bounding box center [0, 0] width 0 height 0
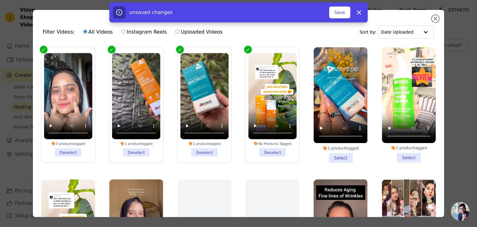
click at [261, 150] on label "No Products Tagged Deselect" at bounding box center [272, 105] width 54 height 116
click at [0, 0] on input "No Products Tagged Deselect" at bounding box center [0, 0] width 0 height 0
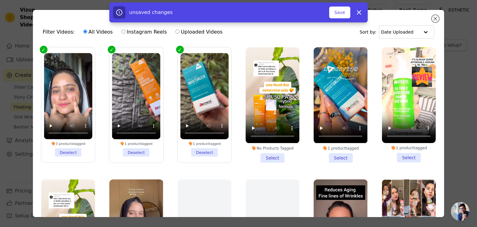
click at [324, 145] on li "1 product tagged Select" at bounding box center [341, 104] width 54 height 115
click at [0, 0] on input "1 product tagged Select" at bounding box center [0, 0] width 0 height 0
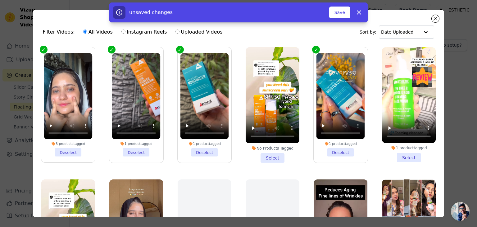
click at [395, 144] on li "1 product tagged Select" at bounding box center [409, 104] width 54 height 115
click at [0, 0] on input "1 product tagged Select" at bounding box center [0, 0] width 0 height 0
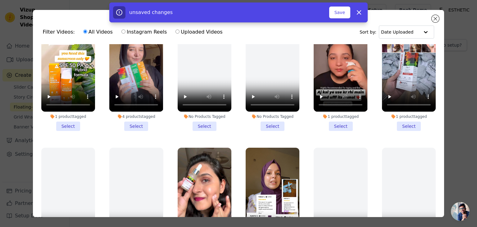
scroll to position [563, 0]
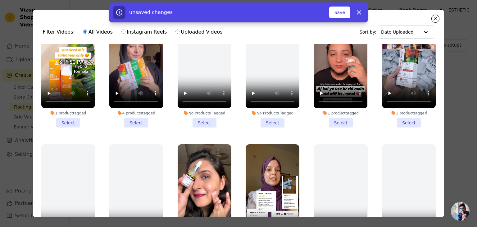
click at [394, 106] on li "1 product tagged Select" at bounding box center [409, 69] width 54 height 115
click at [0, 0] on input "1 product tagged Select" at bounding box center [0, 0] width 0 height 0
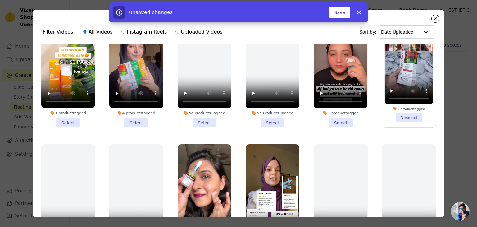
click at [328, 111] on div "1 product tagged" at bounding box center [341, 113] width 54 height 5
click at [0, 0] on input "1 product tagged Select" at bounding box center [0, 0] width 0 height 0
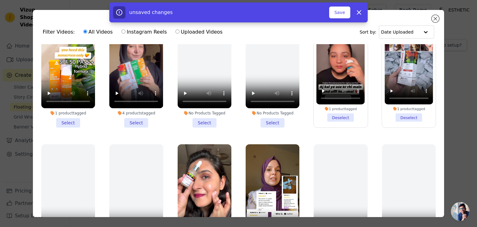
click at [120, 106] on li "4 products tagged Select" at bounding box center [136, 69] width 54 height 115
click at [0, 0] on input "4 products tagged Select" at bounding box center [0, 0] width 0 height 0
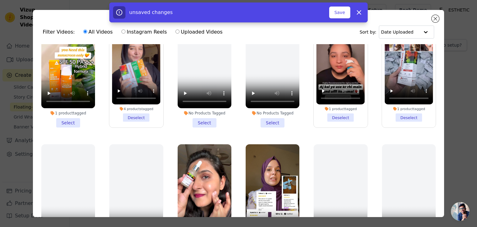
click at [76, 105] on li "1 product tagged Select" at bounding box center [68, 69] width 54 height 115
click at [0, 0] on input "1 product tagged Select" at bounding box center [0, 0] width 0 height 0
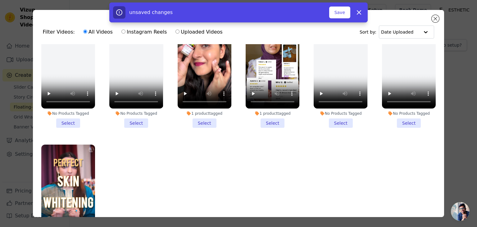
scroll to position [694, 0]
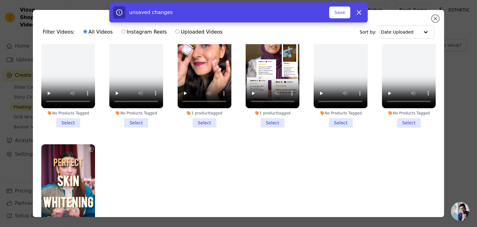
click at [200, 111] on div "1 product tagged" at bounding box center [205, 113] width 54 height 5
click at [0, 0] on input "1 product tagged Select" at bounding box center [0, 0] width 0 height 0
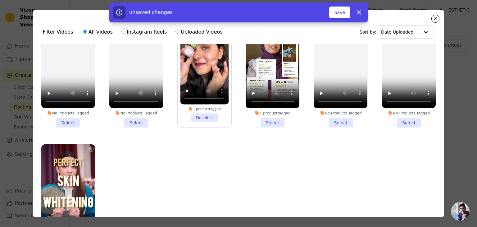
click at [262, 107] on li "1 product tagged Select" at bounding box center [273, 69] width 54 height 115
click at [0, 0] on input "1 product tagged Select" at bounding box center [0, 0] width 0 height 0
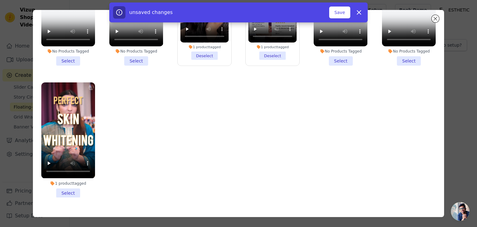
scroll to position [53, 0]
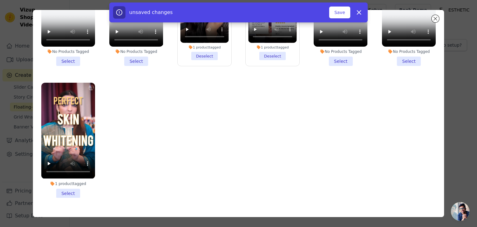
click at [71, 174] on li "1 product tagged Select" at bounding box center [68, 140] width 54 height 115
click at [0, 0] on input "1 product tagged Select" at bounding box center [0, 0] width 0 height 0
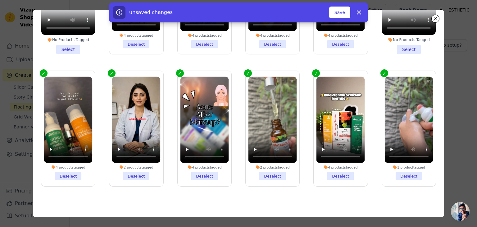
scroll to position [0, 0]
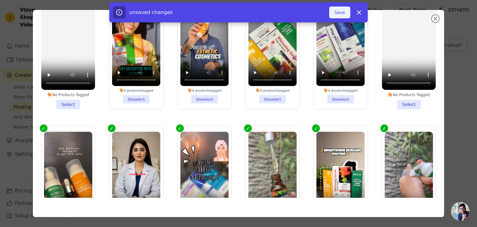
click at [342, 10] on button "Save" at bounding box center [339, 13] width 21 height 12
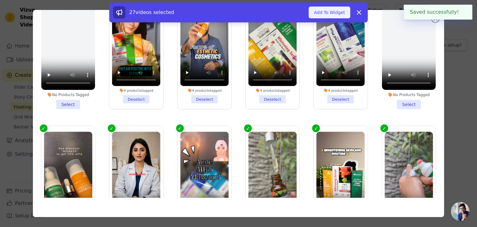
click at [331, 14] on button "Add To Widget" at bounding box center [330, 13] width 42 height 12
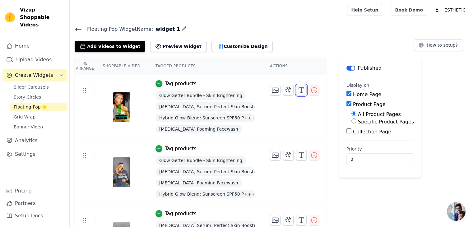
click at [297, 89] on icon "button" at bounding box center [300, 89] width 7 height 7
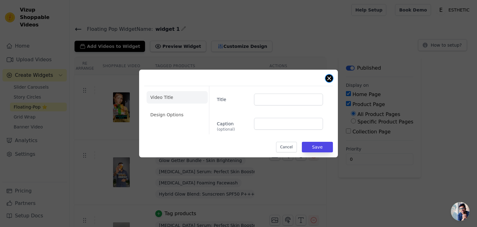
click at [327, 80] on button "Close modal" at bounding box center [329, 78] width 7 height 7
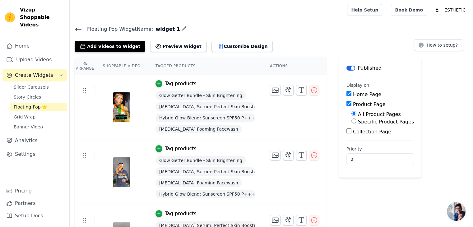
click at [211, 48] on button "Customize Design" at bounding box center [241, 46] width 61 height 11
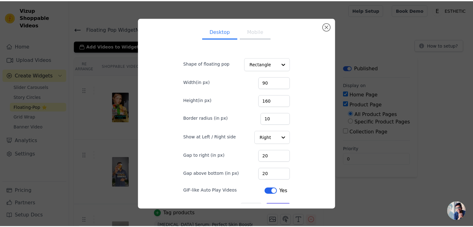
scroll to position [14, 0]
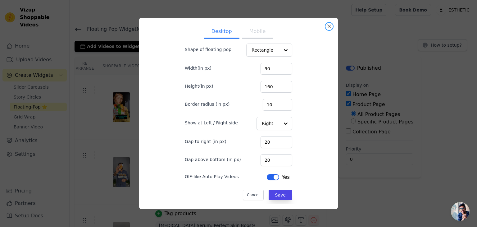
click at [330, 24] on button "Close modal" at bounding box center [329, 26] width 7 height 7
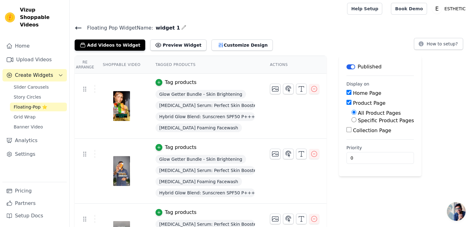
scroll to position [0, 0]
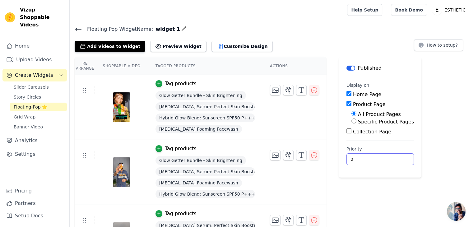
click at [346, 162] on input "0" at bounding box center [379, 159] width 67 height 12
click at [382, 157] on input "1" at bounding box center [379, 159] width 67 height 12
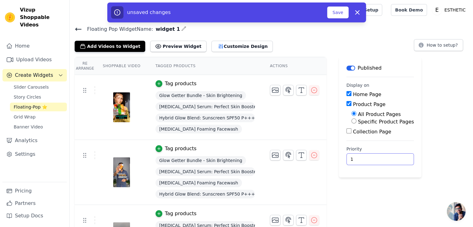
click at [381, 162] on input "1" at bounding box center [379, 159] width 67 height 12
type input "0"
click at [382, 161] on input "0" at bounding box center [379, 159] width 67 height 12
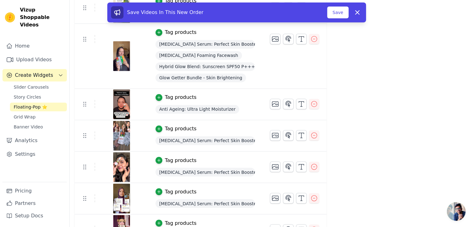
scroll to position [1040, 0]
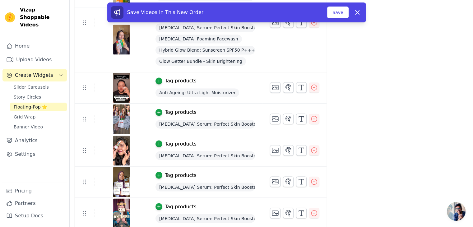
click at [177, 154] on span "Whitening Serum: Perfect Skin Booster" at bounding box center [204, 155] width 99 height 9
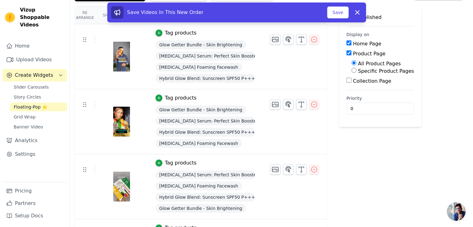
scroll to position [0, 0]
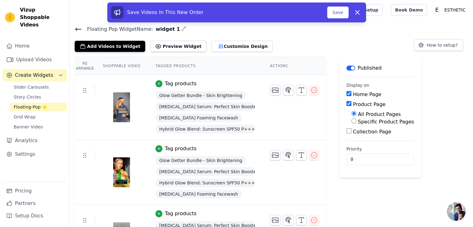
click at [346, 130] on input "Collection Page" at bounding box center [348, 130] width 5 height 5
checkbox input "true"
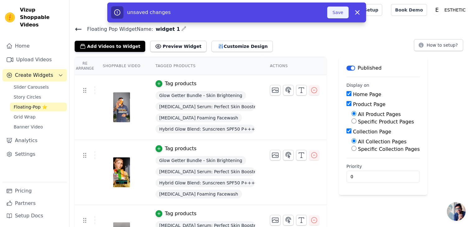
click at [344, 11] on button "Save" at bounding box center [337, 13] width 21 height 12
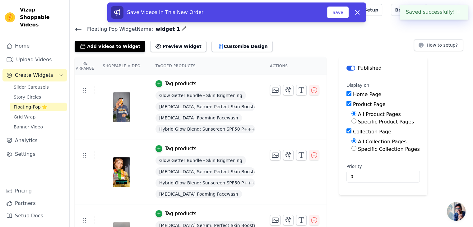
click at [159, 63] on th "Tagged Products" at bounding box center [205, 66] width 114 height 18
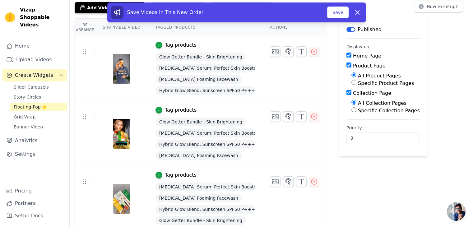
scroll to position [39, 0]
click at [310, 118] on icon "button" at bounding box center [313, 116] width 7 height 7
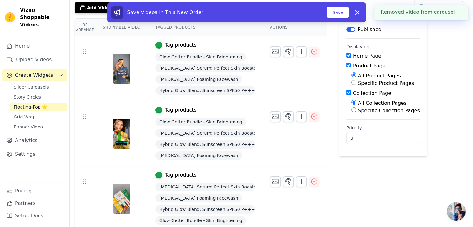
scroll to position [0, 0]
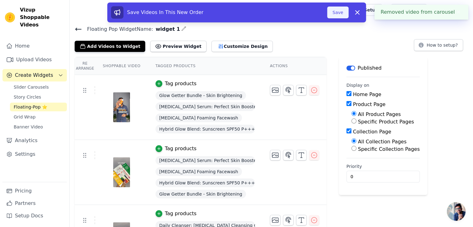
click at [340, 16] on button "Save" at bounding box center [337, 13] width 21 height 12
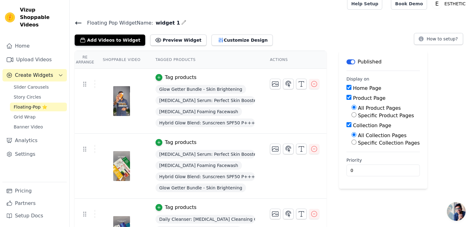
scroll to position [6, 0]
click at [346, 169] on input "0" at bounding box center [382, 170] width 73 height 12
click at [346, 159] on label "Priority" at bounding box center [382, 160] width 73 height 6
click at [346, 164] on input "0" at bounding box center [382, 170] width 73 height 12
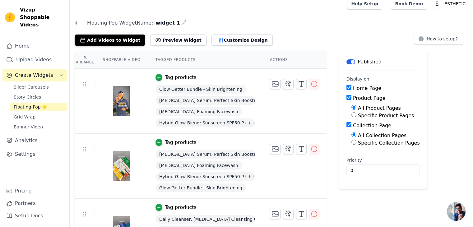
scroll to position [0, 0]
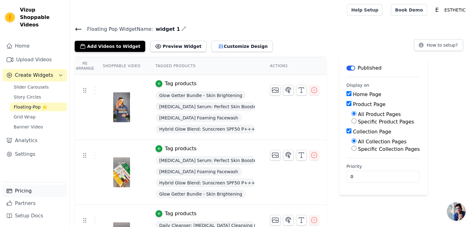
click at [22, 193] on link "Pricing" at bounding box center [34, 191] width 64 height 12
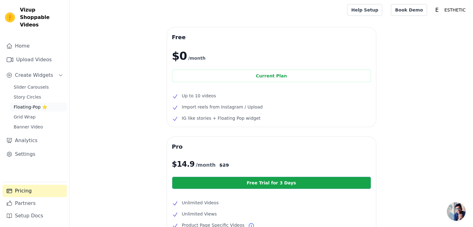
click at [31, 104] on span "Floating-Pop ⭐" at bounding box center [31, 107] width 34 height 6
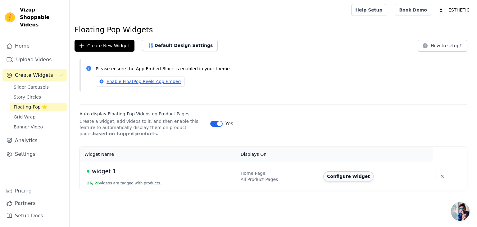
click at [341, 178] on button "Configure Widget" at bounding box center [348, 176] width 50 height 10
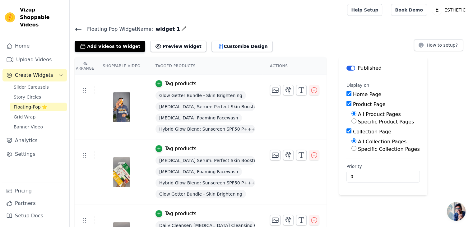
click at [74, 30] on div "Floating Pop Widget Name: widget 1 Add Videos to Widget Preview Widget Customiz…" at bounding box center [271, 38] width 403 height 27
click at [77, 30] on icon at bounding box center [78, 28] width 7 height 7
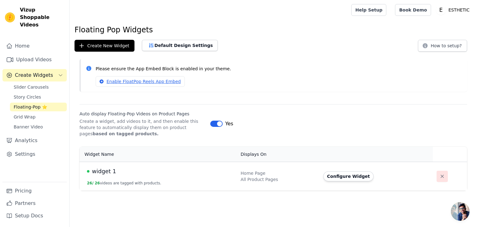
click at [439, 177] on icon "button" at bounding box center [442, 176] width 6 height 6
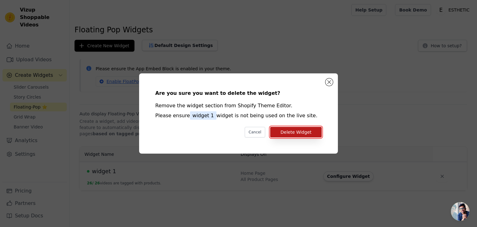
click at [308, 133] on button "Delete Widget" at bounding box center [296, 132] width 52 height 11
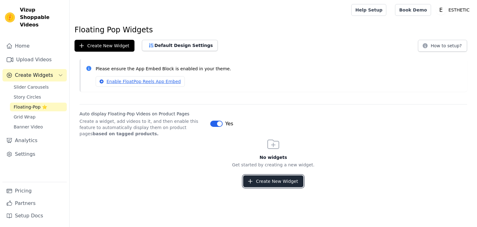
click at [282, 178] on button "Create New Widget" at bounding box center [273, 181] width 60 height 12
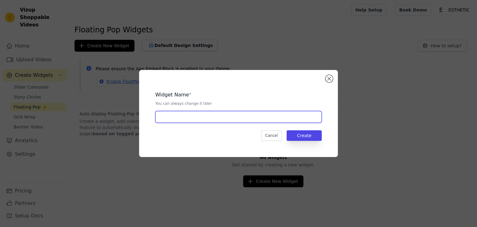
click at [197, 120] on input "text" at bounding box center [238, 117] width 167 height 12
type input "Whitening Serum"
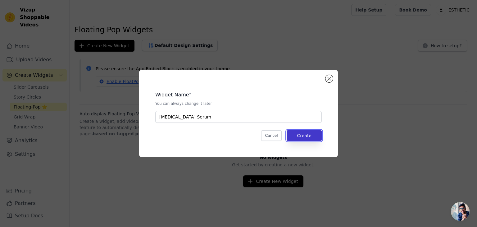
click at [300, 136] on button "Create" at bounding box center [304, 135] width 35 height 11
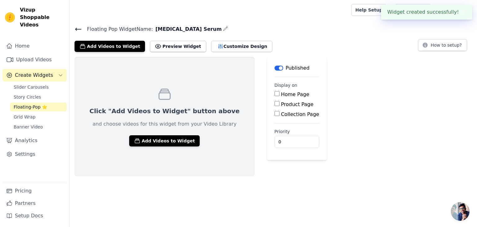
click at [281, 94] on label "Home Page" at bounding box center [295, 94] width 28 height 6
click at [275, 94] on input "Home Page" at bounding box center [277, 93] width 5 height 5
checkbox input "true"
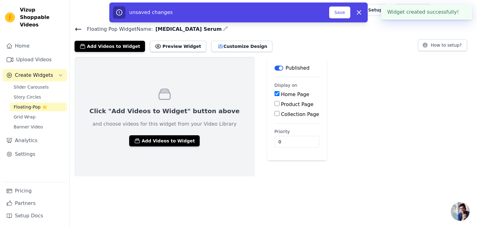
click at [281, 102] on label "Product Page" at bounding box center [297, 104] width 33 height 6
click at [275, 102] on input "Product Page" at bounding box center [277, 103] width 5 height 5
checkbox input "true"
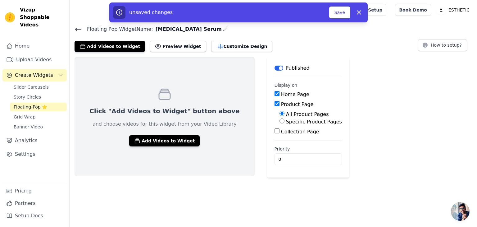
click at [281, 129] on label "Collection Page" at bounding box center [300, 132] width 38 height 6
click at [275, 129] on input "Collection Page" at bounding box center [277, 130] width 5 height 5
checkbox input "true"
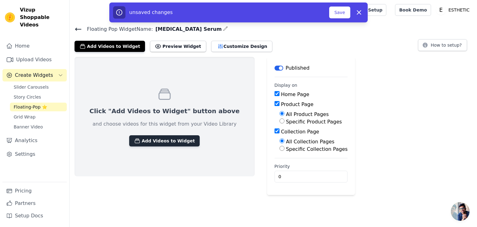
click at [159, 140] on button "Add Videos to Widget" at bounding box center [164, 140] width 71 height 11
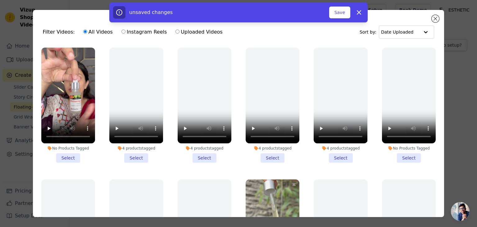
click at [66, 150] on li "No Products Tagged Select" at bounding box center [68, 105] width 54 height 115
click at [0, 0] on input "No Products Tagged Select" at bounding box center [0, 0] width 0 height 0
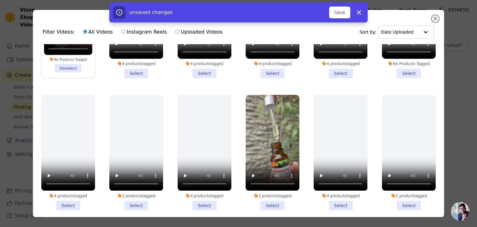
scroll to position [157, 0]
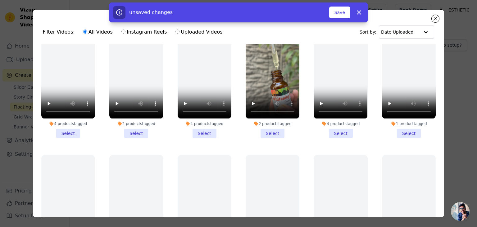
click at [262, 125] on li "2 products tagged Select" at bounding box center [273, 80] width 54 height 115
click at [0, 0] on input "2 products tagged Select" at bounding box center [0, 0] width 0 height 0
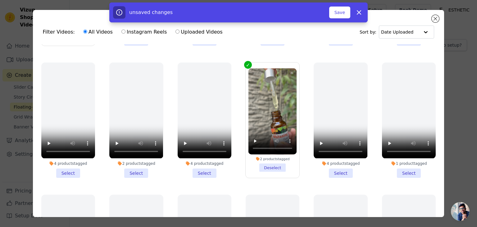
scroll to position [117, 0]
click at [169, 151] on ul "No Products Tagged Deselect 4 products tagged Select 4 products tagged Select 4…" at bounding box center [239, 147] width 402 height 207
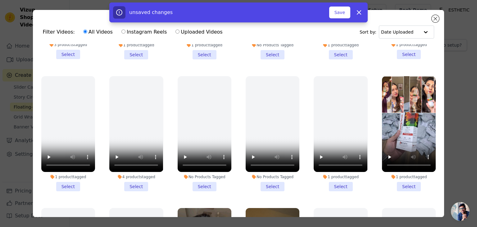
scroll to position [499, 0]
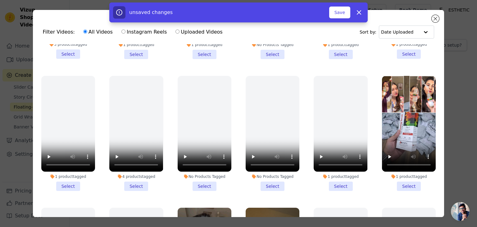
click at [391, 171] on li "1 product tagged Select" at bounding box center [409, 133] width 54 height 115
click at [0, 0] on input "1 product tagged Select" at bounding box center [0, 0] width 0 height 0
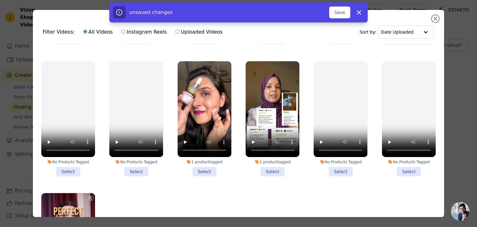
scroll to position [650, 0]
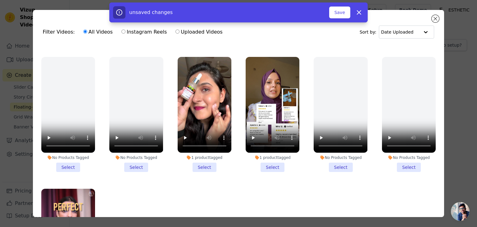
click at [213, 149] on li "1 product tagged Select" at bounding box center [205, 114] width 54 height 115
click at [0, 0] on input "1 product tagged Select" at bounding box center [0, 0] width 0 height 0
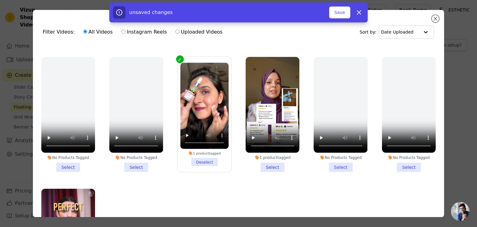
click at [252, 146] on li "1 product tagged Select" at bounding box center [273, 114] width 54 height 115
click at [0, 0] on input "1 product tagged Select" at bounding box center [0, 0] width 0 height 0
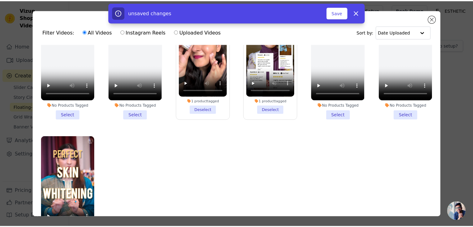
scroll to position [54, 0]
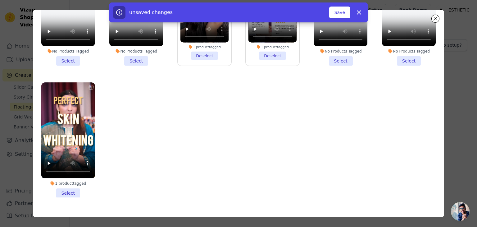
click at [73, 181] on div "1 product tagged" at bounding box center [68, 183] width 54 height 5
click at [0, 0] on input "1 product tagged Select" at bounding box center [0, 0] width 0 height 0
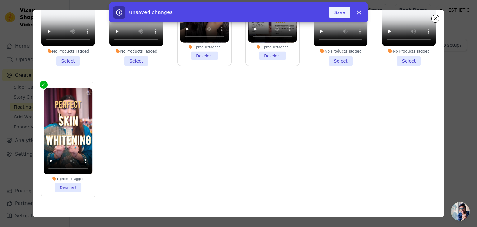
click at [339, 12] on button "Save" at bounding box center [339, 13] width 21 height 12
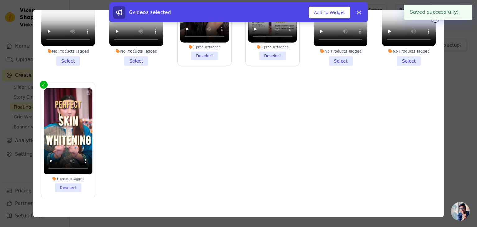
click at [328, 19] on div "6 videos selected Add To Widget Dismiss" at bounding box center [238, 12] width 258 height 20
click at [333, 14] on button "Add To Widget" at bounding box center [330, 13] width 42 height 12
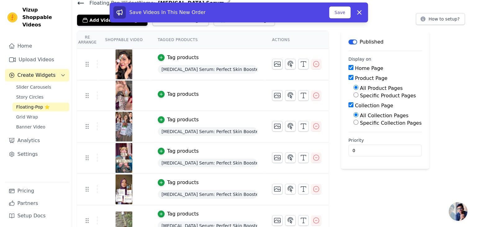
scroll to position [0, 0]
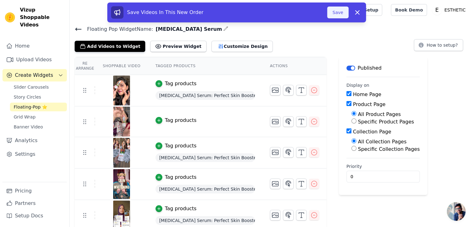
click at [335, 12] on button "Save" at bounding box center [337, 13] width 21 height 12
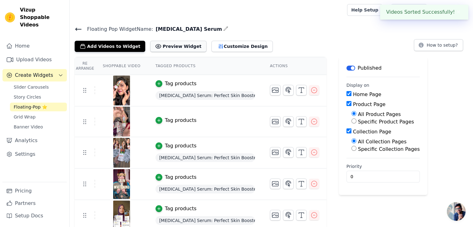
click at [181, 46] on button "Preview Widget" at bounding box center [178, 46] width 56 height 11
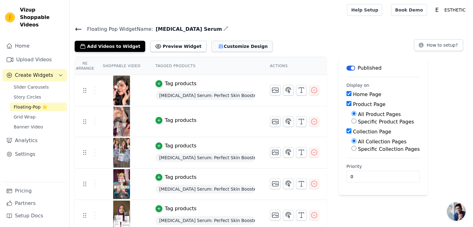
click at [214, 47] on button "Customize Design" at bounding box center [241, 46] width 61 height 11
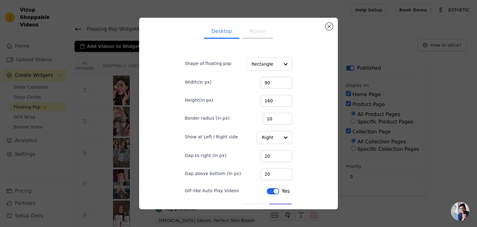
scroll to position [14, 0]
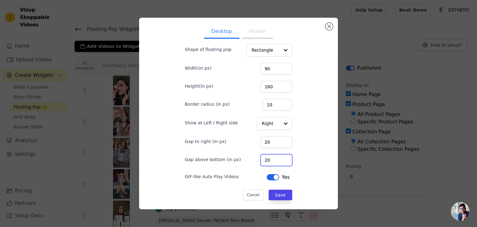
click at [268, 161] on input "20" at bounding box center [277, 160] width 32 height 12
type input "2"
type input "40"
click at [274, 194] on button "Save" at bounding box center [281, 195] width 24 height 11
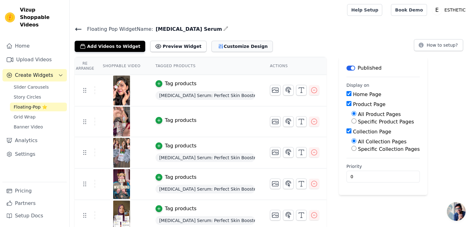
click at [211, 50] on button "Customize Design" at bounding box center [241, 46] width 61 height 11
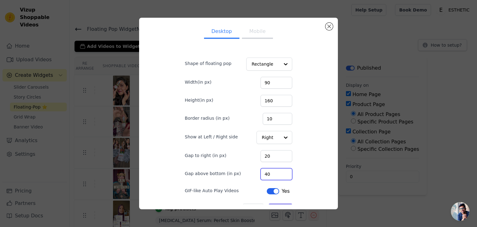
click at [268, 178] on input "40" at bounding box center [277, 174] width 32 height 12
click at [261, 64] on input "Shape of floating pop" at bounding box center [266, 64] width 28 height 12
click at [256, 33] on button "Mobile" at bounding box center [257, 32] width 31 height 14
click at [269, 173] on input "20" at bounding box center [277, 174] width 32 height 12
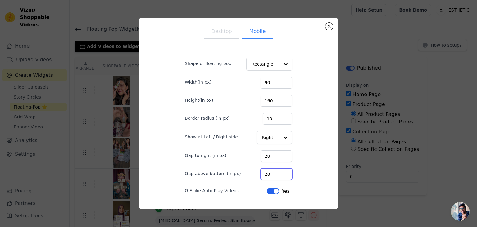
type input "2"
type input "40"
click at [245, 152] on div "Gap to right (in px) 20" at bounding box center [238, 155] width 107 height 13
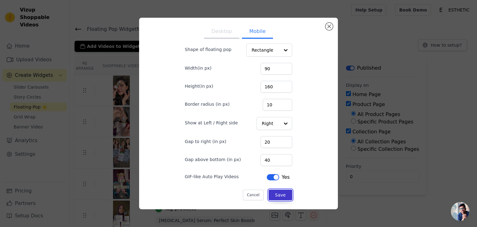
click at [272, 198] on button "Save" at bounding box center [281, 195] width 24 height 11
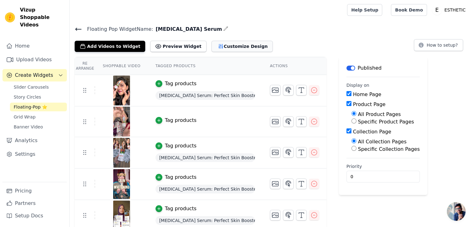
click at [237, 48] on button "Customize Design" at bounding box center [241, 46] width 61 height 11
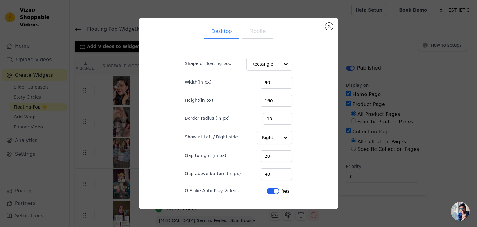
click at [255, 33] on button "Mobile" at bounding box center [257, 32] width 31 height 14
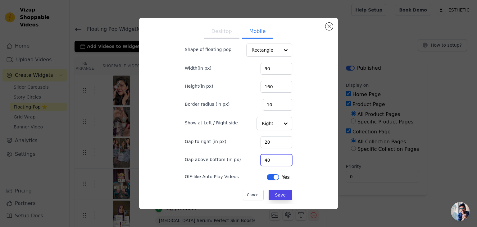
click at [269, 161] on input "40" at bounding box center [277, 160] width 32 height 12
type input "4"
type input "80"
click at [272, 192] on button "Save" at bounding box center [281, 195] width 24 height 11
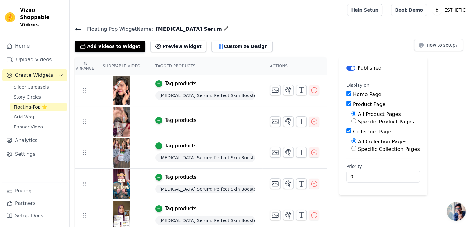
click at [261, 21] on main "Floating Pop Widget Name: Whitening Serum Add Videos to Widget Preview Widget C…" at bounding box center [271, 147] width 403 height 254
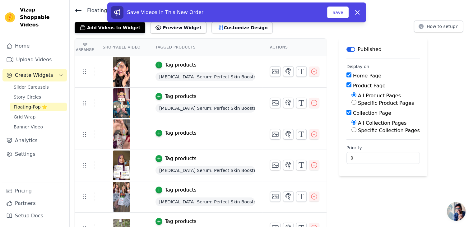
scroll to position [19, 0]
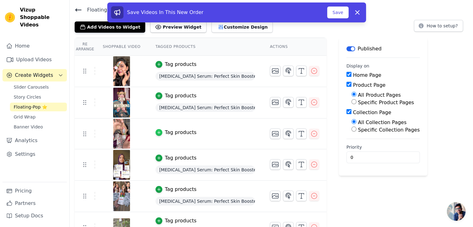
click at [158, 131] on div "button" at bounding box center [158, 132] width 7 height 7
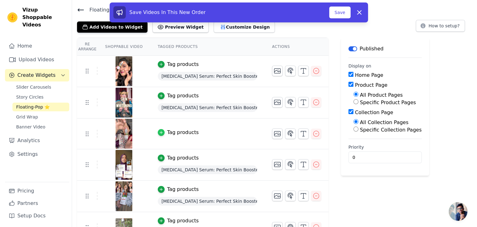
scroll to position [0, 0]
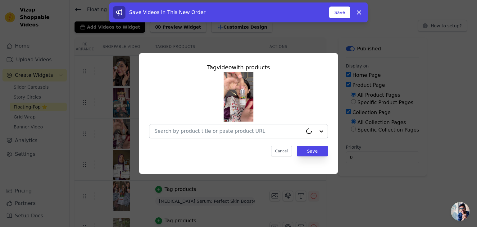
click at [171, 130] on input "text" at bounding box center [228, 130] width 149 height 7
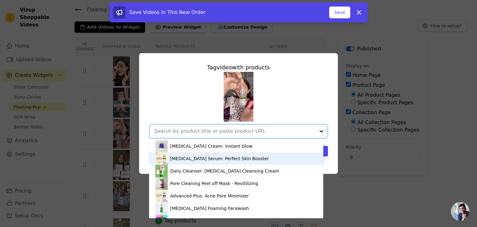
click at [183, 158] on div "Whitening Serum: Perfect Skin Booster" at bounding box center [219, 158] width 99 height 6
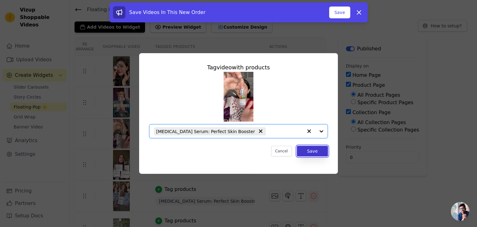
click at [304, 149] on button "Save" at bounding box center [312, 151] width 31 height 11
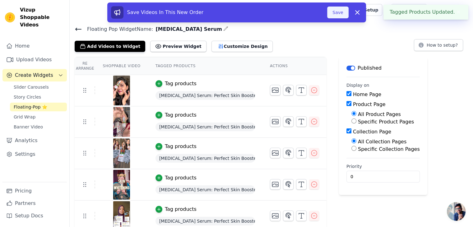
click at [340, 10] on button "Save" at bounding box center [337, 13] width 21 height 12
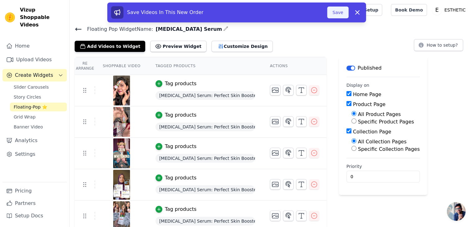
click at [334, 14] on button "Save" at bounding box center [337, 13] width 21 height 12
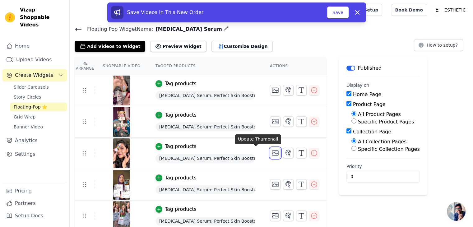
click at [271, 153] on icon "button" at bounding box center [274, 152] width 7 height 7
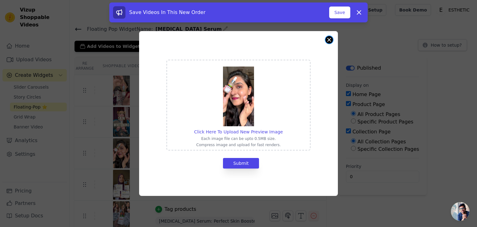
click at [329, 39] on button "Close modal" at bounding box center [329, 39] width 7 height 7
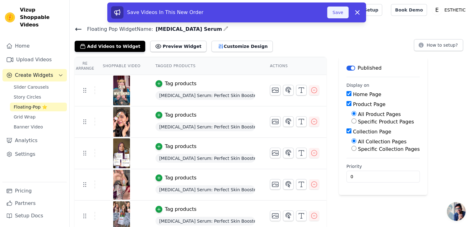
click at [336, 11] on button "Save" at bounding box center [337, 13] width 21 height 12
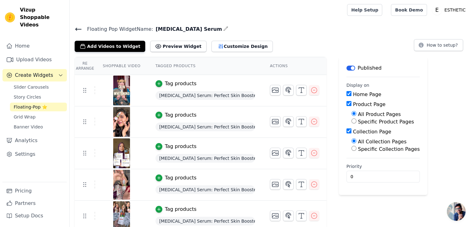
click at [80, 30] on icon at bounding box center [78, 28] width 7 height 7
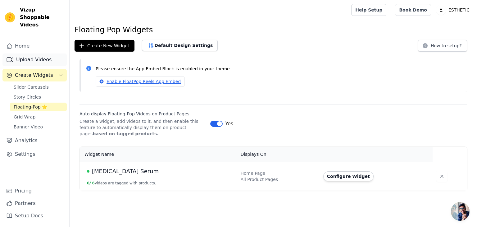
click at [37, 57] on link "Upload Videos" at bounding box center [34, 59] width 64 height 12
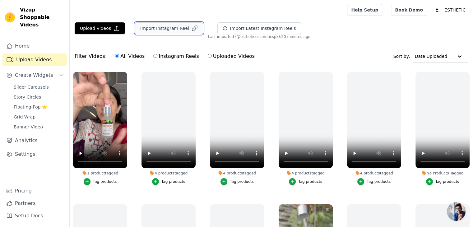
click at [154, 24] on button "Import Instagram Reel" at bounding box center [169, 28] width 68 height 12
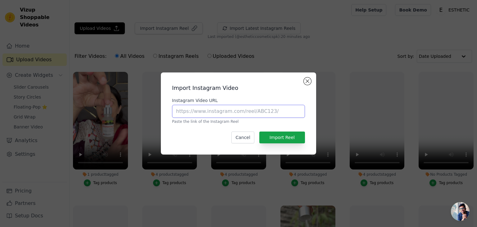
click at [238, 112] on input "Instagram Video URL" at bounding box center [238, 111] width 133 height 13
paste input "https://www.instagram.com/reel/CwLb1cDIkBE/?utm_source=ig_web_copy_link&igsh=Mz…"
type input "https://www.instagram.com/reel/CwLb1cDIkBE/?utm_source=ig_web_copy_link&igsh=Mz…"
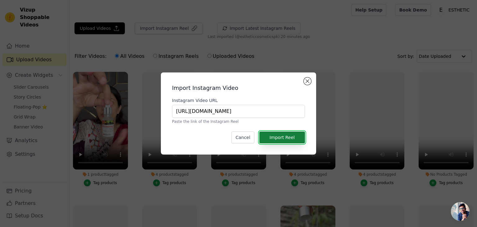
click at [281, 137] on button "Import Reel" at bounding box center [282, 137] width 46 height 12
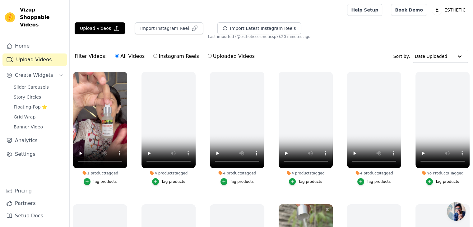
click at [137, 142] on ul "1 product tagged Tag products 4 products tagged Tag products 4 products tagged …" at bounding box center [271, 171] width 403 height 207
click at [33, 84] on span "Slider Carousels" at bounding box center [31, 87] width 35 height 6
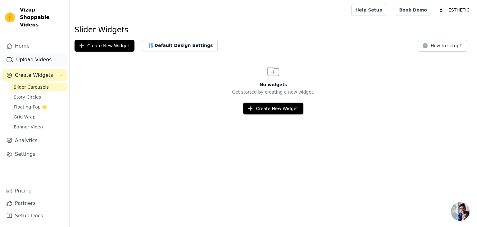
click at [34, 53] on link "Upload Videos" at bounding box center [34, 59] width 64 height 12
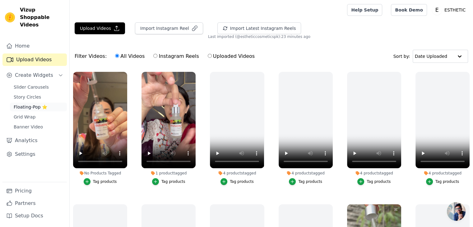
click at [35, 104] on span "Floating-Pop ⭐" at bounding box center [31, 107] width 34 height 6
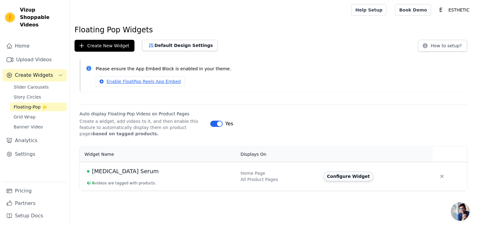
click at [326, 180] on button "Configure Widget" at bounding box center [348, 176] width 50 height 10
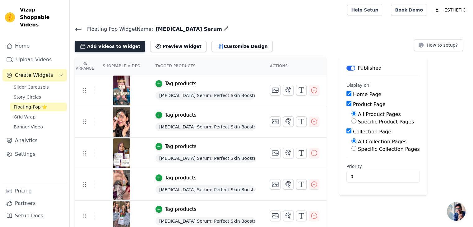
click at [117, 46] on button "Add Videos to Widget" at bounding box center [110, 46] width 71 height 11
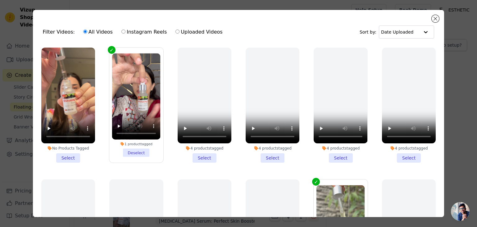
click at [74, 158] on li "No Products Tagged Select" at bounding box center [68, 105] width 54 height 115
click at [0, 0] on input "No Products Tagged Select" at bounding box center [0, 0] width 0 height 0
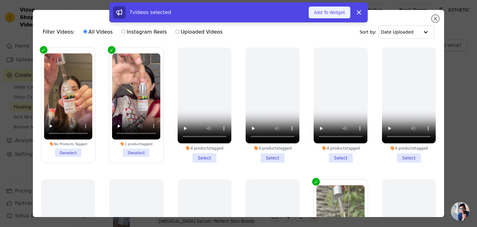
click at [341, 13] on button "Add To Widget" at bounding box center [330, 13] width 42 height 12
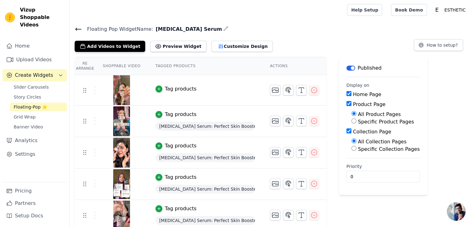
click at [165, 91] on div "Tag products" at bounding box center [181, 88] width 32 height 7
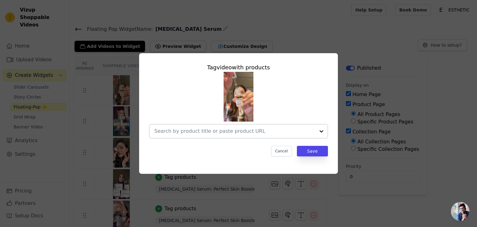
click at [178, 132] on input "text" at bounding box center [234, 130] width 161 height 7
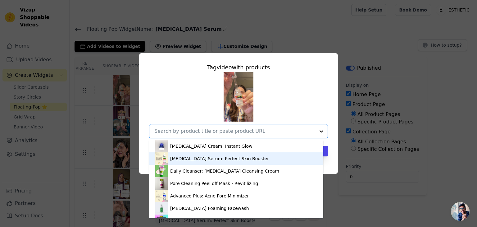
click at [185, 155] on div "Whitening Serum: Perfect Skin Booster" at bounding box center [219, 158] width 99 height 6
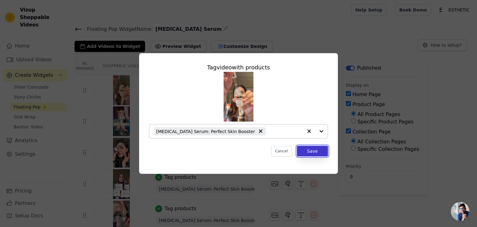
click at [308, 153] on button "Save" at bounding box center [312, 151] width 31 height 11
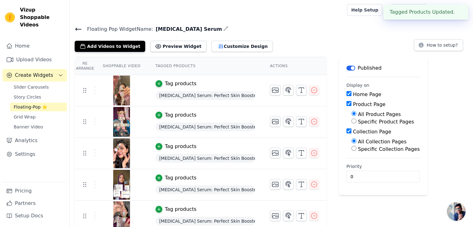
click at [290, 35] on div "Floating Pop Widget Name: Whitening Serum Add Videos to Widget Preview Widget C…" at bounding box center [271, 38] width 403 height 27
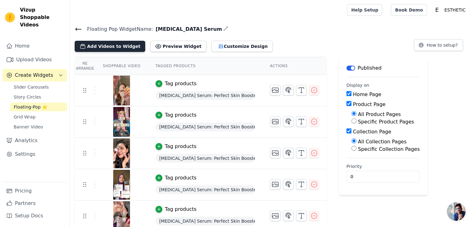
click at [112, 44] on button "Add Videos to Widget" at bounding box center [110, 46] width 71 height 11
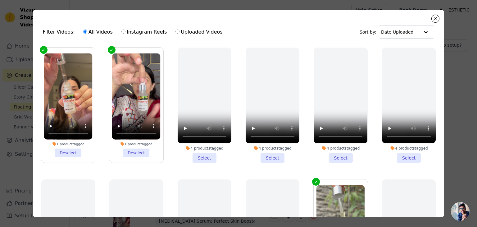
click at [123, 30] on label "Instagram Reels" at bounding box center [144, 32] width 46 height 8
click at [123, 30] on input "Instagram Reels" at bounding box center [123, 32] width 4 height 4
radio input "true"
click at [97, 35] on label "All Videos" at bounding box center [98, 32] width 30 height 8
click at [87, 34] on input "All Videos" at bounding box center [85, 32] width 4 height 4
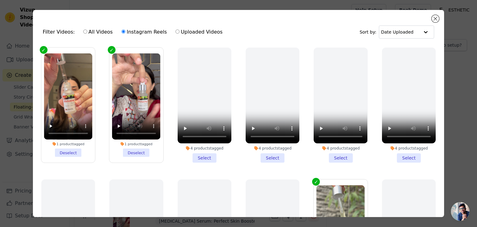
radio input "true"
click at [432, 16] on div "Filter Videos: All Videos Instagram Reels Uploaded Videos Sort by: Date Uploade…" at bounding box center [239, 113] width 412 height 207
click at [433, 20] on button "Close modal" at bounding box center [435, 18] width 7 height 7
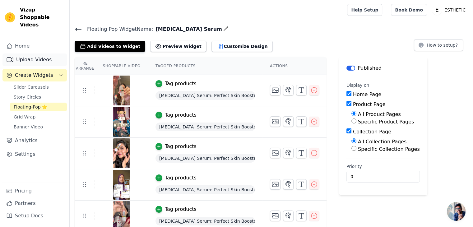
click at [34, 54] on link "Upload Videos" at bounding box center [34, 59] width 64 height 12
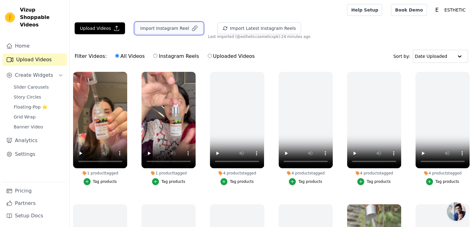
click at [167, 30] on button "Import Instagram Reel" at bounding box center [169, 28] width 68 height 12
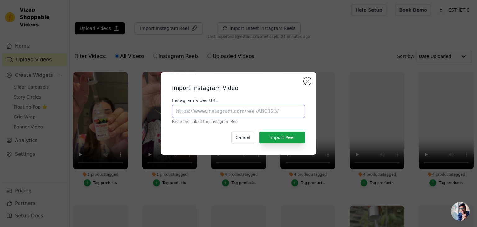
click at [199, 110] on input "Instagram Video URL" at bounding box center [238, 111] width 133 height 13
paste input "https://www.instagram.com/reel/Ctmo8Ufo8f7/?utm_source=ig_web_copy_link&igsh=Mz…"
type input "https://www.instagram.com/reel/Ctmo8Ufo8f7/?utm_source=ig_web_copy_link&igsh=Mz…"
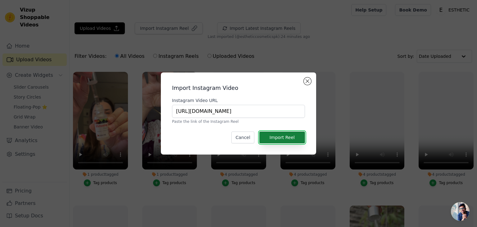
scroll to position [0, 0]
click at [266, 135] on button "Import Reel" at bounding box center [282, 137] width 46 height 12
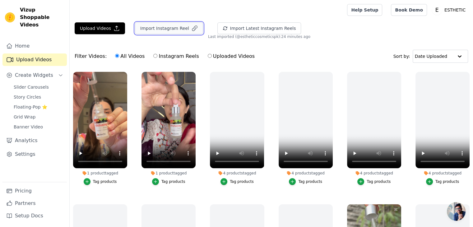
click at [166, 26] on button "Import Instagram Reel" at bounding box center [169, 28] width 68 height 12
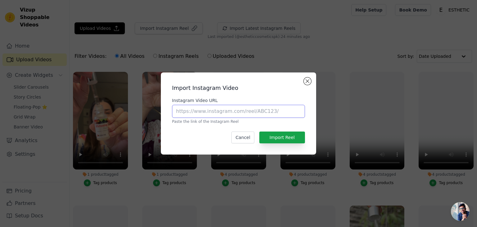
click at [208, 112] on input "Instagram Video URL" at bounding box center [238, 111] width 133 height 13
paste input "https://www.instagram.com/reel/Crjey4dIMIR/?utm_source=ig_web_copy_link&igsh=Mz…"
type input "https://www.instagram.com/reel/Crjey4dIMIR/?utm_source=ig_web_copy_link&igsh=Mz…"
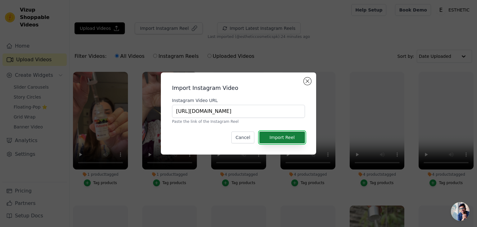
click at [284, 133] on button "Import Reel" at bounding box center [282, 137] width 46 height 12
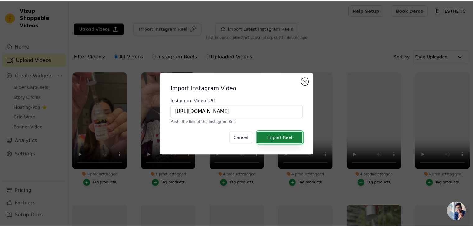
scroll to position [0, 0]
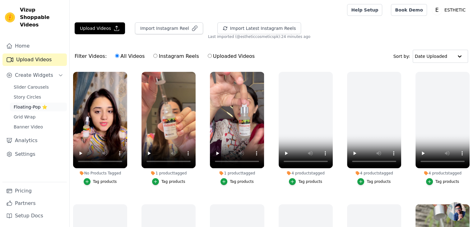
click at [39, 104] on span "Floating-Pop ⭐" at bounding box center [31, 107] width 34 height 6
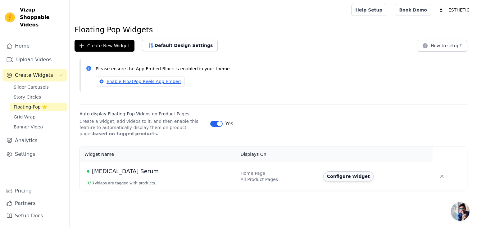
click at [338, 179] on button "Configure Widget" at bounding box center [348, 176] width 50 height 10
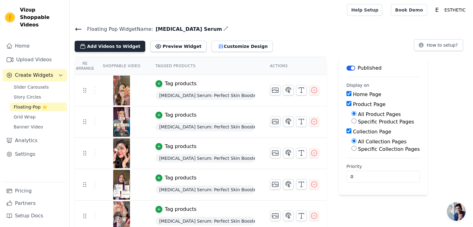
click at [119, 45] on button "Add Videos to Widget" at bounding box center [110, 46] width 71 height 11
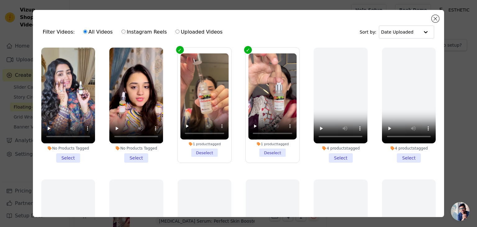
click at [70, 155] on li "No Products Tagged Select" at bounding box center [68, 105] width 54 height 115
click at [0, 0] on input "No Products Tagged Select" at bounding box center [0, 0] width 0 height 0
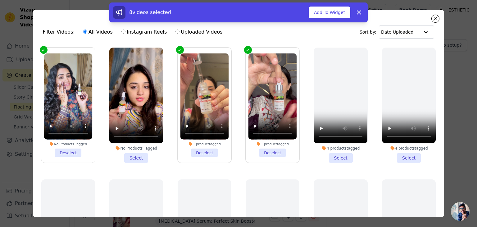
click at [137, 155] on li "No Products Tagged Select" at bounding box center [136, 105] width 54 height 115
click at [0, 0] on input "No Products Tagged Select" at bounding box center [0, 0] width 0 height 0
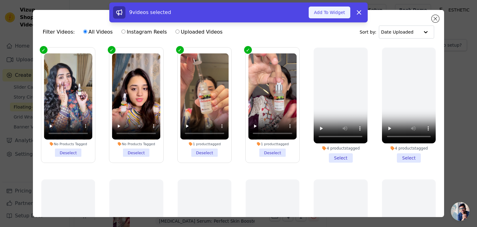
click at [337, 8] on button "Add To Widget" at bounding box center [330, 13] width 42 height 12
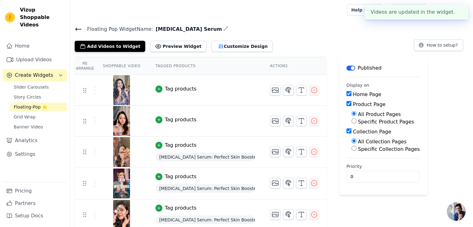
click at [174, 87] on div "Tag products" at bounding box center [181, 88] width 32 height 7
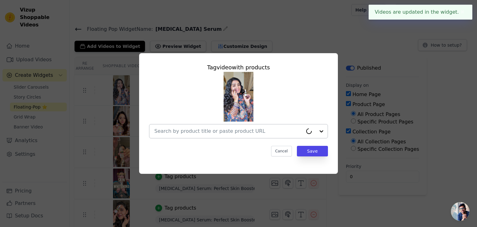
click at [199, 134] on input "text" at bounding box center [228, 130] width 149 height 7
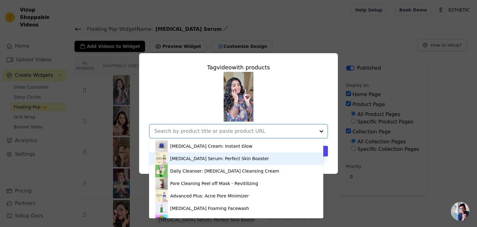
click at [205, 157] on div "Whitening Serum: Perfect Skin Booster" at bounding box center [219, 158] width 99 height 6
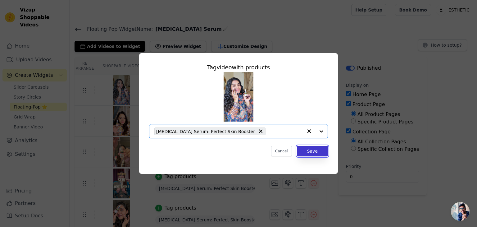
click at [320, 150] on button "Save" at bounding box center [312, 151] width 31 height 11
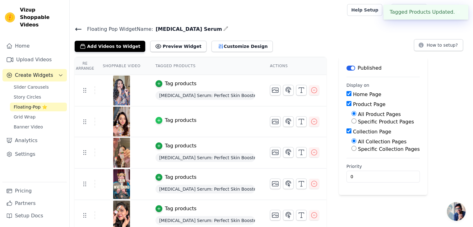
click at [157, 121] on icon "button" at bounding box center [159, 120] width 4 height 4
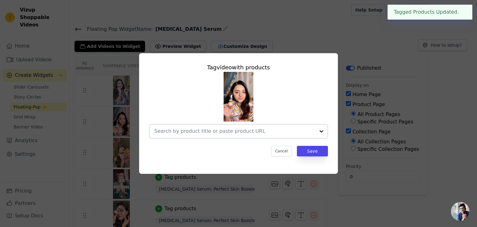
click at [175, 131] on input "text" at bounding box center [234, 130] width 161 height 7
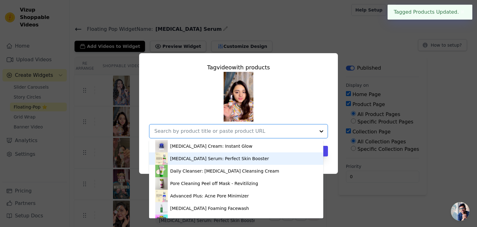
click at [179, 158] on div "Whitening Serum: Perfect Skin Booster" at bounding box center [219, 158] width 99 height 6
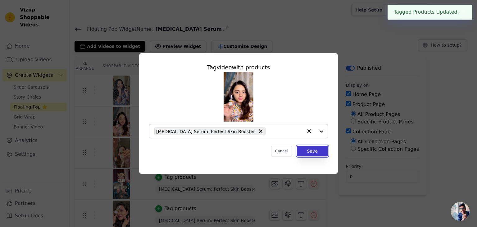
click at [309, 153] on button "Save" at bounding box center [312, 151] width 31 height 11
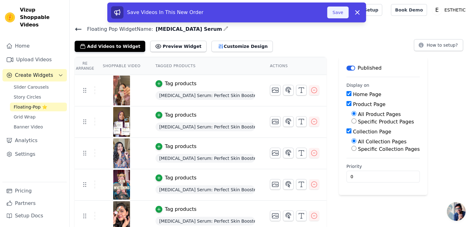
click at [337, 13] on button "Save" at bounding box center [337, 13] width 21 height 12
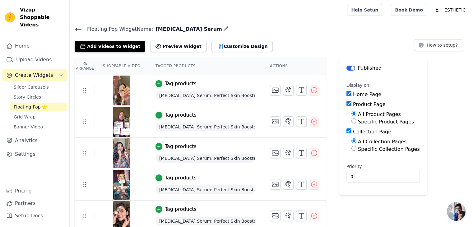
click at [82, 28] on span "Floating Pop Widget Name:" at bounding box center [117, 28] width 71 height 7
click at [80, 28] on icon at bounding box center [78, 28] width 7 height 7
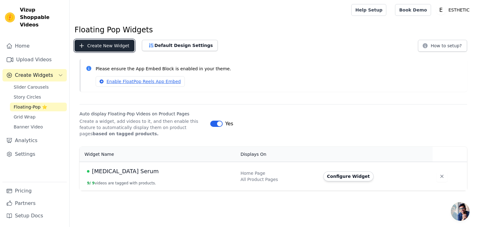
click at [120, 49] on button "Create New Widget" at bounding box center [105, 46] width 60 height 12
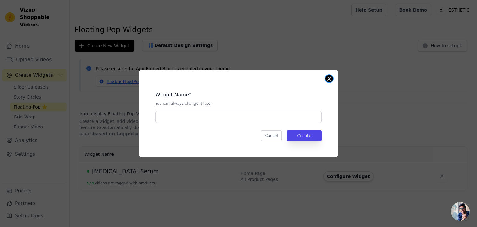
click at [330, 79] on button "Close modal" at bounding box center [329, 78] width 7 height 7
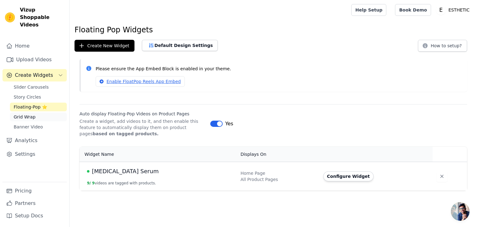
click at [49, 112] on link "Grid Wrap" at bounding box center [38, 116] width 57 height 9
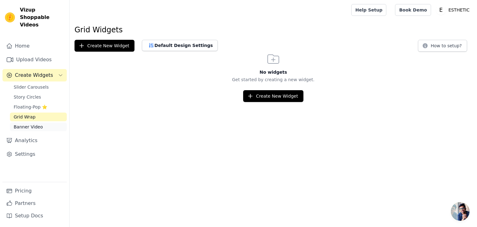
click at [43, 122] on link "Banner Video" at bounding box center [38, 126] width 57 height 9
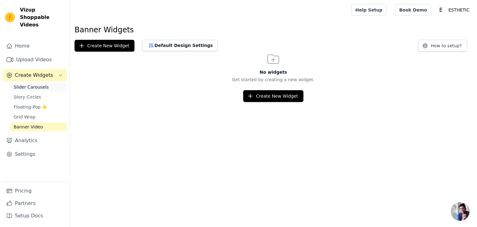
click at [32, 84] on span "Slider Carousels" at bounding box center [31, 87] width 35 height 6
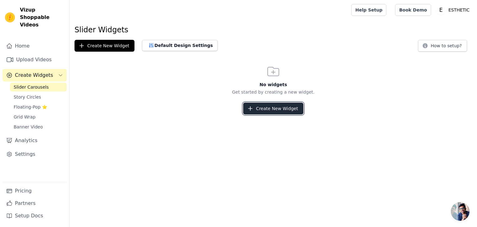
click at [251, 107] on icon "button" at bounding box center [250, 108] width 6 height 6
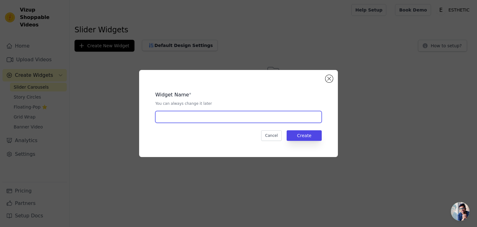
click at [240, 120] on input "text" at bounding box center [238, 117] width 167 height 12
type input "whitening serum"
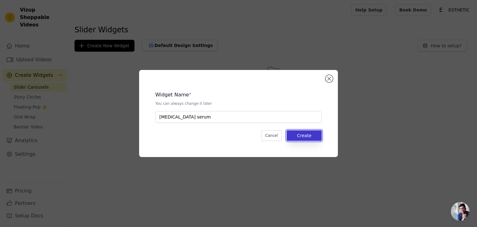
click at [298, 135] on button "Create" at bounding box center [304, 135] width 35 height 11
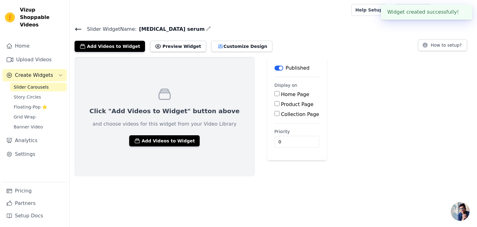
click at [281, 102] on label "Product Page" at bounding box center [297, 104] width 33 height 6
click at [275, 102] on input "Product Page" at bounding box center [277, 103] width 5 height 5
checkbox input "true"
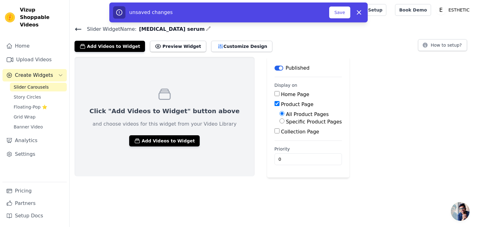
click at [238, 123] on div "Click "Add Videos to Widget" button above and choose videos for this widget fro…" at bounding box center [274, 117] width 408 height 121
click at [281, 93] on label "Home Page" at bounding box center [295, 94] width 28 height 6
click at [275, 93] on input "Home Page" at bounding box center [277, 93] width 5 height 5
checkbox input "true"
click at [175, 137] on button "Add Videos to Widget" at bounding box center [164, 140] width 71 height 11
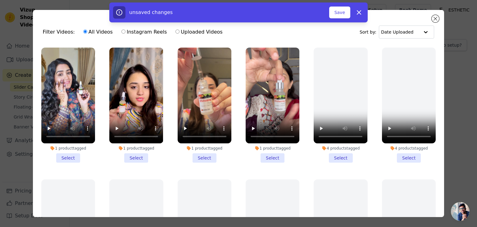
click at [70, 157] on li "1 product tagged Select" at bounding box center [68, 105] width 54 height 115
click at [0, 0] on input "1 product tagged Select" at bounding box center [0, 0] width 0 height 0
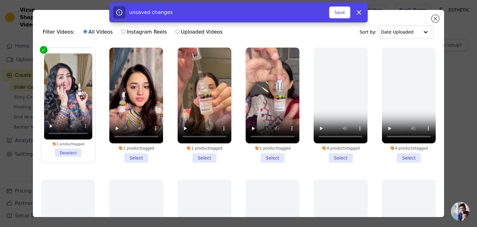
click at [129, 156] on li "1 product tagged Select" at bounding box center [136, 105] width 54 height 115
click at [0, 0] on input "1 product tagged Select" at bounding box center [0, 0] width 0 height 0
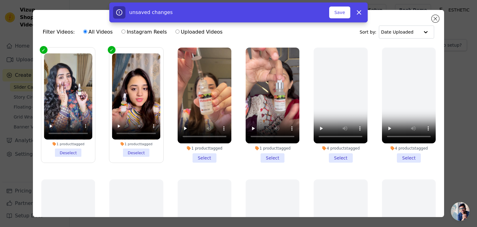
click at [195, 152] on li "1 product tagged Select" at bounding box center [205, 105] width 54 height 115
click at [0, 0] on input "1 product tagged Select" at bounding box center [0, 0] width 0 height 0
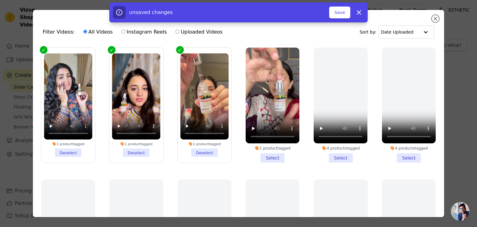
click at [268, 150] on li "1 product tagged Select" at bounding box center [273, 105] width 54 height 115
click at [0, 0] on input "1 product tagged Select" at bounding box center [0, 0] width 0 height 0
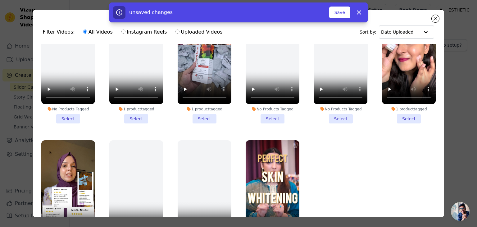
scroll to position [702, 0]
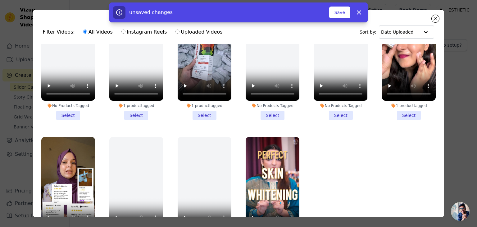
click at [410, 103] on div "1 product tagged" at bounding box center [409, 105] width 54 height 5
click at [0, 0] on input "1 product tagged Select" at bounding box center [0, 0] width 0 height 0
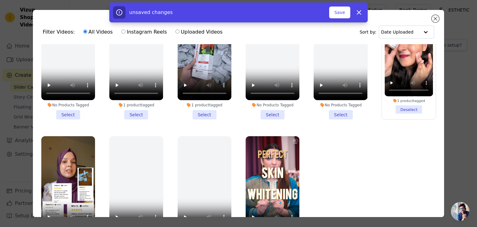
scroll to position [54, 0]
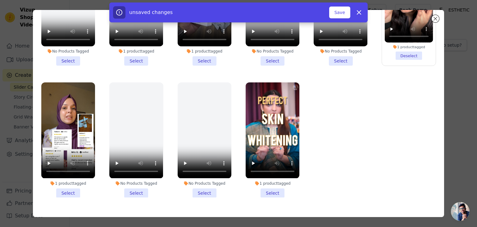
click at [67, 181] on div "1 product tagged" at bounding box center [68, 183] width 54 height 5
click at [0, 0] on input "1 product tagged Select" at bounding box center [0, 0] width 0 height 0
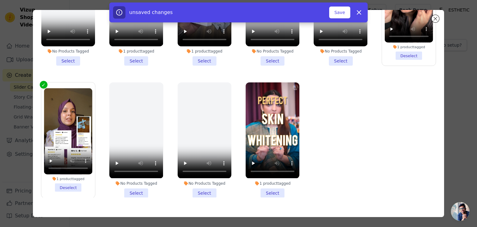
click at [261, 170] on li "1 product tagged Select" at bounding box center [273, 139] width 54 height 115
click at [0, 0] on input "1 product tagged Select" at bounding box center [0, 0] width 0 height 0
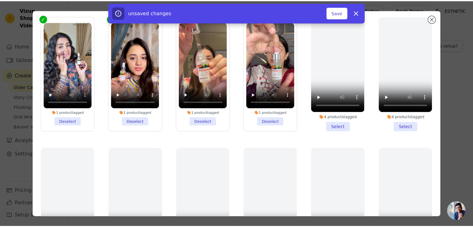
scroll to position [0, 0]
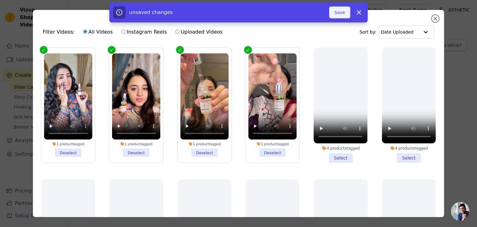
click at [342, 12] on button "Save" at bounding box center [339, 13] width 21 height 12
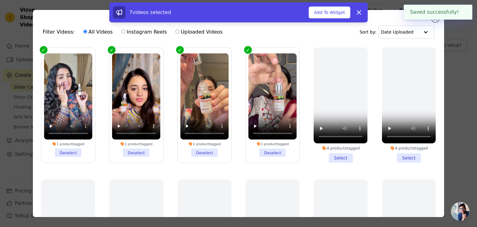
click at [342, 12] on button "Add To Widget" at bounding box center [330, 13] width 42 height 12
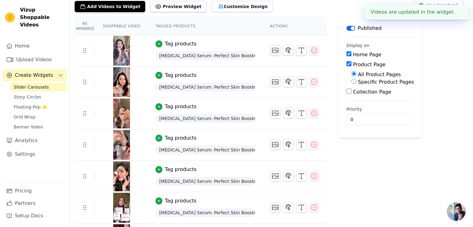
scroll to position [67, 0]
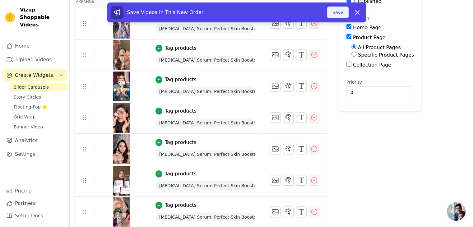
click at [339, 16] on button "Save" at bounding box center [337, 13] width 21 height 12
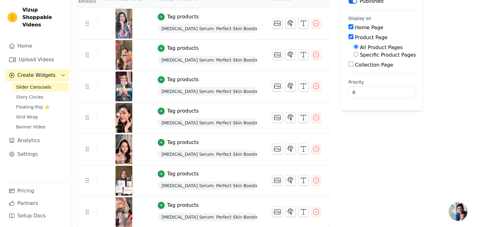
scroll to position [0, 0]
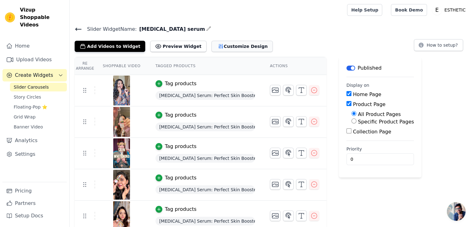
click at [219, 48] on button "Customize Design" at bounding box center [241, 46] width 61 height 11
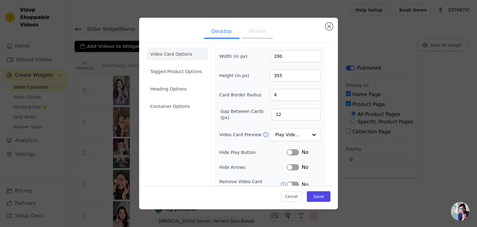
click at [212, 104] on form "Width (in px) 200 Height (in px) 355 Card Border Radius 4 Gap Between Cards (px…" at bounding box center [270, 142] width 117 height 198
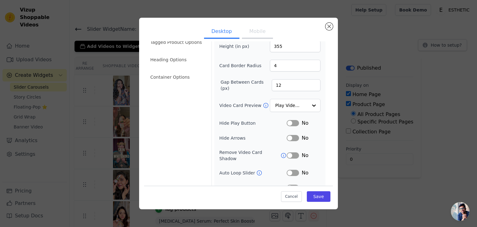
scroll to position [48, 0]
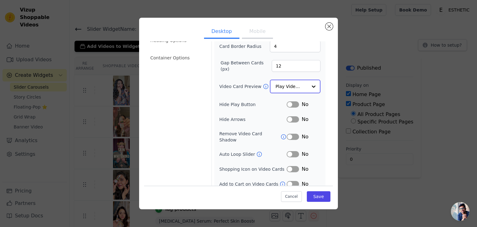
click at [278, 83] on input "Video Card Preview" at bounding box center [292, 86] width 32 height 12
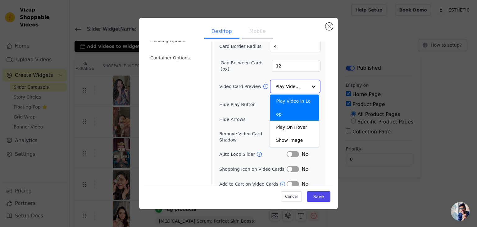
click at [278, 83] on input "Video Card Preview" at bounding box center [292, 86] width 32 height 12
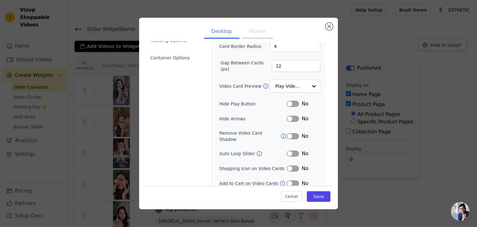
click at [212, 81] on form "Width (in px) 200 Height (in px) 355 Card Border Radius 4 Gap Between Cards (px…" at bounding box center [270, 93] width 117 height 198
click at [287, 165] on div "No" at bounding box center [304, 168] width 34 height 7
click at [289, 165] on button "Label" at bounding box center [293, 168] width 12 height 6
click at [290, 165] on button "Label" at bounding box center [293, 168] width 12 height 6
click at [287, 165] on button "Label" at bounding box center [293, 168] width 12 height 6
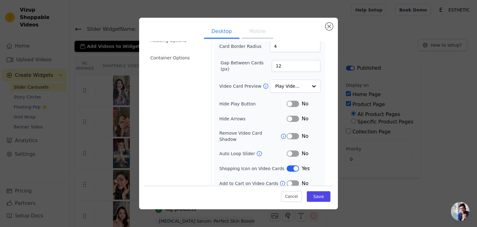
click at [291, 180] on button "Label" at bounding box center [293, 183] width 12 height 6
click at [292, 180] on button "Label" at bounding box center [293, 183] width 12 height 6
click at [192, 162] on div "Video Card Options Tagged Product Options Heading Options Container Options" at bounding box center [177, 93] width 61 height 198
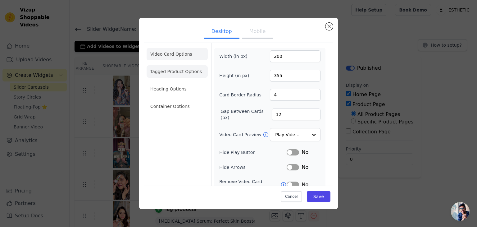
click at [184, 69] on li "Tagged Product Options" at bounding box center [177, 71] width 61 height 12
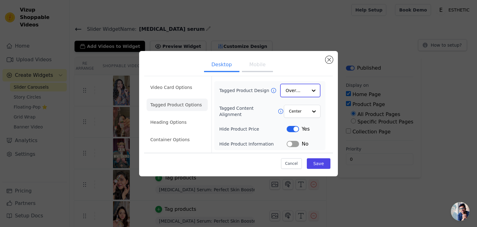
click at [302, 92] on input "Tagged Product Design" at bounding box center [297, 90] width 22 height 12
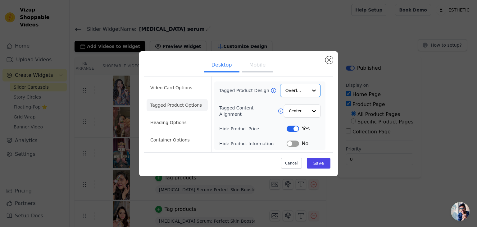
click at [211, 96] on div "Video Card Options Tagged Product Options Heading Options Container Options Tag…" at bounding box center [238, 114] width 189 height 76
click at [295, 129] on button "Label" at bounding box center [293, 129] width 12 height 6
click at [165, 121] on li "Heading Options" at bounding box center [177, 122] width 61 height 12
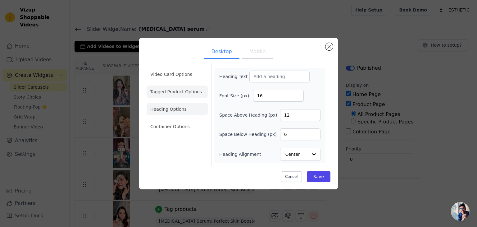
click at [168, 96] on li "Tagged Product Options" at bounding box center [177, 91] width 61 height 12
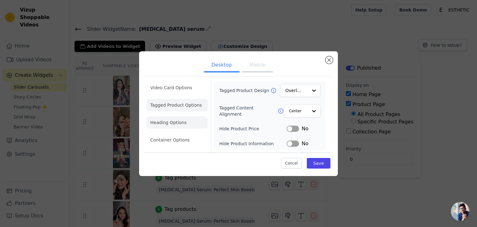
click at [178, 118] on li "Heading Options" at bounding box center [177, 122] width 61 height 12
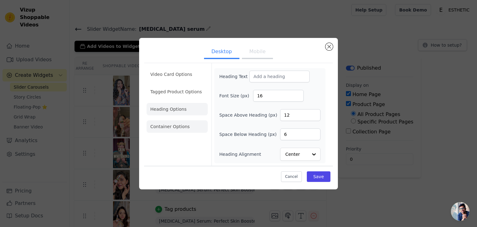
click at [175, 121] on li "Container Options" at bounding box center [177, 126] width 61 height 12
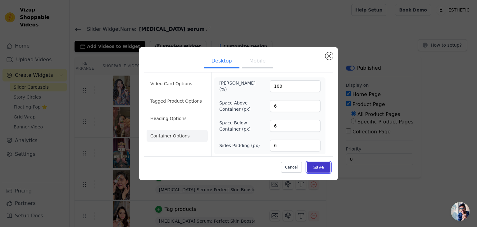
click at [324, 165] on button "Save" at bounding box center [319, 167] width 24 height 11
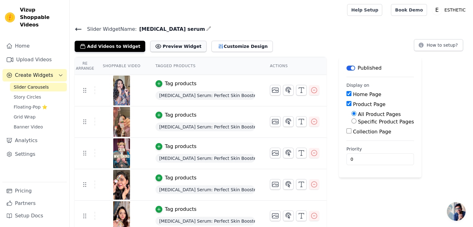
click at [155, 44] on button "Preview Widget" at bounding box center [178, 46] width 56 height 11
click at [432, 45] on button "How to setup?" at bounding box center [438, 45] width 49 height 12
click at [211, 42] on button "Customize Design" at bounding box center [241, 46] width 61 height 11
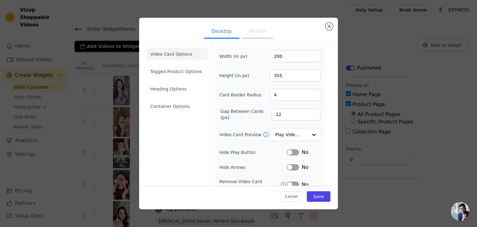
click at [259, 32] on button "Mobile" at bounding box center [257, 32] width 31 height 14
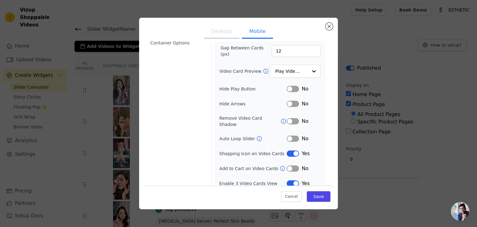
click at [227, 34] on button "Desktop" at bounding box center [221, 32] width 35 height 14
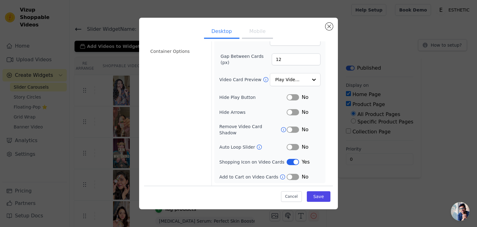
scroll to position [48, 0]
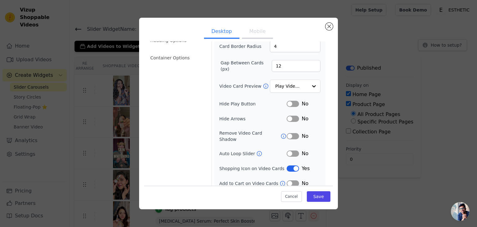
click at [251, 34] on button "Mobile" at bounding box center [257, 32] width 31 height 14
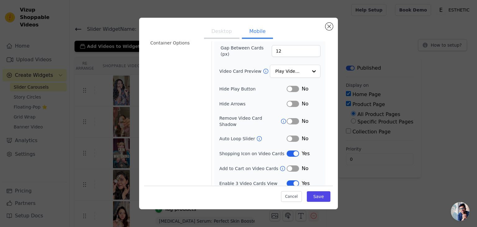
click at [287, 180] on button "Label" at bounding box center [293, 183] width 12 height 6
click at [309, 197] on button "Save" at bounding box center [319, 196] width 24 height 11
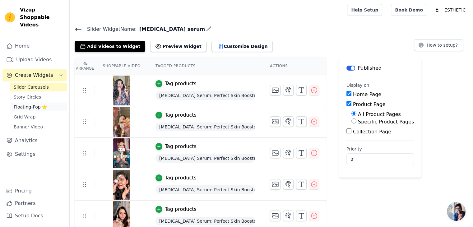
click at [34, 103] on link "Floating-Pop ⭐" at bounding box center [38, 107] width 57 height 9
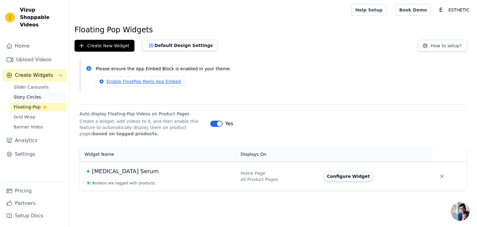
click at [30, 94] on span "Story Circles" at bounding box center [27, 97] width 27 height 6
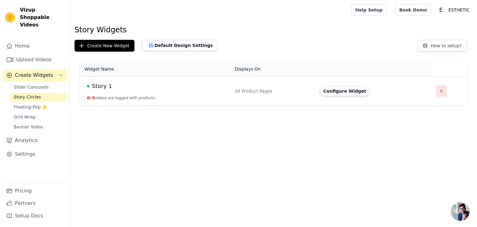
click at [442, 90] on button "button" at bounding box center [441, 90] width 11 height 11
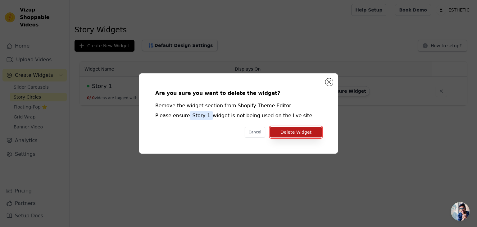
click at [311, 132] on button "Delete Widget" at bounding box center [296, 132] width 52 height 11
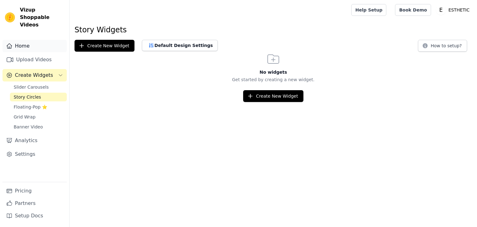
click at [33, 40] on link "Home" at bounding box center [34, 46] width 64 height 12
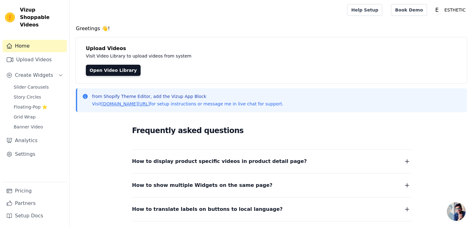
click at [72, 60] on div "Greetings 👋! Upload Videos Visit Video Library to upload videos from system Ope…" at bounding box center [271, 160] width 403 height 271
